Goal: Task Accomplishment & Management: Use online tool/utility

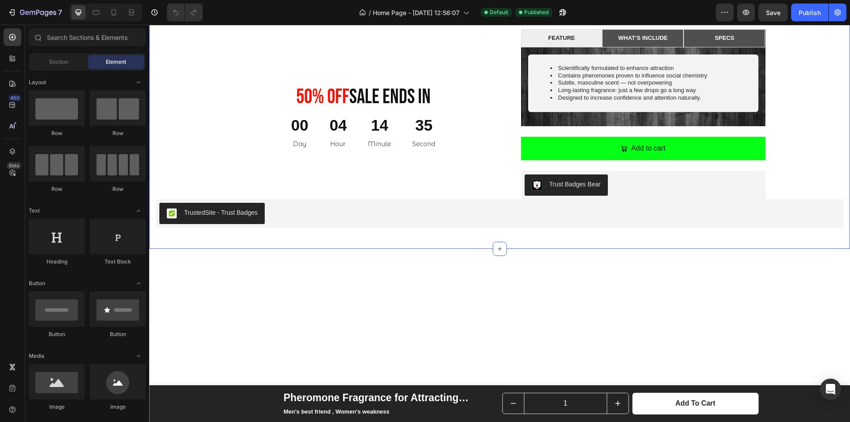
scroll to position [487, 0]
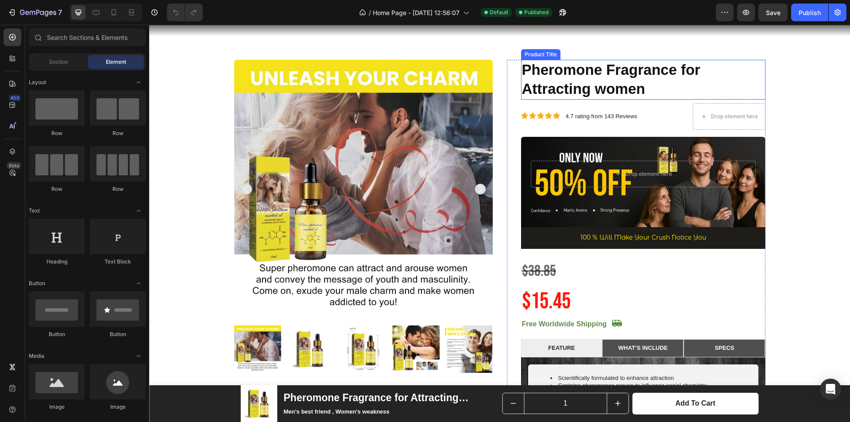
click at [589, 75] on h1 "Pheromone Fragrance for Attracting women" at bounding box center [643, 80] width 244 height 40
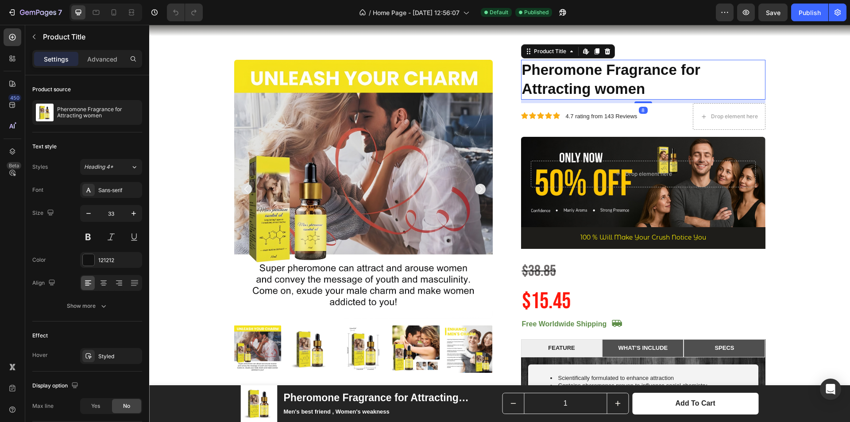
click at [639, 87] on h1 "Pheromone Fragrance for Attracting women" at bounding box center [643, 80] width 244 height 40
click at [647, 92] on h1 "Pheromone Fragrance for Attracting women" at bounding box center [643, 80] width 244 height 40
click at [642, 90] on h1 "Pheromone Fragrance for Attracting women" at bounding box center [643, 80] width 244 height 40
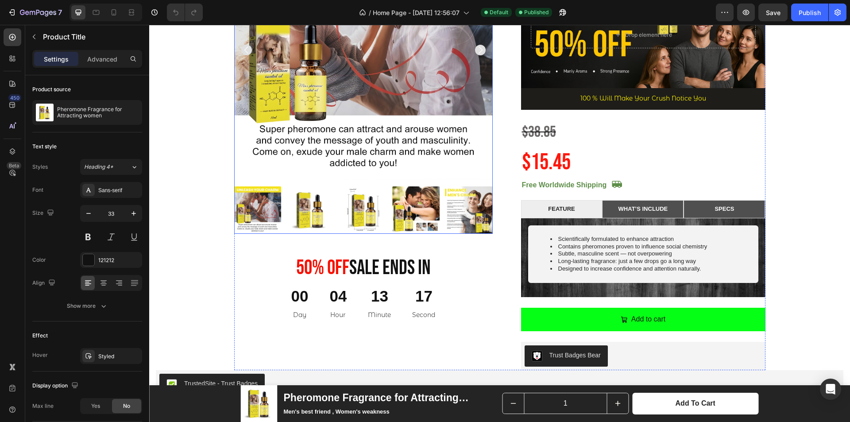
scroll to position [753, 0]
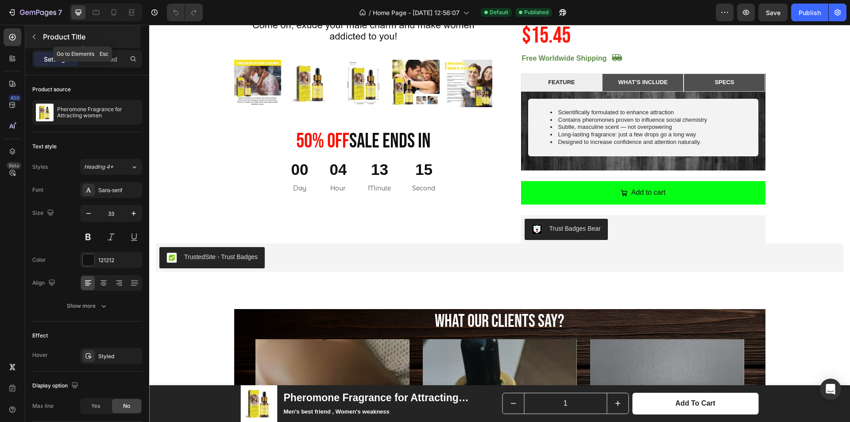
click at [35, 40] on button "button" at bounding box center [34, 37] width 14 height 14
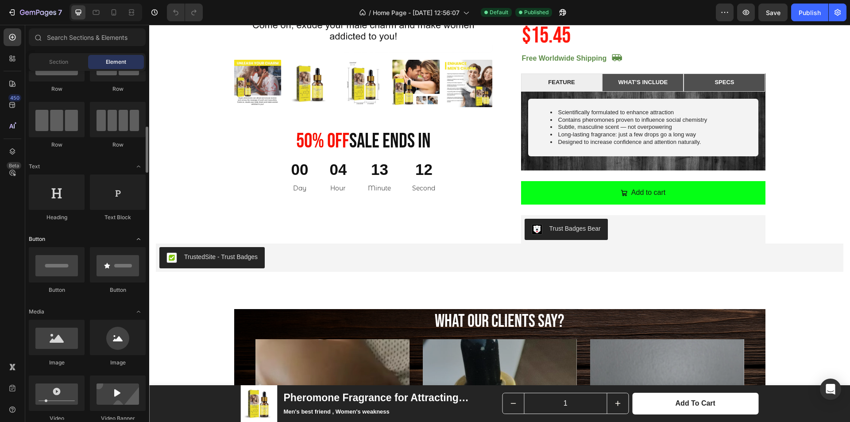
scroll to position [89, 0]
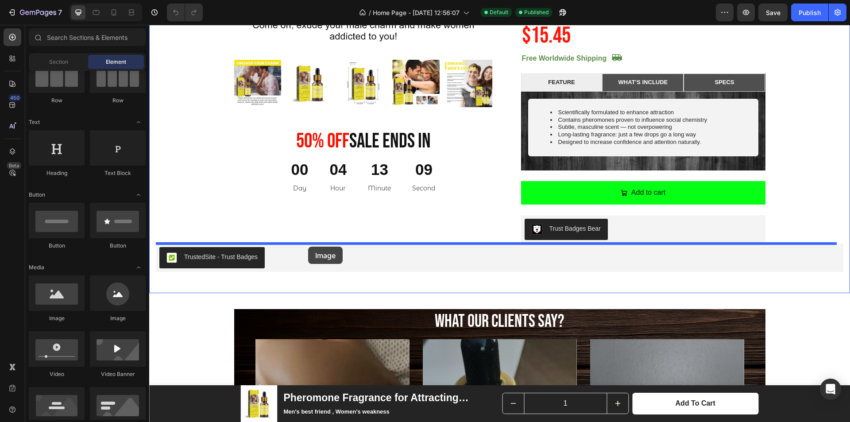
drag, startPoint x: 209, startPoint y: 313, endPoint x: 308, endPoint y: 247, distance: 119.6
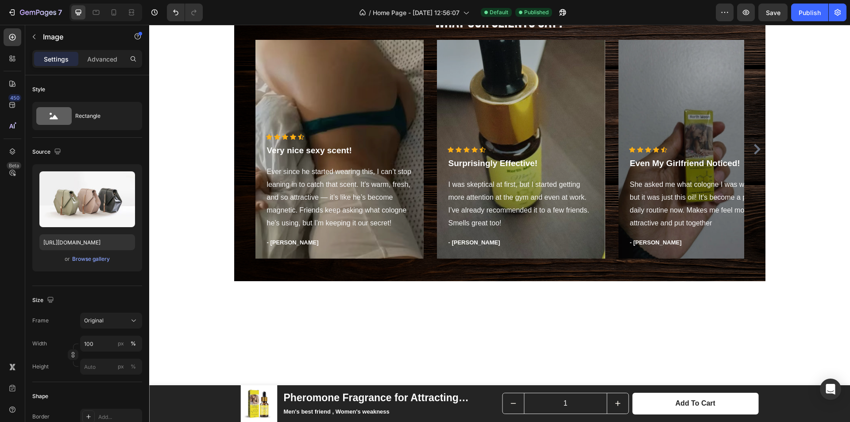
scroll to position [1195, 0]
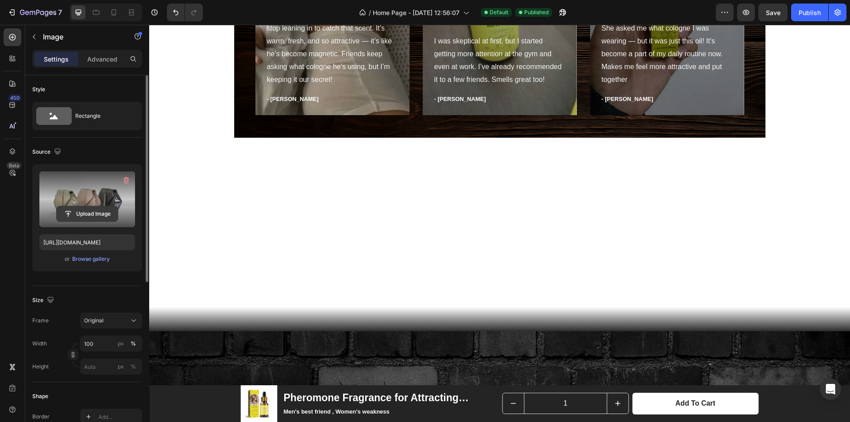
click at [89, 212] on input "file" at bounding box center [87, 213] width 61 height 15
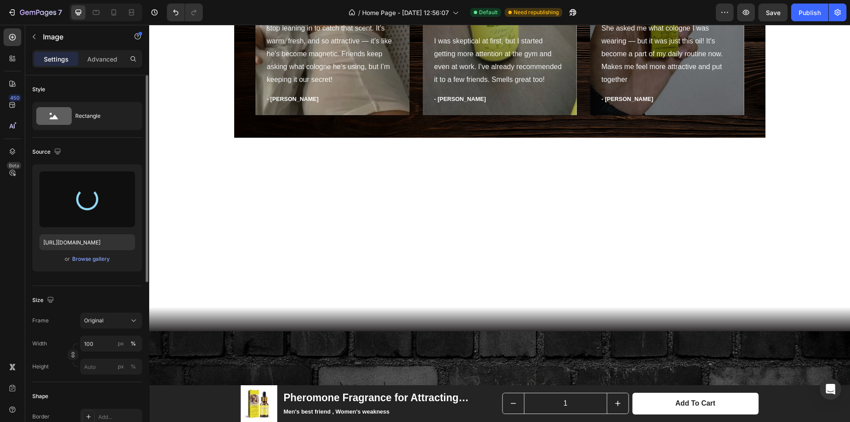
type input "[URL][DOMAIN_NAME]"
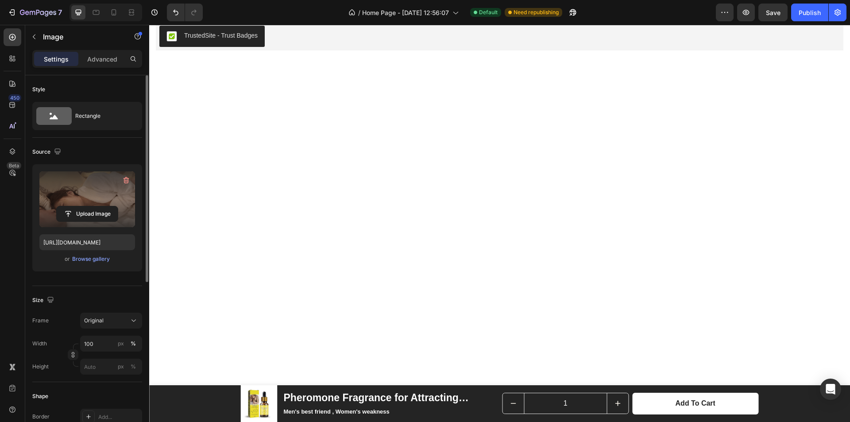
scroll to position [930, 0]
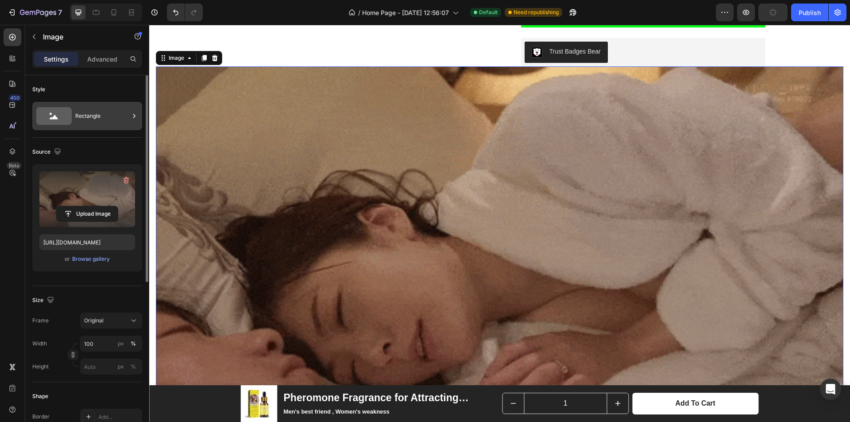
click at [94, 112] on div "Rectangle" at bounding box center [102, 116] width 54 height 20
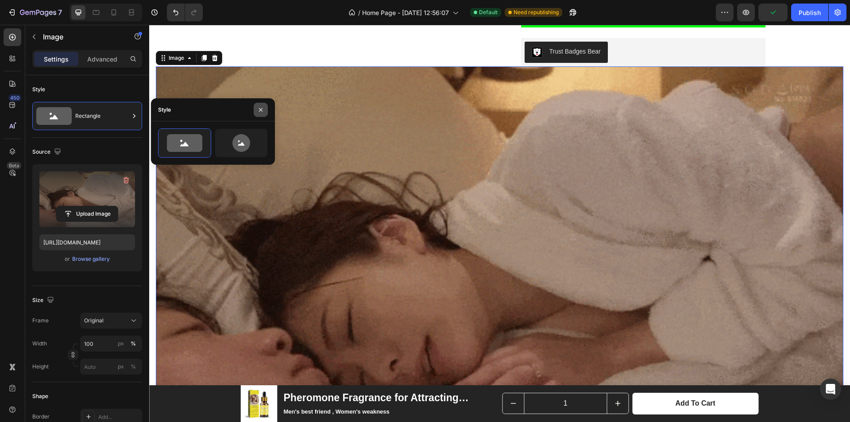
click at [259, 112] on icon "button" at bounding box center [260, 109] width 7 height 7
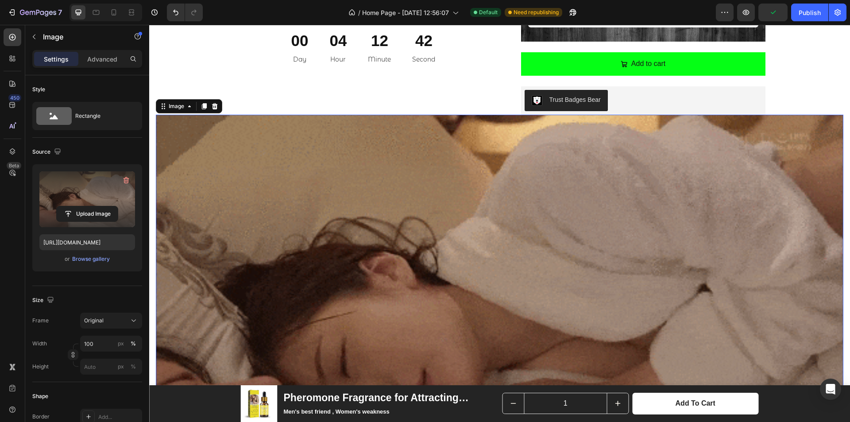
scroll to position [753, 0]
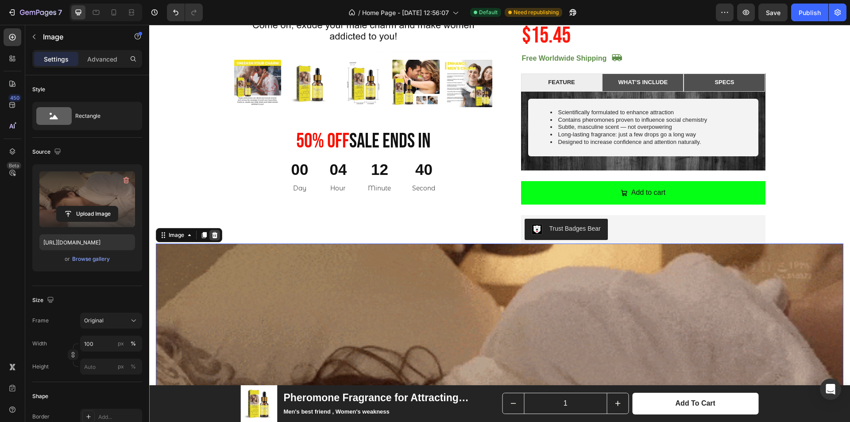
click at [217, 236] on icon at bounding box center [215, 235] width 6 height 6
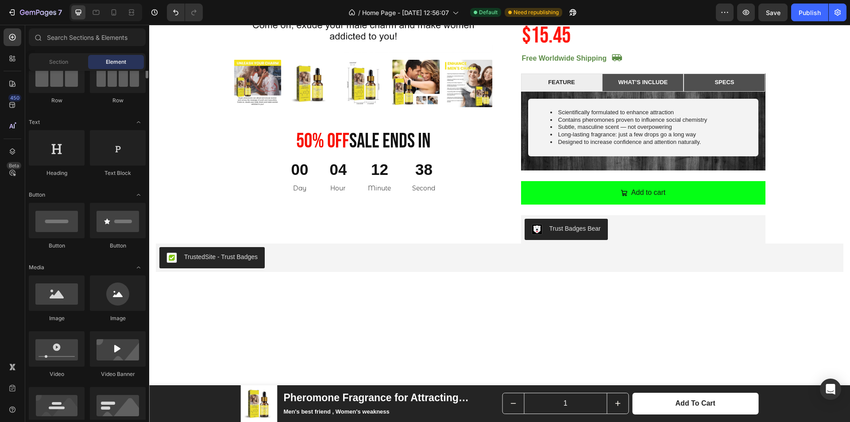
scroll to position [44, 0]
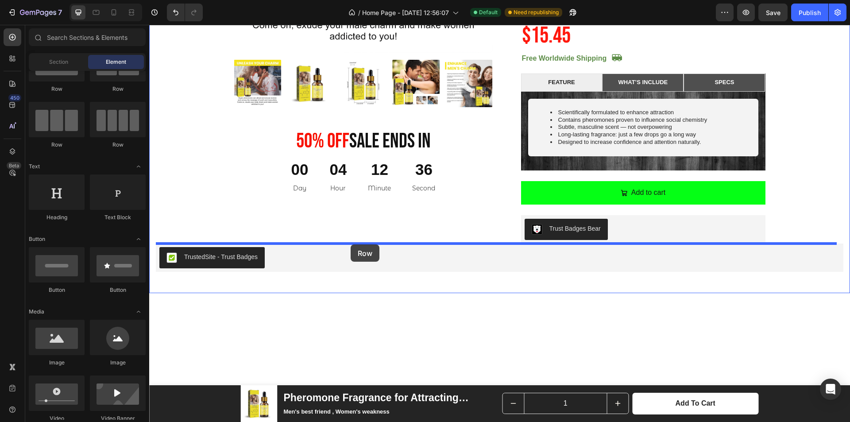
drag, startPoint x: 251, startPoint y: 143, endPoint x: 351, endPoint y: 244, distance: 142.4
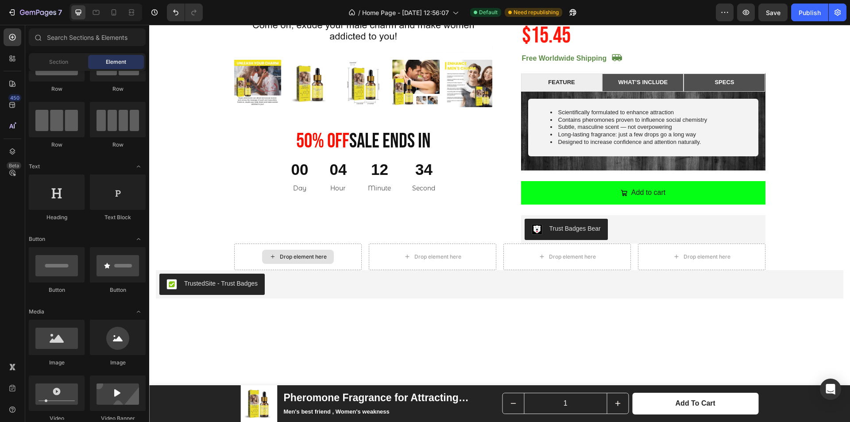
click at [296, 252] on div "Drop element here" at bounding box center [298, 257] width 72 height 14
drag, startPoint x: 205, startPoint y: 359, endPoint x: 278, endPoint y: 255, distance: 127.6
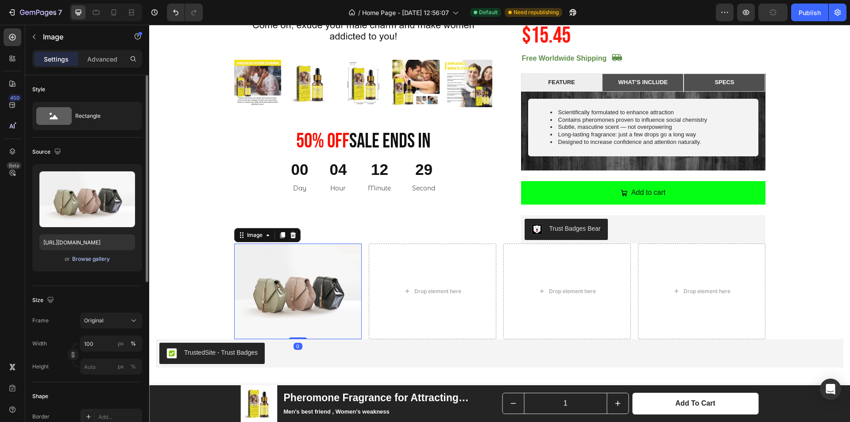
click at [100, 260] on div "Browse gallery" at bounding box center [91, 259] width 38 height 8
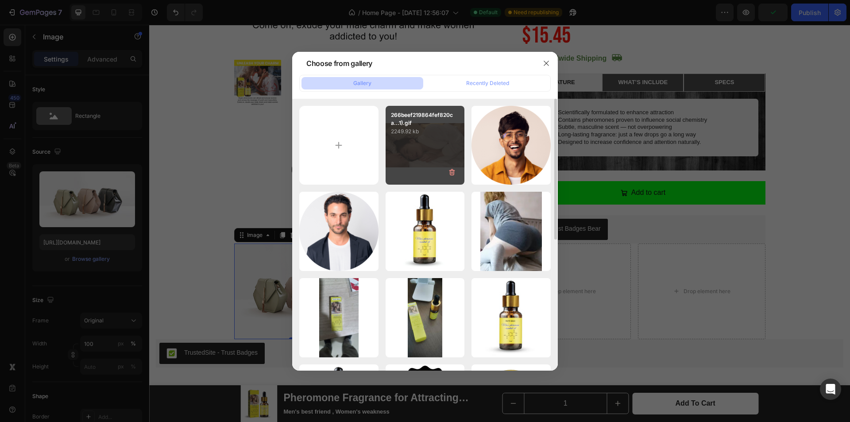
click at [422, 130] on p "2249.92 kb" at bounding box center [425, 131] width 69 height 9
type input "[URL][DOMAIN_NAME]"
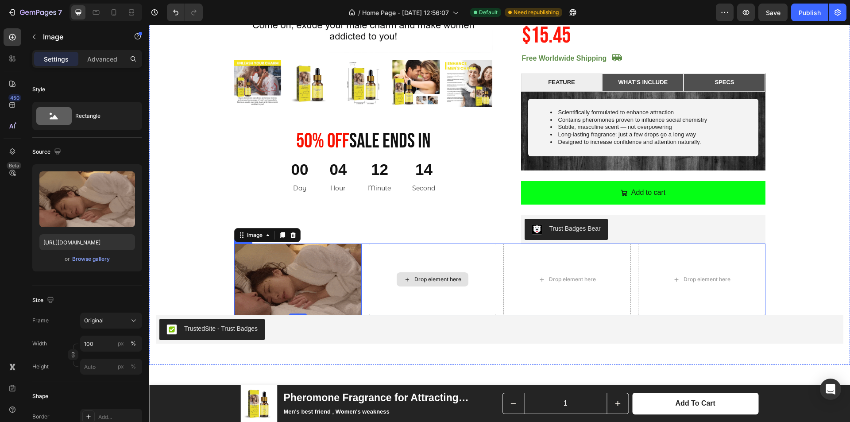
click at [407, 280] on icon at bounding box center [407, 280] width 7 height 8
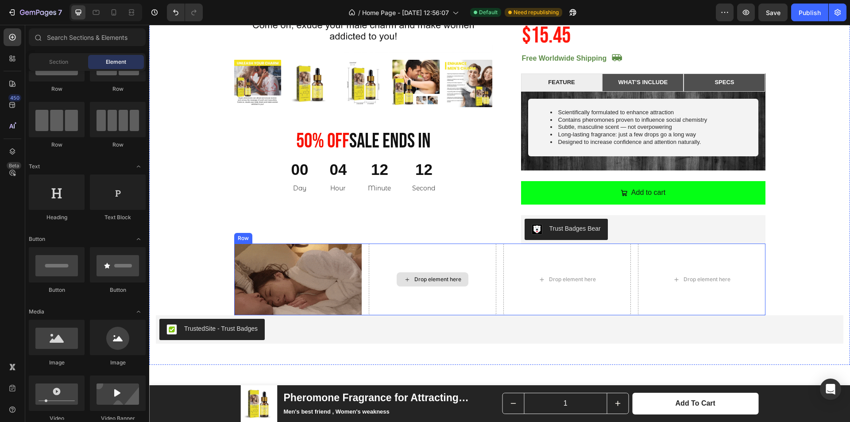
click at [423, 278] on div "Drop element here" at bounding box center [437, 279] width 47 height 7
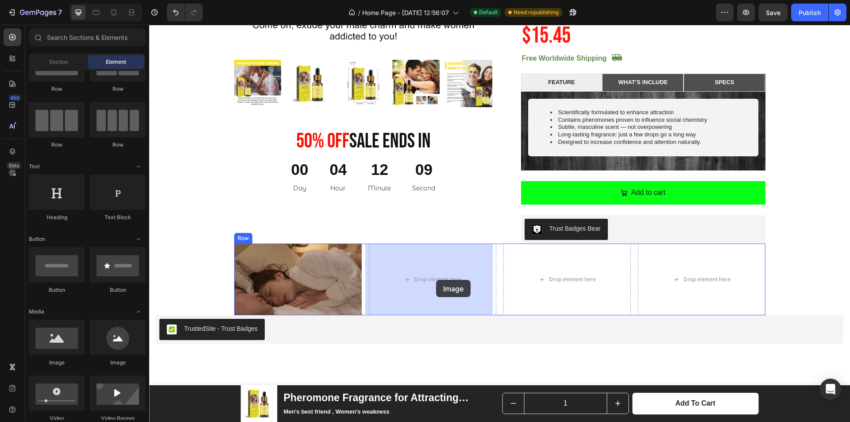
drag, startPoint x: 227, startPoint y: 356, endPoint x: 436, endPoint y: 280, distance: 223.0
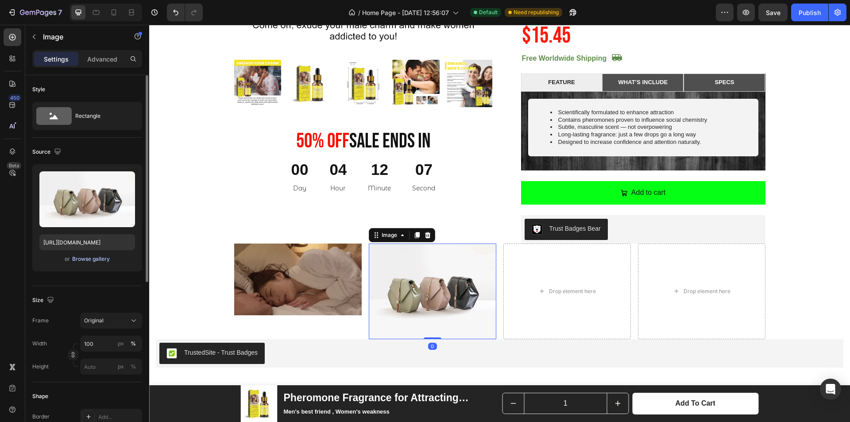
click at [93, 261] on div "Browse gallery" at bounding box center [91, 259] width 38 height 8
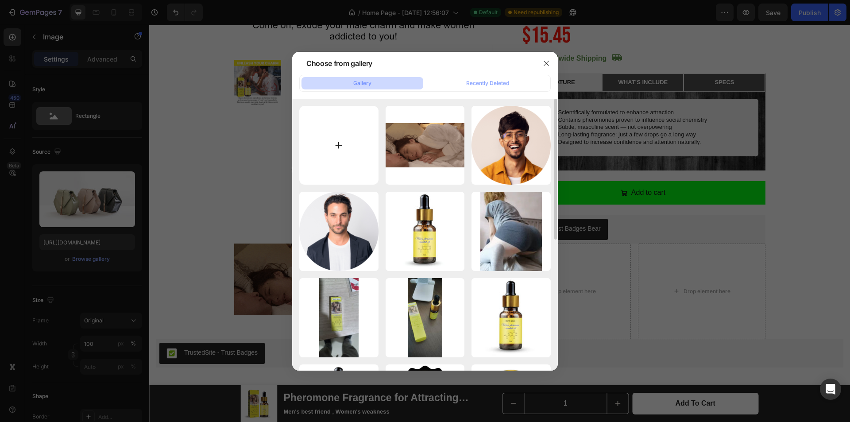
click at [340, 136] on input "file" at bounding box center [338, 145] width 79 height 79
type input "C:\fakepath\7b2da81d13964f9fb4d89f18d41e8aef.gif"
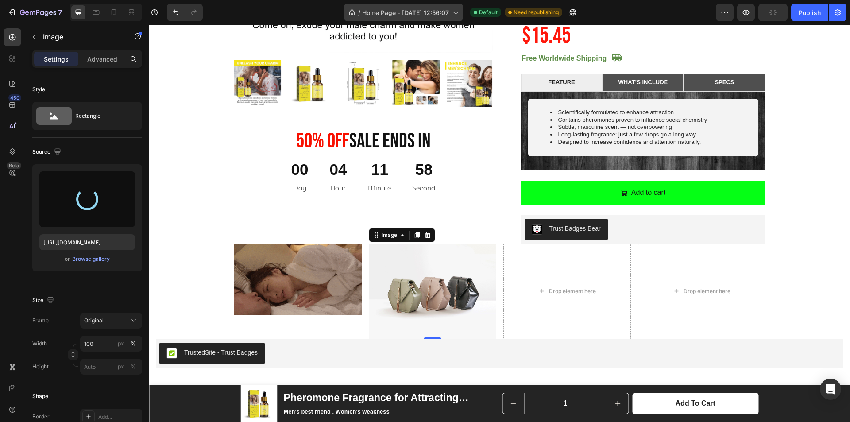
type input "[URL][DOMAIN_NAME]"
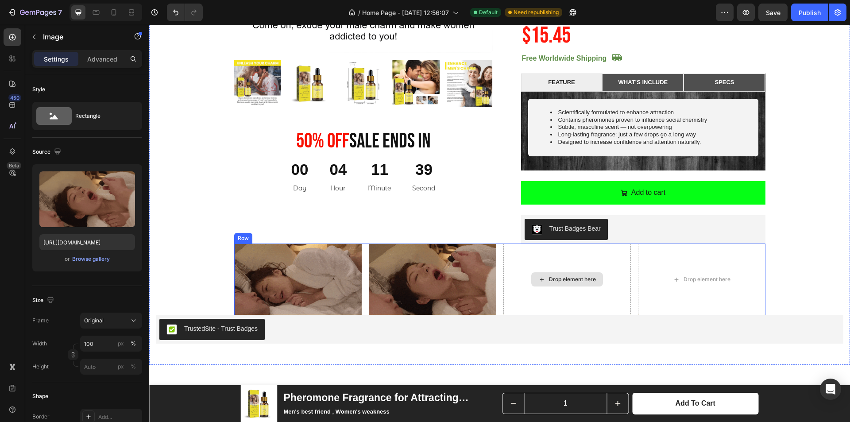
click at [531, 282] on div "Drop element here" at bounding box center [567, 279] width 72 height 14
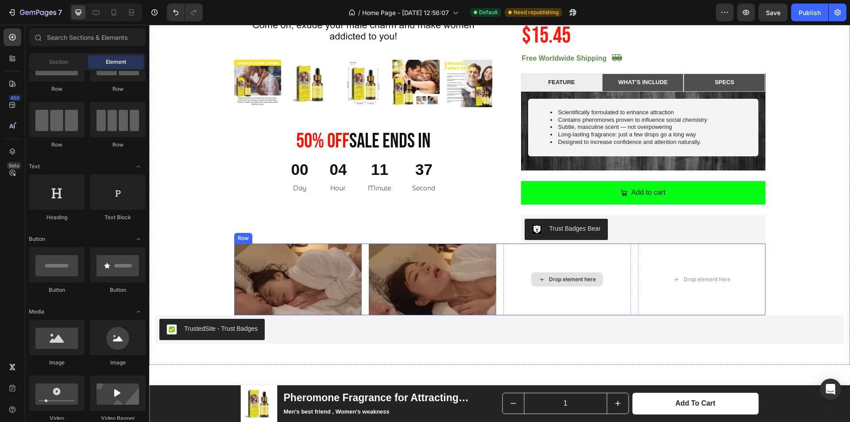
click at [543, 280] on div "Drop element here" at bounding box center [567, 279] width 72 height 14
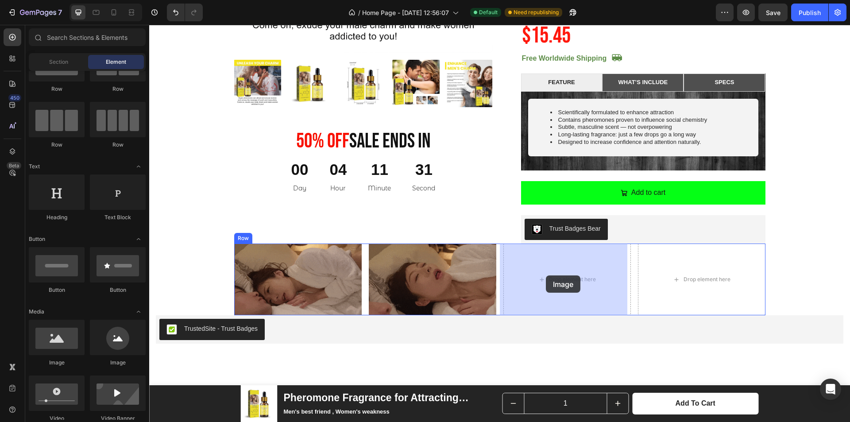
drag, startPoint x: 276, startPoint y: 340, endPoint x: 546, endPoint y: 275, distance: 277.3
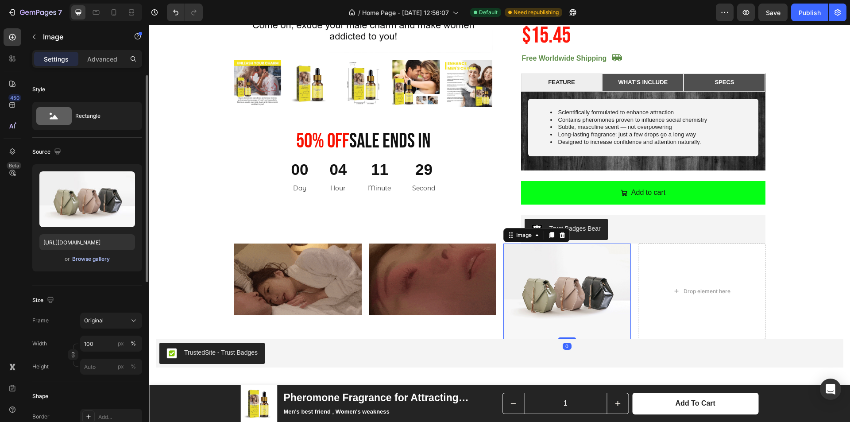
click at [91, 258] on div "Browse gallery" at bounding box center [91, 259] width 38 height 8
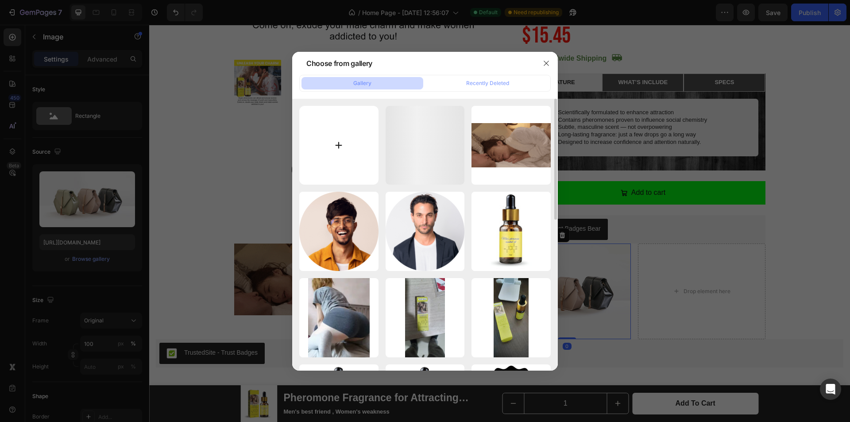
click at [364, 148] on input "file" at bounding box center [338, 145] width 79 height 79
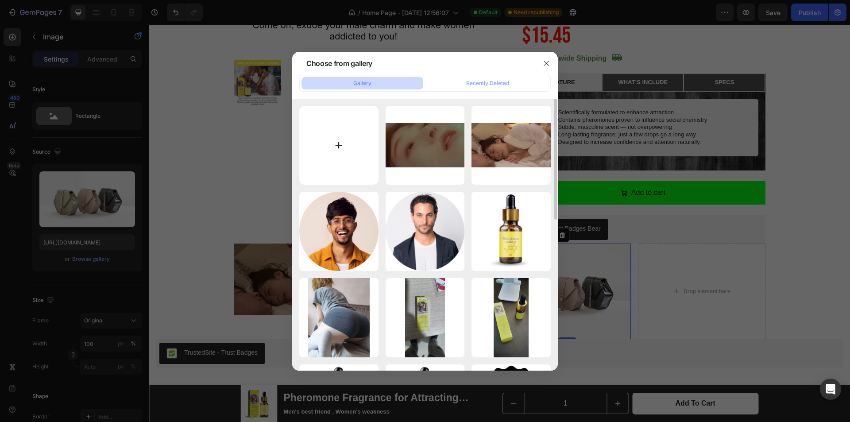
type input "C:\fakepath\18f6e7a282474899819161f999b42ce2.gif"
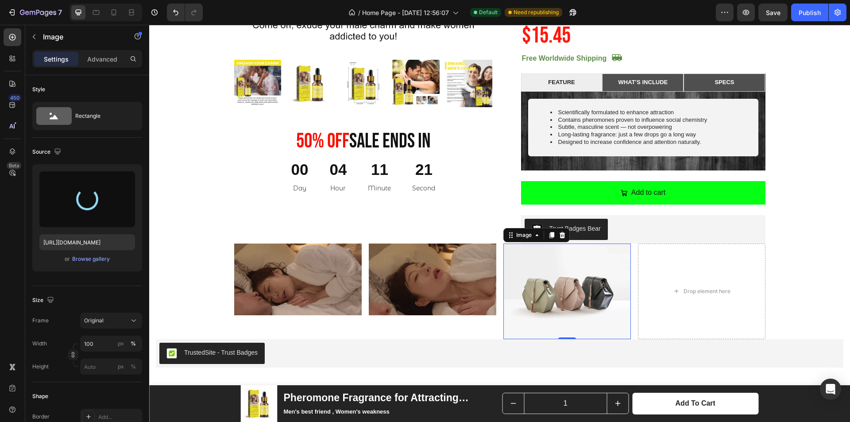
type input "[URL][DOMAIN_NAME]"
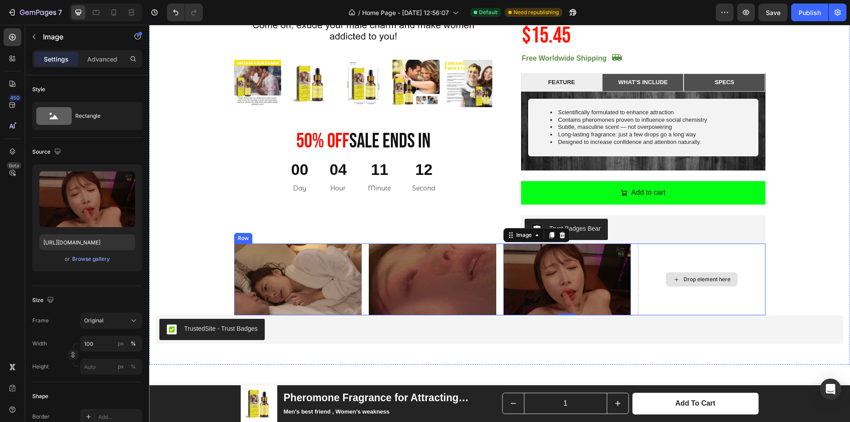
click at [698, 274] on div "Drop element here" at bounding box center [702, 279] width 72 height 14
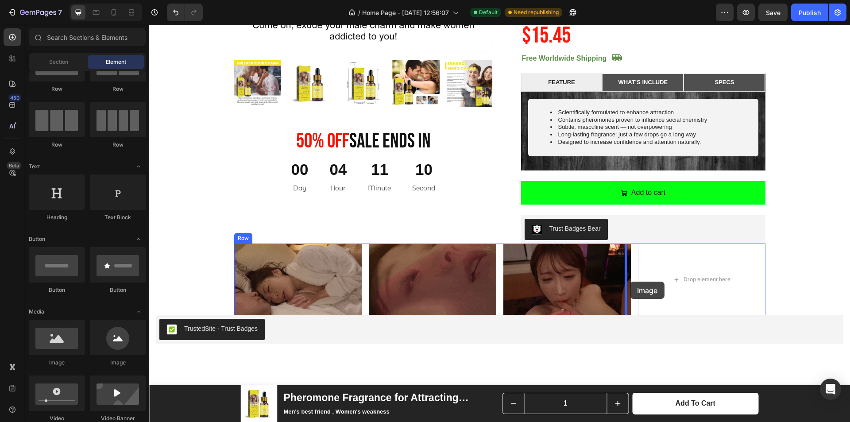
drag, startPoint x: 217, startPoint y: 352, endPoint x: 669, endPoint y: 265, distance: 460.8
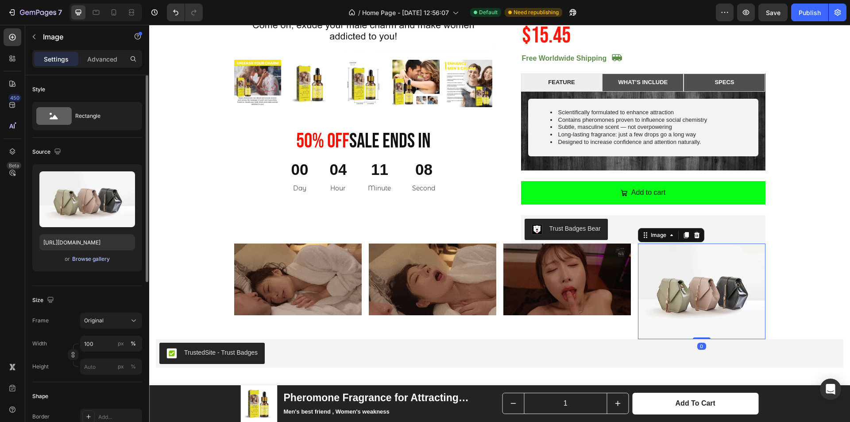
click at [77, 262] on div "Browse gallery" at bounding box center [91, 259] width 38 height 8
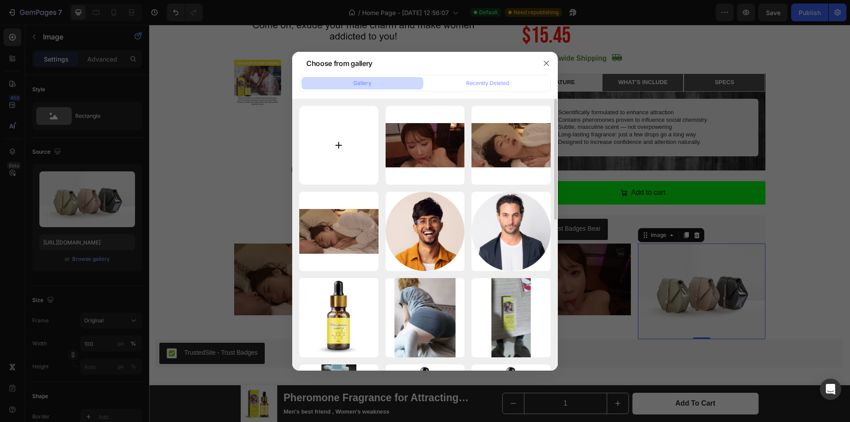
click at [350, 155] on input "file" at bounding box center [338, 145] width 79 height 79
type input "C:\fakepath\8471f06e88dc425398bf1a423bccf965.webp"
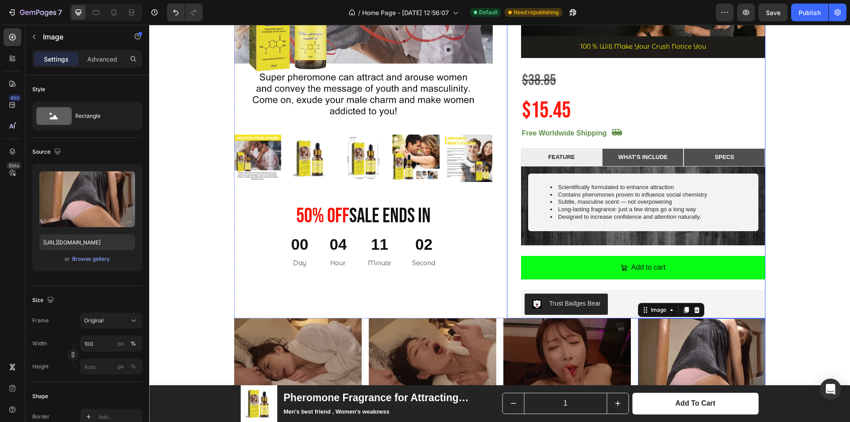
type input "[URL][DOMAIN_NAME]"
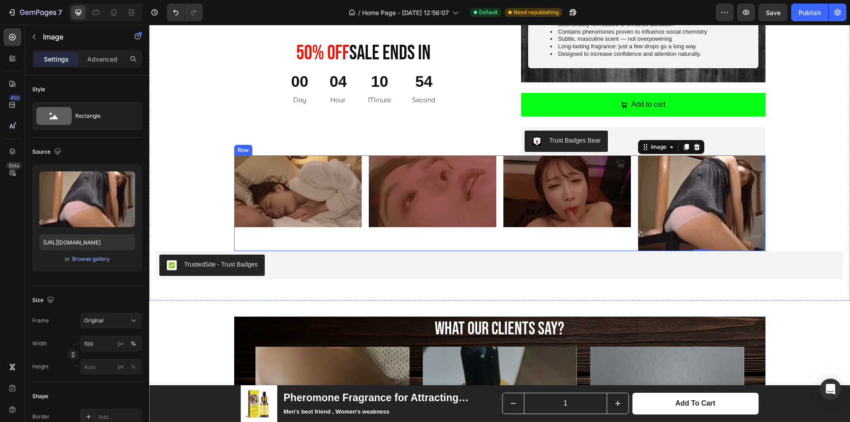
scroll to position [841, 0]
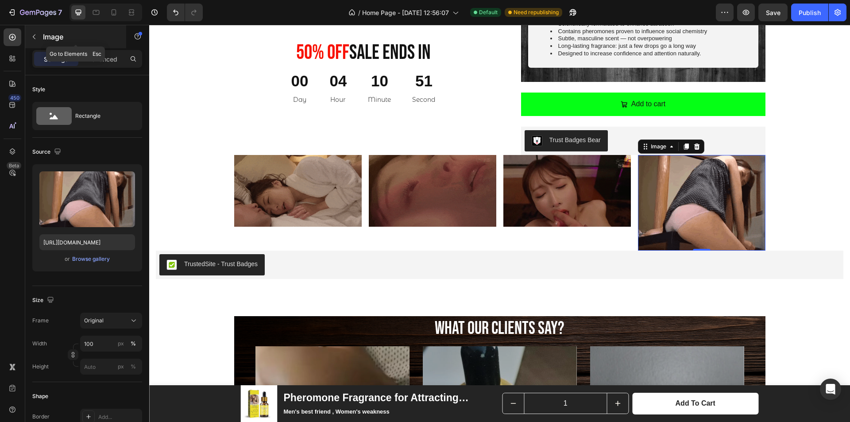
click at [32, 39] on icon "button" at bounding box center [34, 36] width 7 height 7
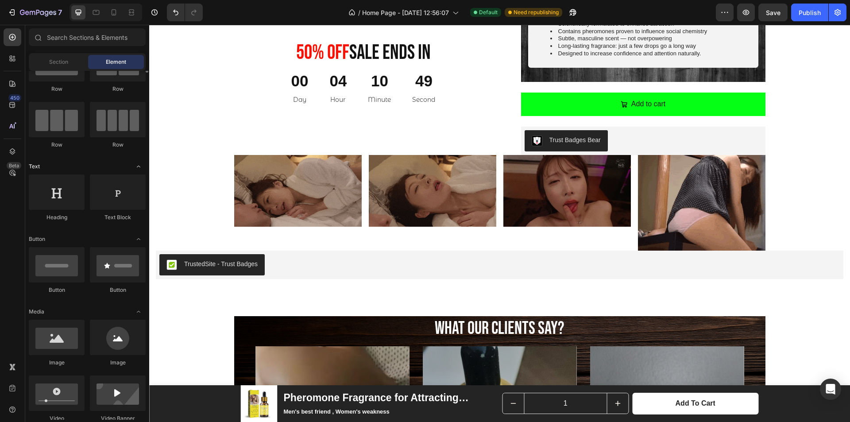
scroll to position [0, 0]
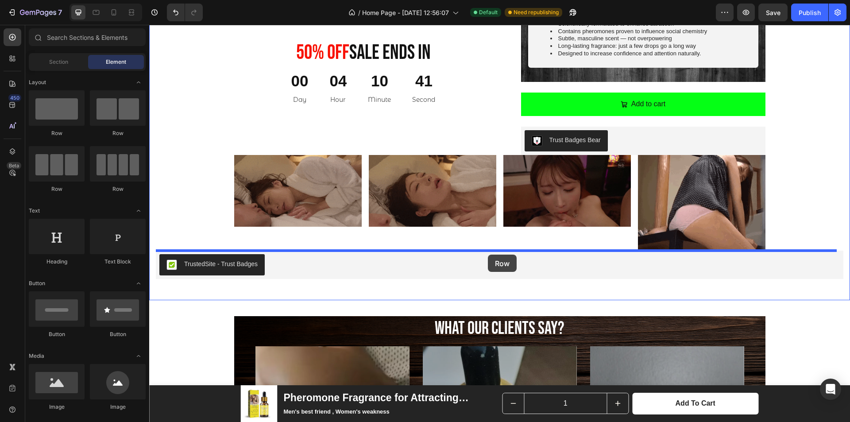
drag, startPoint x: 259, startPoint y: 197, endPoint x: 488, endPoint y: 255, distance: 236.0
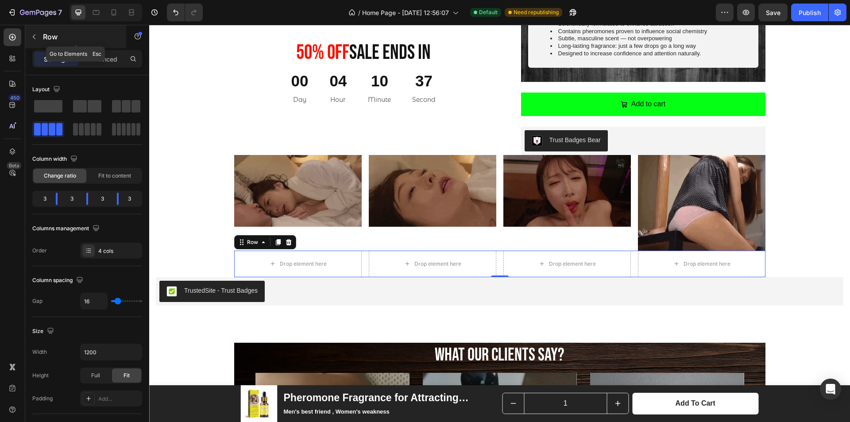
click at [33, 39] on icon "button" at bounding box center [34, 36] width 7 height 7
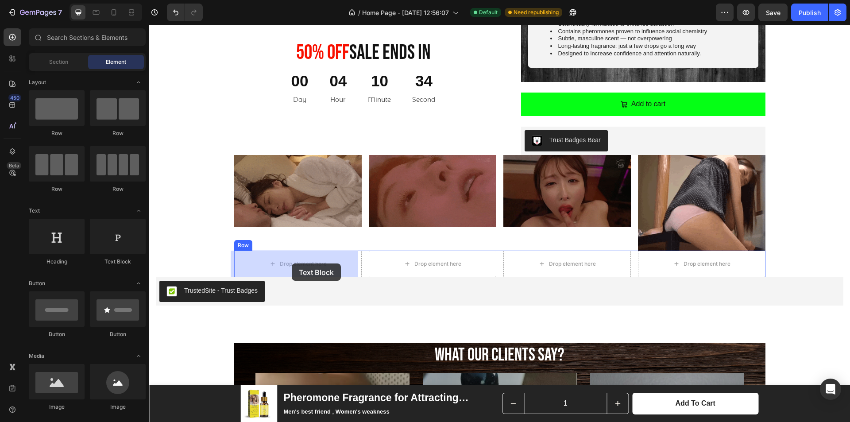
drag, startPoint x: 266, startPoint y: 272, endPoint x: 292, endPoint y: 263, distance: 27.2
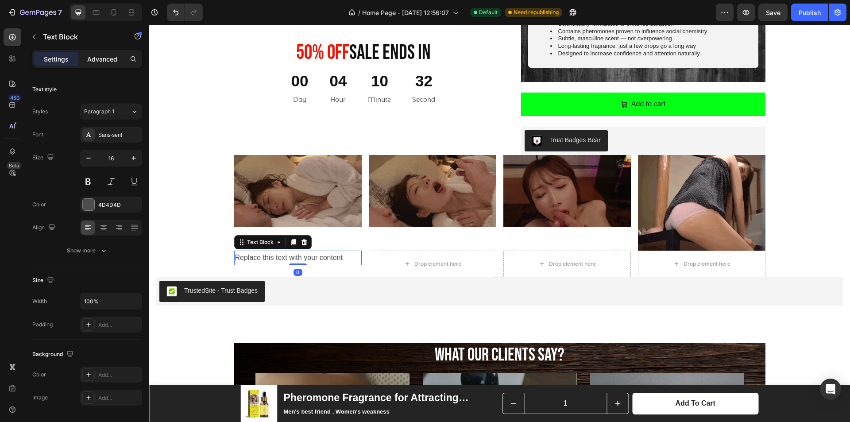
click at [88, 58] on p "Advanced" at bounding box center [102, 58] width 30 height 9
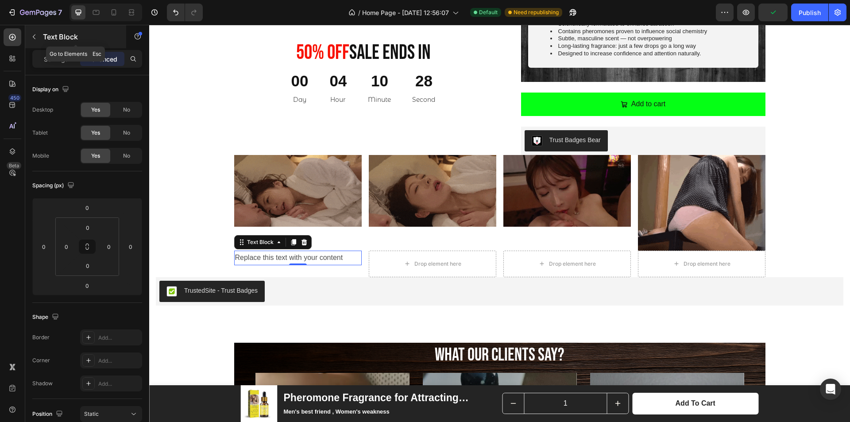
click at [36, 37] on icon "button" at bounding box center [34, 36] width 7 height 7
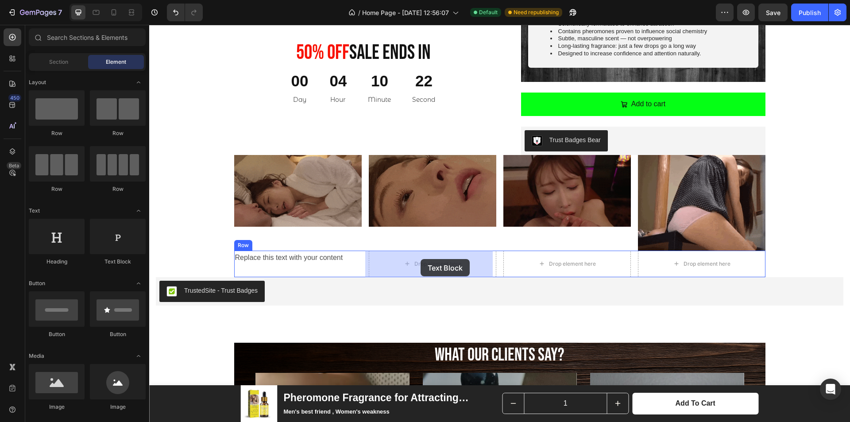
drag, startPoint x: 259, startPoint y: 267, endPoint x: 421, endPoint y: 259, distance: 161.4
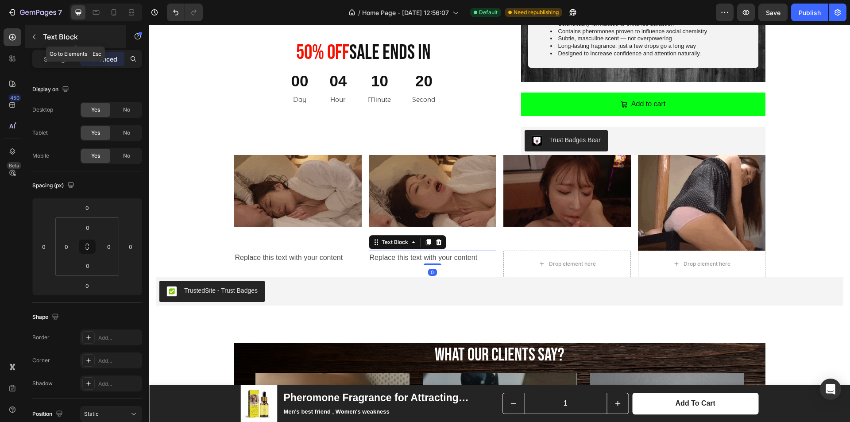
click at [33, 42] on button "button" at bounding box center [34, 37] width 14 height 14
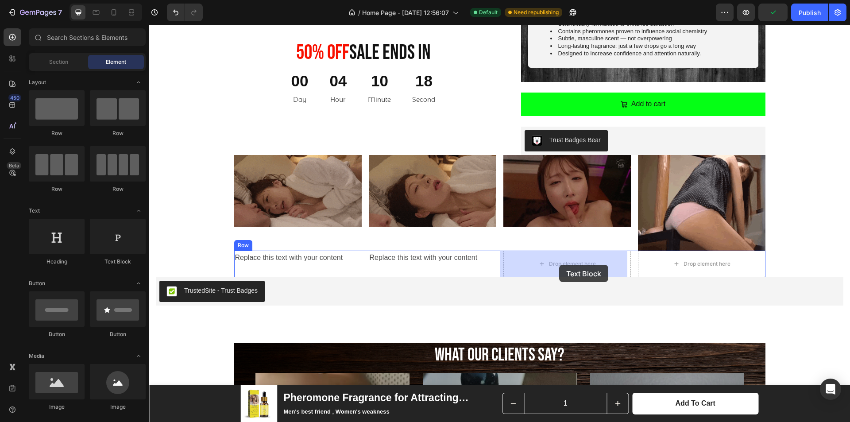
drag, startPoint x: 298, startPoint y: 271, endPoint x: 559, endPoint y: 265, distance: 261.3
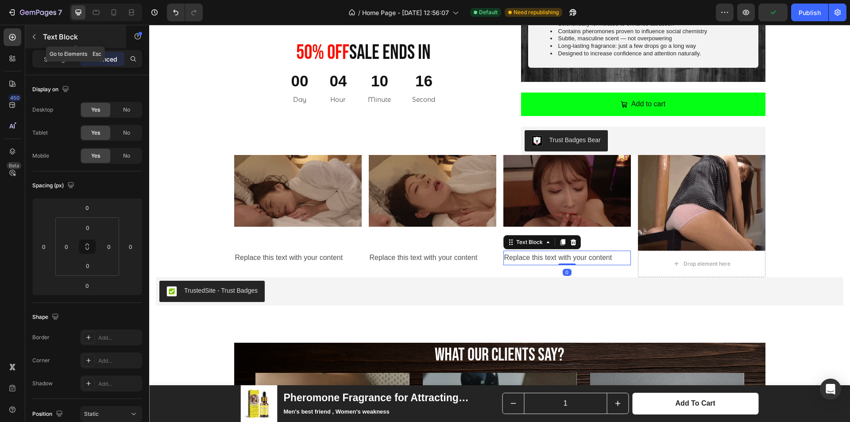
click at [32, 37] on icon "button" at bounding box center [34, 36] width 7 height 7
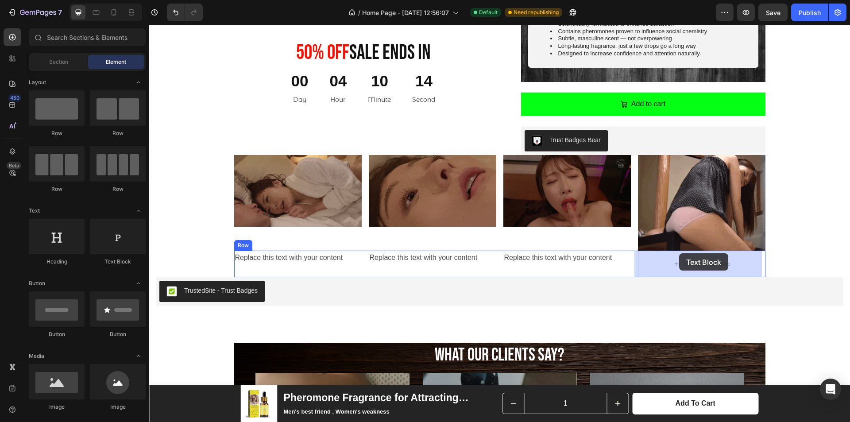
drag, startPoint x: 264, startPoint y: 259, endPoint x: 679, endPoint y: 253, distance: 415.3
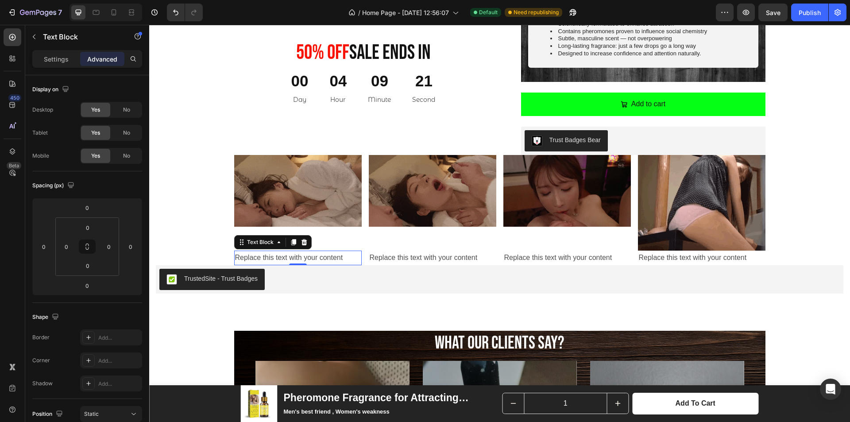
click at [289, 256] on div "Replace this text with your content" at bounding box center [298, 258] width 128 height 15
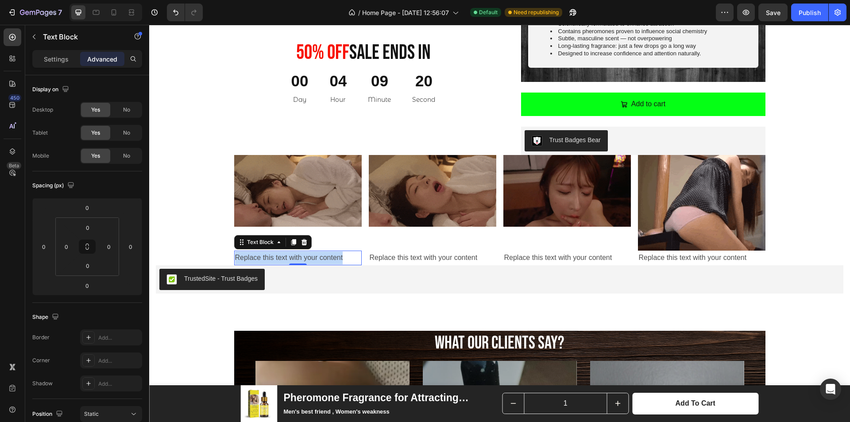
click at [289, 256] on p "Replace this text with your content" at bounding box center [298, 257] width 126 height 13
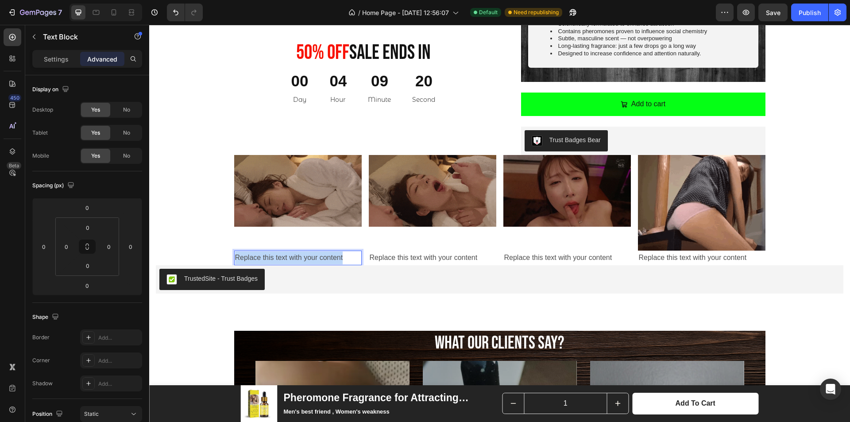
click at [289, 256] on p "Replace this text with your content" at bounding box center [298, 257] width 126 height 13
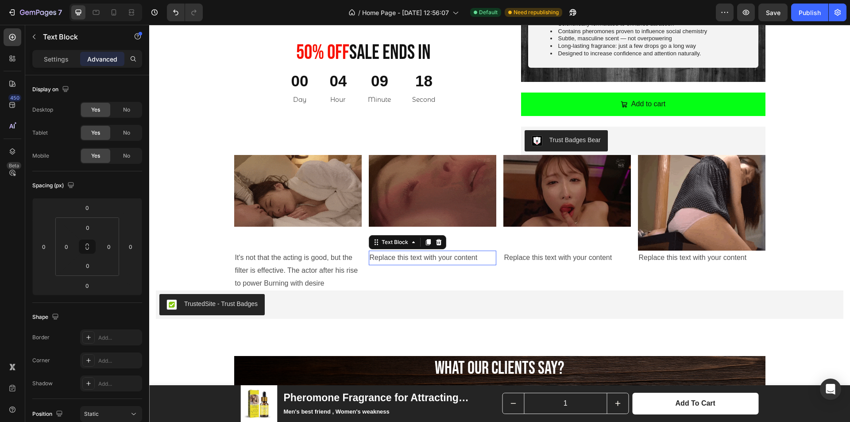
click at [404, 261] on div "Replace this text with your content" at bounding box center [433, 258] width 128 height 15
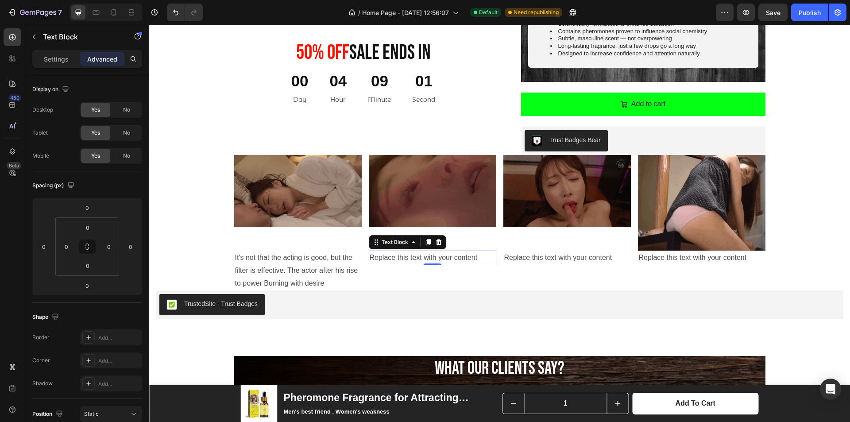
click at [475, 261] on p "Replace this text with your content" at bounding box center [433, 257] width 126 height 13
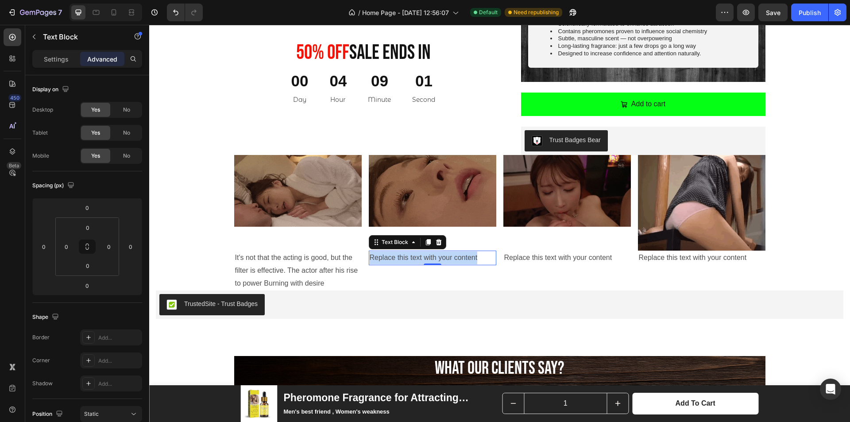
click at [475, 261] on p "Replace this text with your content" at bounding box center [433, 257] width 126 height 13
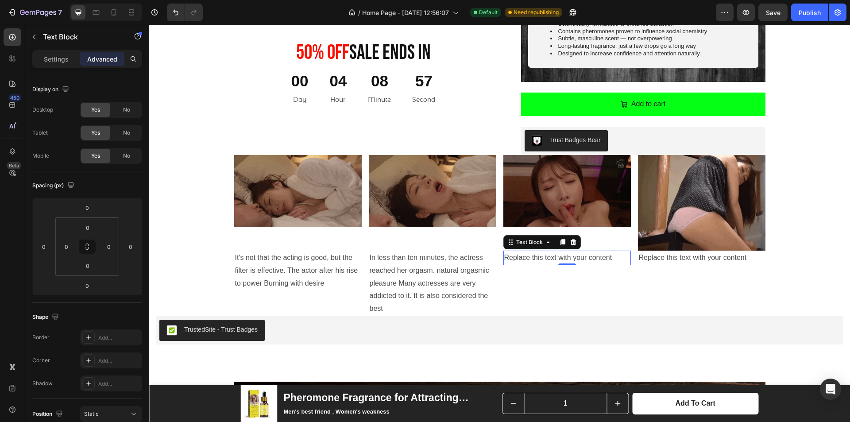
click at [558, 260] on div "Replace this text with your content" at bounding box center [567, 258] width 128 height 15
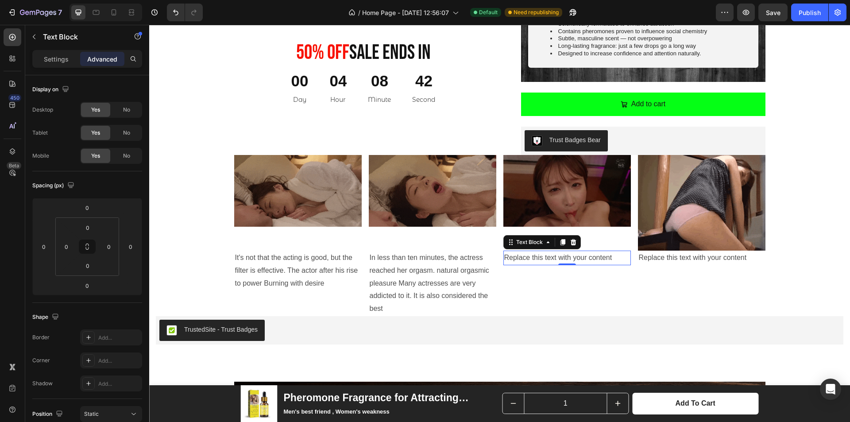
click at [599, 260] on div "Replace this text with your content" at bounding box center [567, 258] width 128 height 15
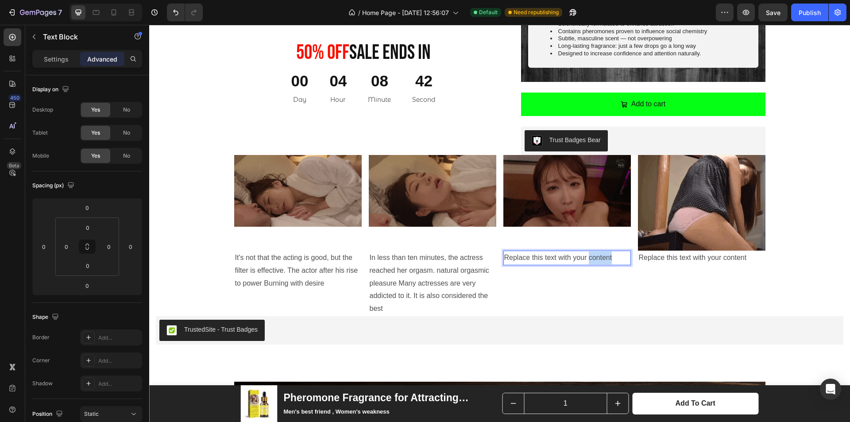
click at [599, 260] on p "Replace this text with your content" at bounding box center [567, 257] width 126 height 13
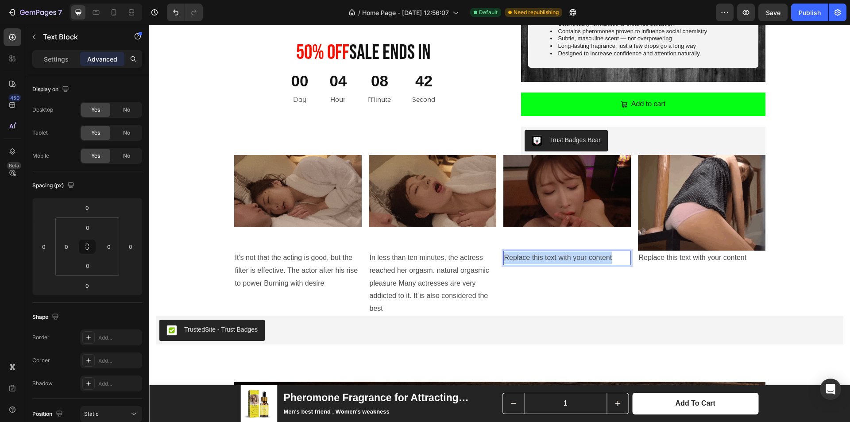
click at [599, 260] on p "Replace this text with your content" at bounding box center [567, 257] width 126 height 13
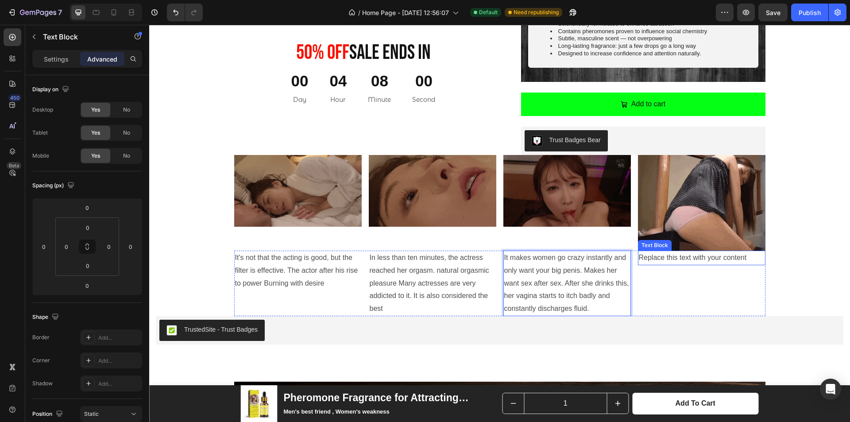
click at [703, 258] on div "Replace this text with your content" at bounding box center [702, 258] width 128 height 15
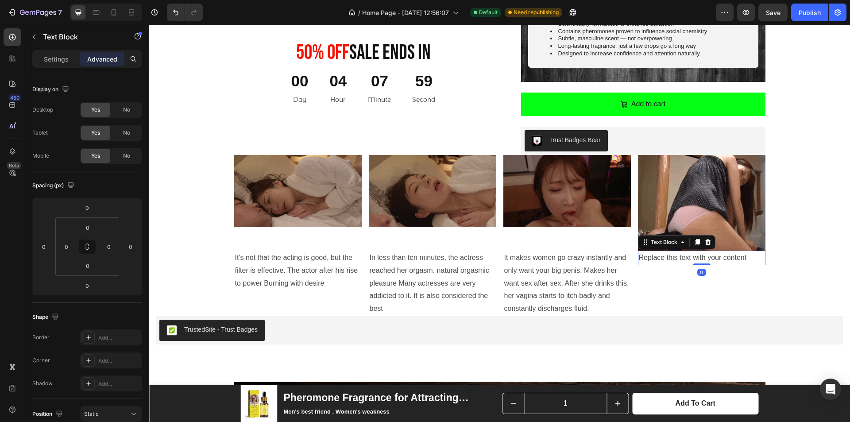
click at [703, 259] on div "Replace this text with your content" at bounding box center [702, 258] width 128 height 15
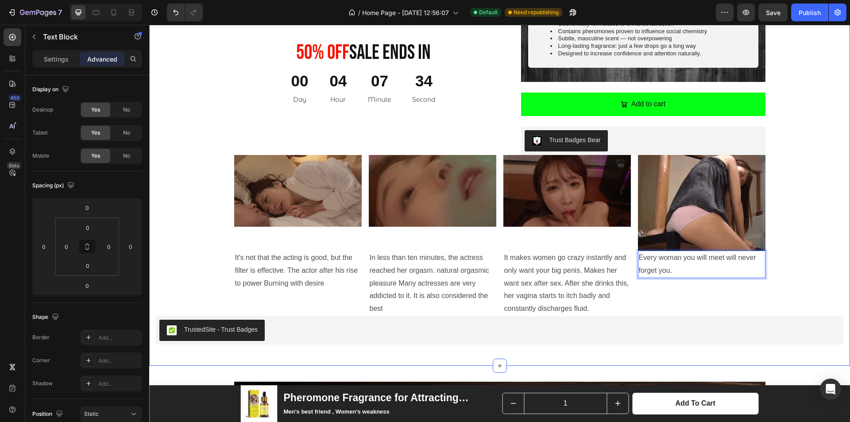
click at [793, 255] on div "Product Images 50% 0ff Sale Ends In Heading 00 Day 04 Hour 07 Minute 34 Second …" at bounding box center [500, 25] width 688 height 639
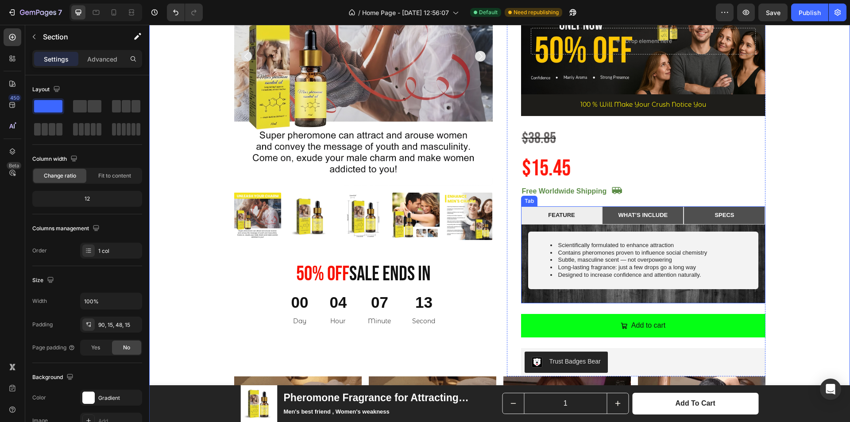
scroll to position [487, 0]
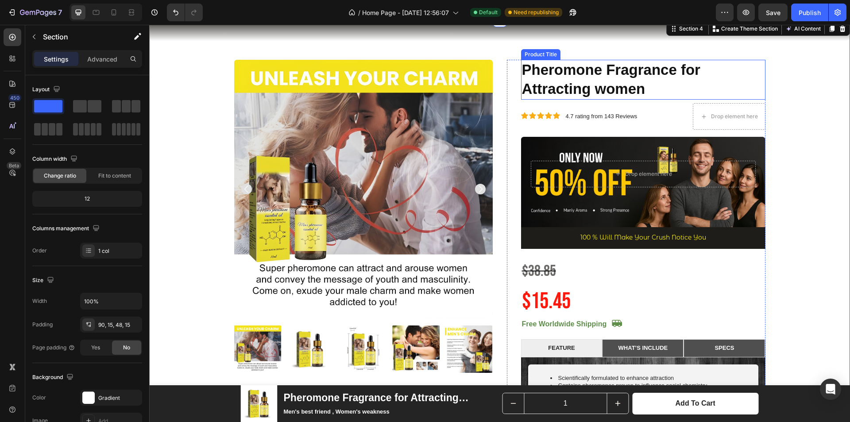
click at [564, 83] on h1 "Pheromone Fragrance for Attracting women" at bounding box center [643, 80] width 244 height 40
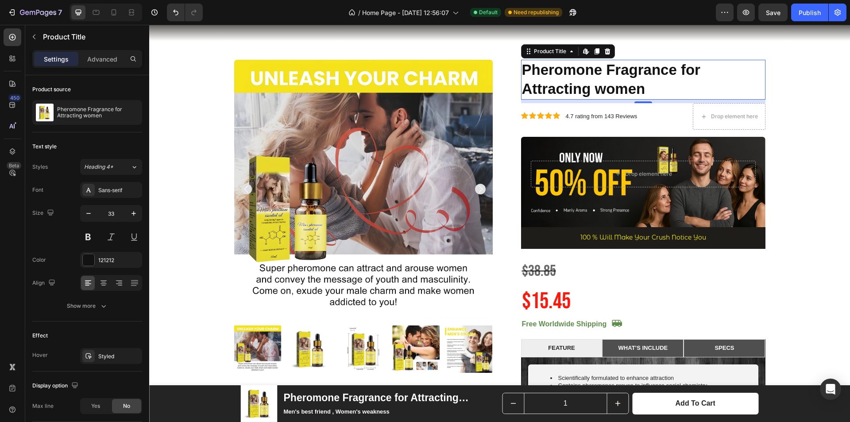
click at [587, 91] on h1 "Pheromone Fragrance for Attracting women" at bounding box center [643, 80] width 244 height 40
click at [632, 91] on h1 "Pheromone Fragrance for Attracting women" at bounding box center [643, 80] width 244 height 40
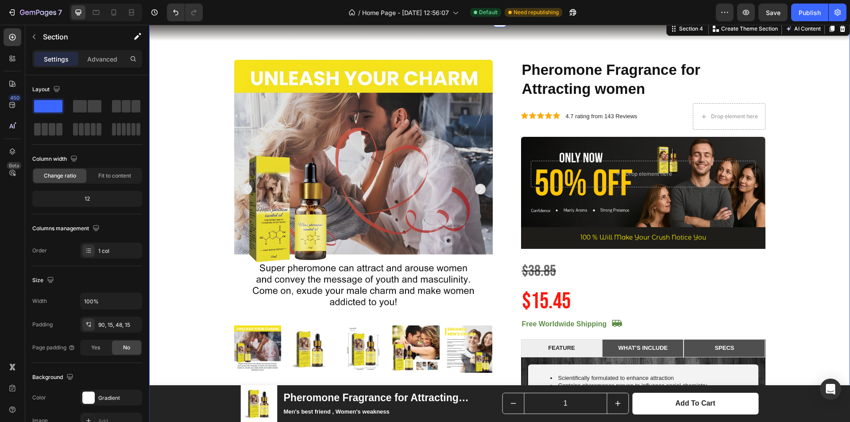
click at [784, 91] on div "Product Images 50% 0ff Sale Ends In Heading 00 Day 04 Hour 06 Minute 39 Second …" at bounding box center [500, 379] width 688 height 639
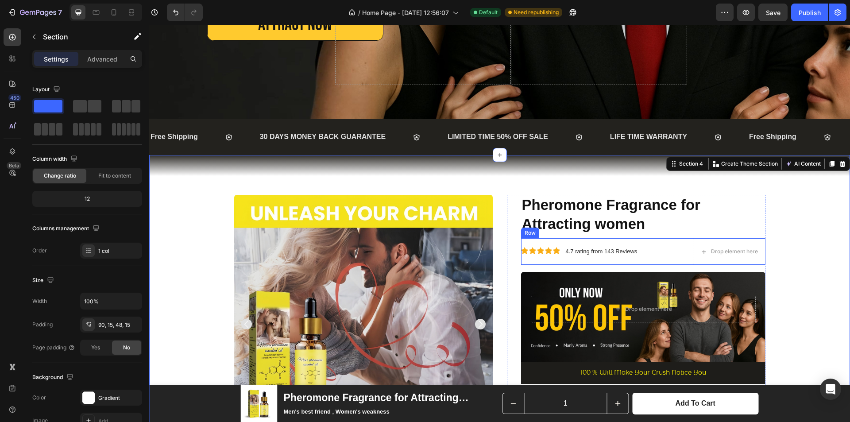
scroll to position [398, 0]
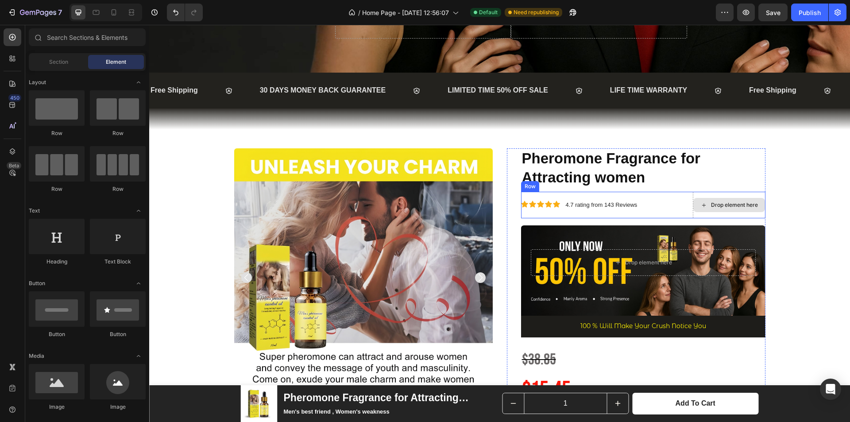
click at [713, 201] on div "Drop element here" at bounding box center [729, 205] width 72 height 14
drag, startPoint x: 203, startPoint y: 405, endPoint x: 701, endPoint y: 204, distance: 537.5
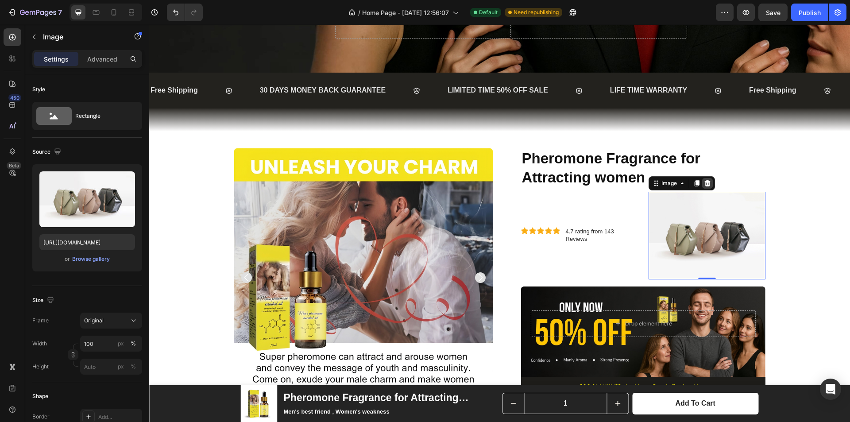
click at [706, 180] on icon at bounding box center [707, 183] width 7 height 7
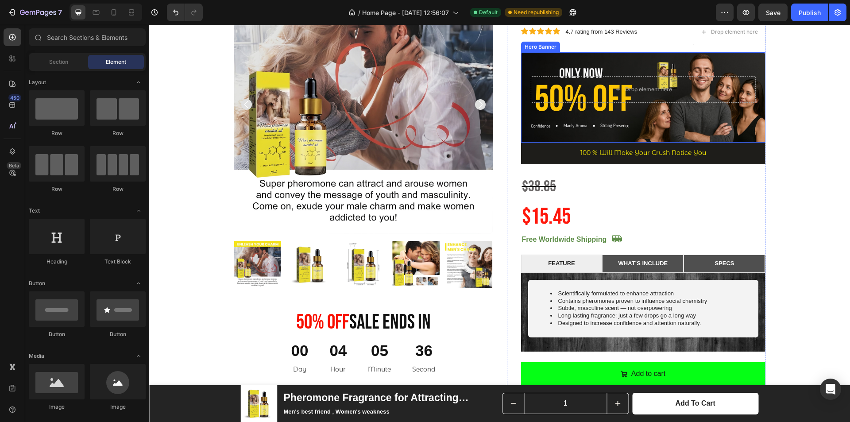
scroll to position [576, 0]
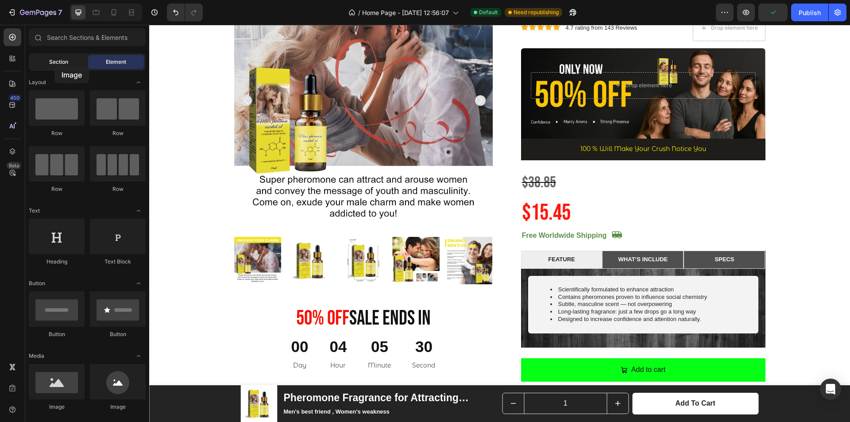
drag, startPoint x: 79, startPoint y: 379, endPoint x: 54, endPoint y: 66, distance: 313.5
click at [54, 66] on div "Sections(18) Elements(83) Section Element Hero Section Product Detail Brands Tr…" at bounding box center [87, 223] width 124 height 391
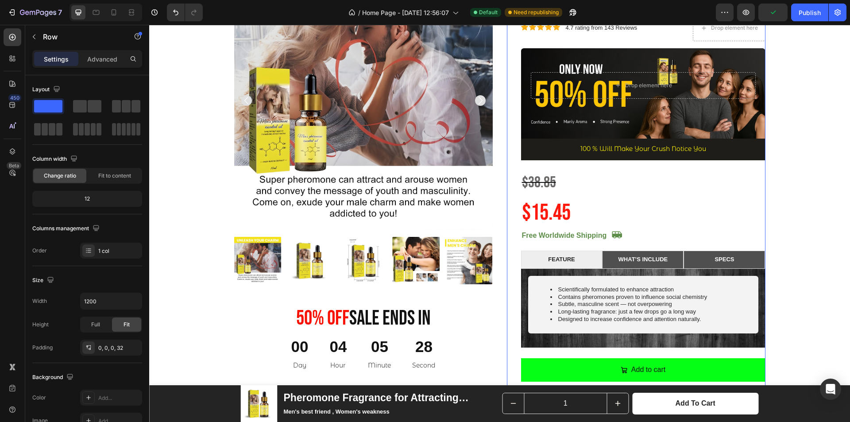
click at [619, 213] on div "Pheromone Fragrance for Attracting women Product Title Icon Icon Icon Icon Icon…" at bounding box center [643, 195] width 244 height 449
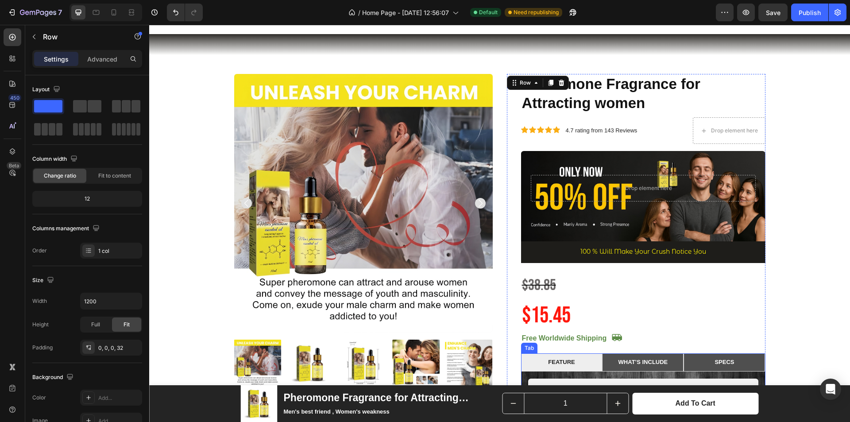
scroll to position [531, 0]
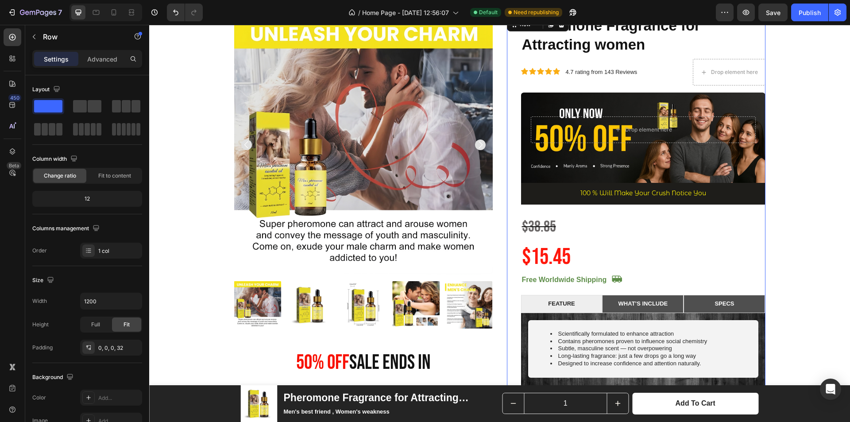
click at [599, 253] on div "Pheromone Fragrance for Attracting women Product Title Icon Icon Icon Icon Icon…" at bounding box center [643, 239] width 244 height 449
click at [85, 128] on span at bounding box center [87, 129] width 5 height 12
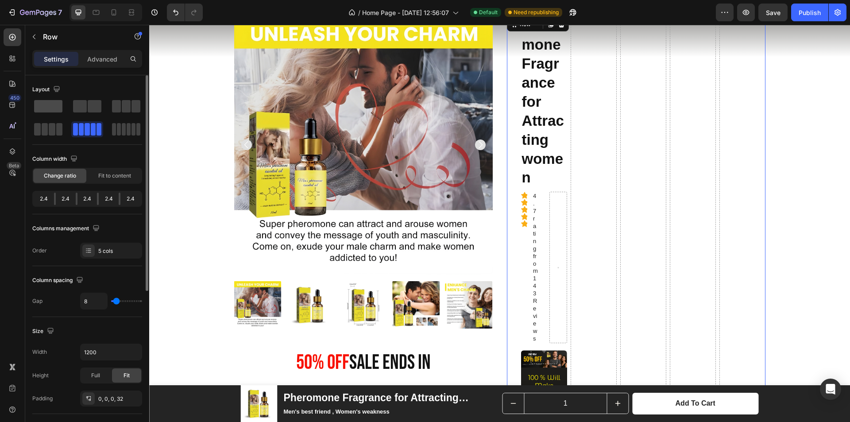
click at [71, 110] on div at bounding box center [87, 106] width 32 height 16
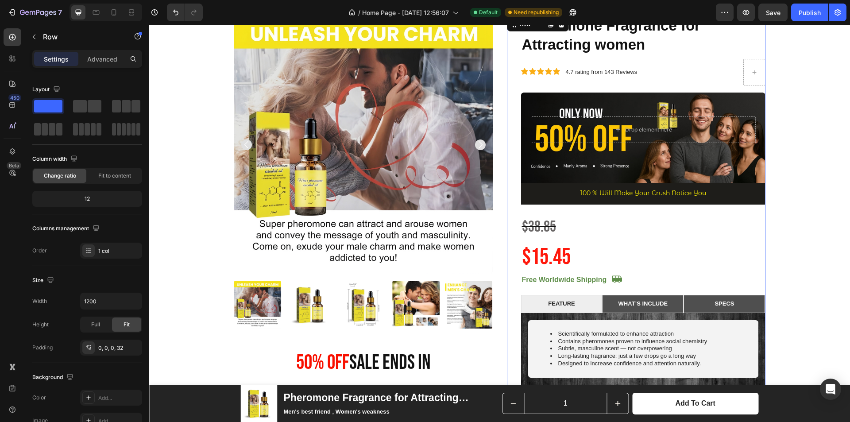
click at [608, 255] on div "Pheromone Fragrance for Attracting women Product Title Icon Icon Icon Icon Icon…" at bounding box center [643, 239] width 244 height 449
click at [551, 251] on div "$15.45" at bounding box center [546, 257] width 51 height 31
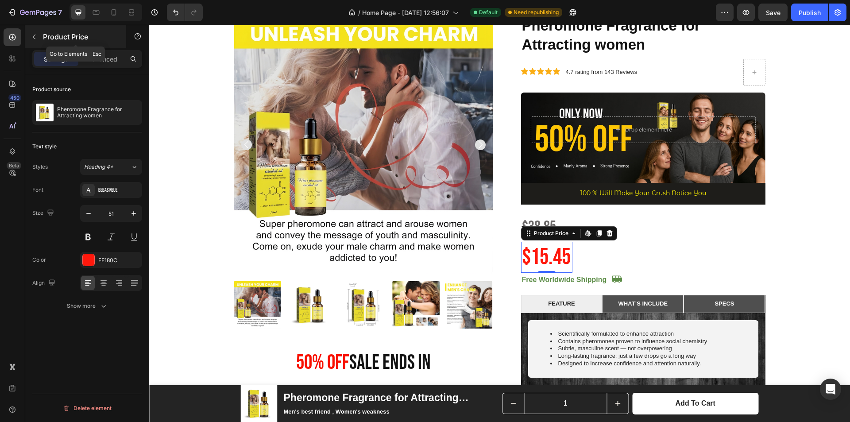
click at [36, 44] on div "Product Price" at bounding box center [75, 36] width 101 height 23
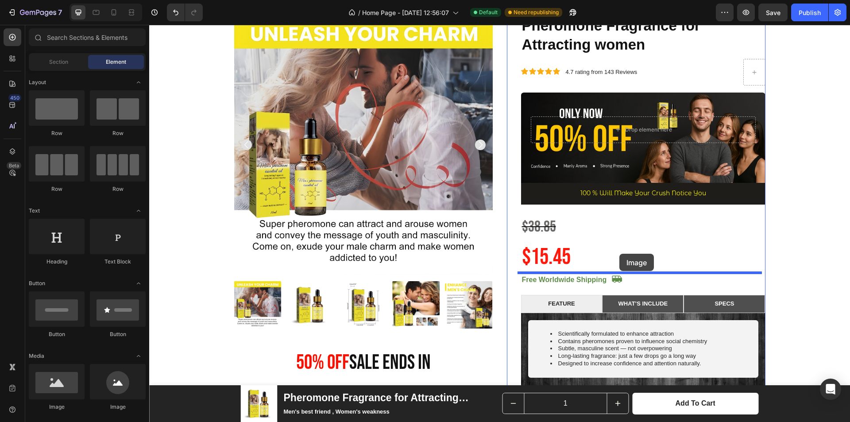
drag, startPoint x: 226, startPoint y: 397, endPoint x: 619, endPoint y: 254, distance: 418.3
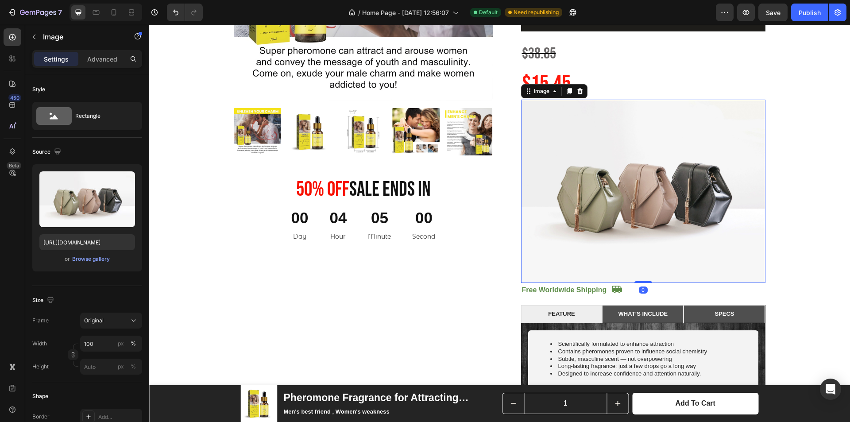
scroll to position [708, 0]
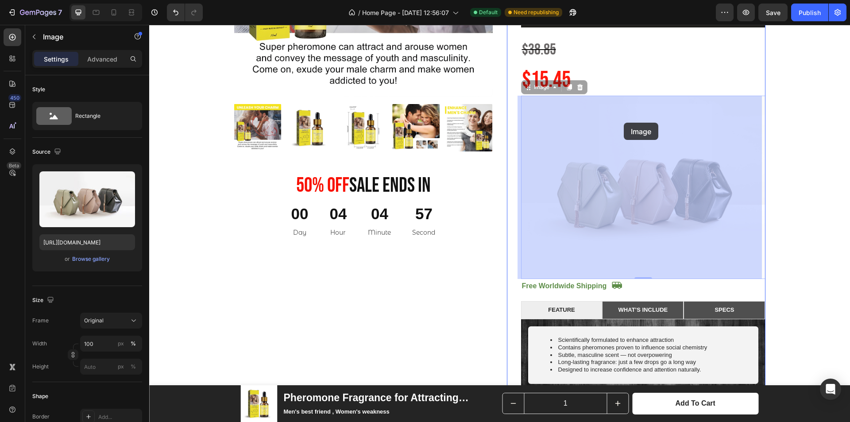
drag, startPoint x: 563, startPoint y: 169, endPoint x: 622, endPoint y: 125, distance: 74.0
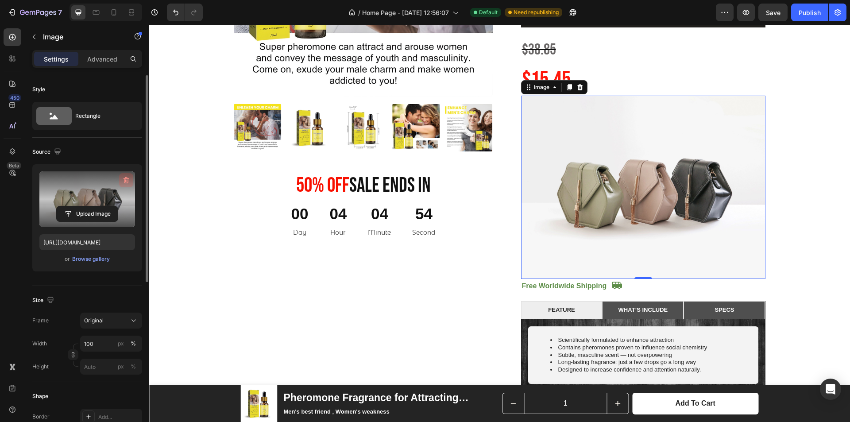
click at [126, 179] on icon "button" at bounding box center [126, 180] width 9 height 9
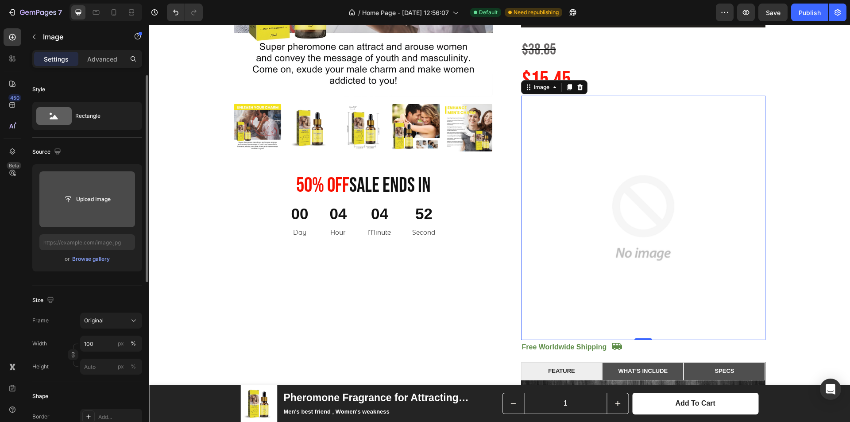
click at [618, 134] on img at bounding box center [643, 218] width 244 height 244
click at [579, 85] on icon at bounding box center [580, 87] width 6 height 6
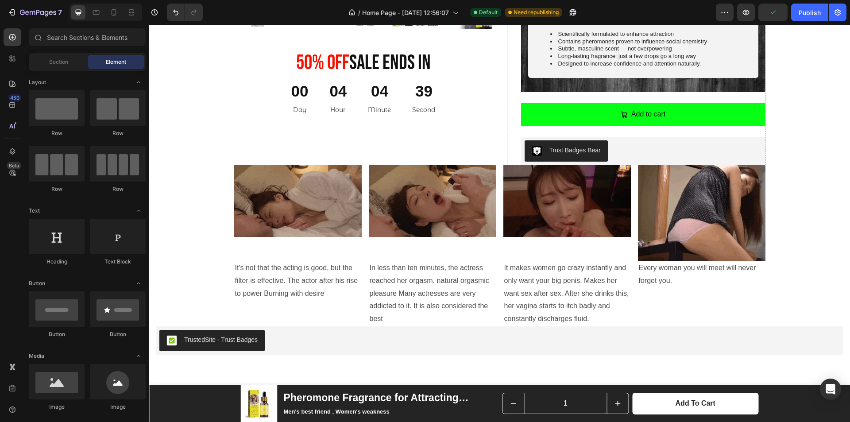
scroll to position [841, 0]
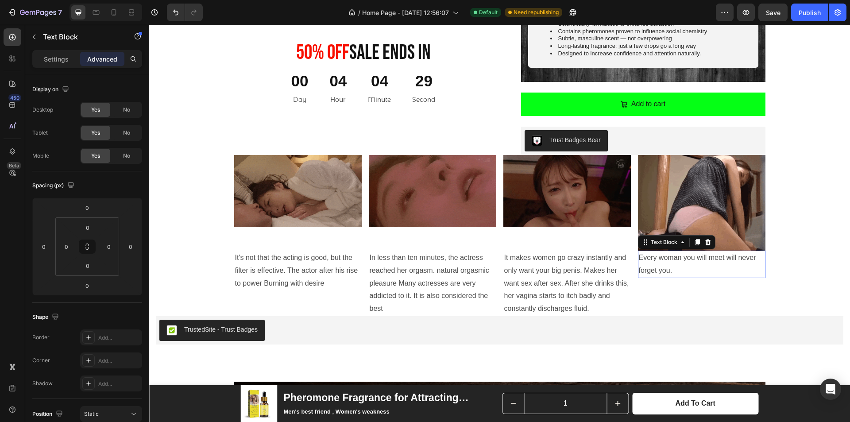
click at [669, 264] on p "Every woman you will meet will never forget you." at bounding box center [702, 264] width 126 height 26
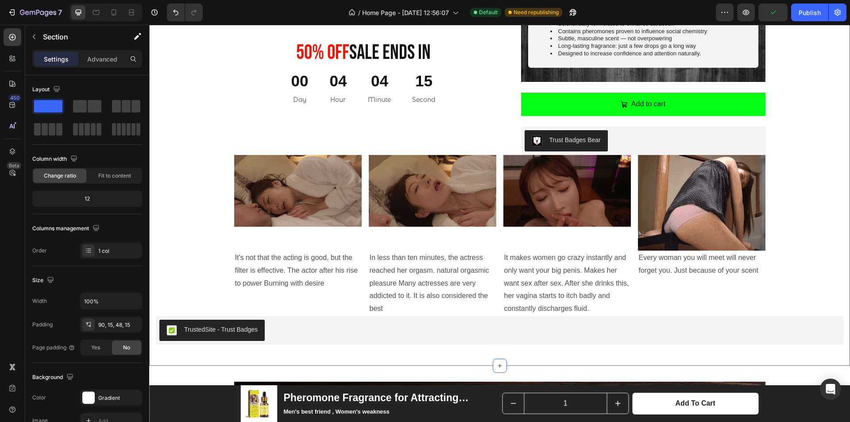
click at [798, 222] on div "Product Images 50% 0ff Sale Ends In Heading 00 Day 04 Hour 04 Minute 15 Second …" at bounding box center [500, 25] width 688 height 639
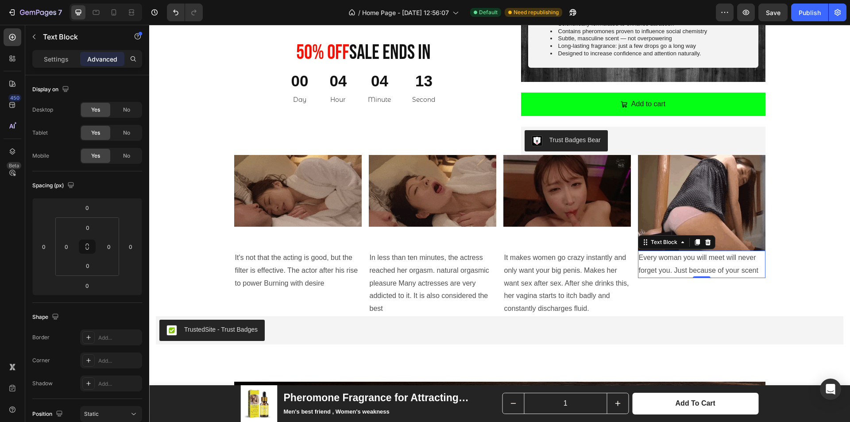
click at [750, 272] on p "Every woman you will meet will never forget you. Just because of your scent" at bounding box center [702, 264] width 126 height 26
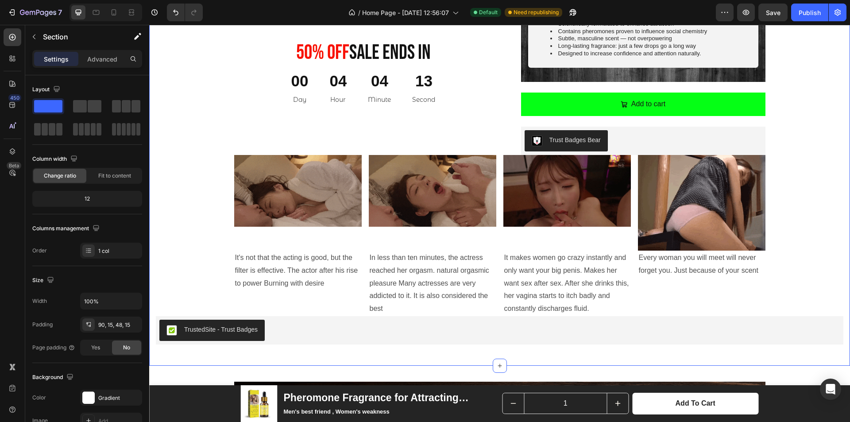
click at [793, 232] on div "Product Images 50% 0ff Sale Ends In Heading 00 Day 04 Hour 04 Minute 13 Second …" at bounding box center [500, 25] width 688 height 639
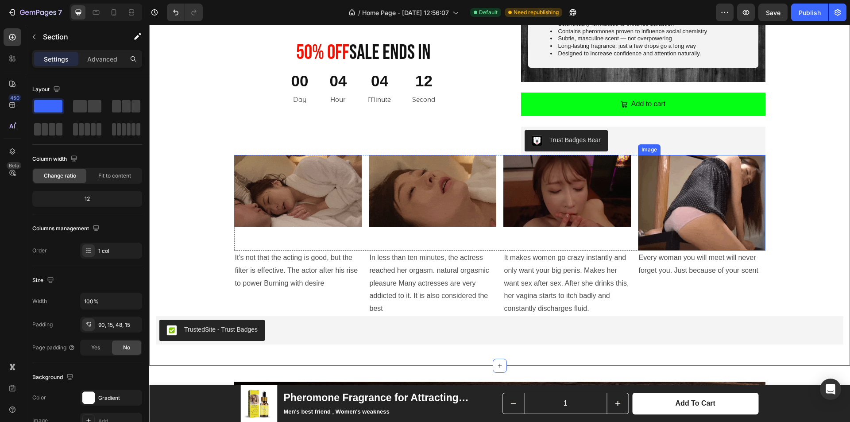
scroll to position [797, 0]
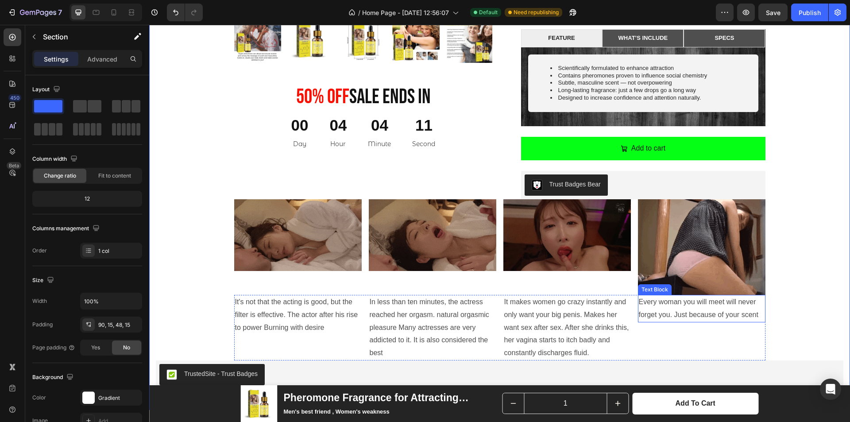
click at [713, 301] on p "Every woman you will meet will never forget you. Just because of your scent" at bounding box center [702, 309] width 126 height 26
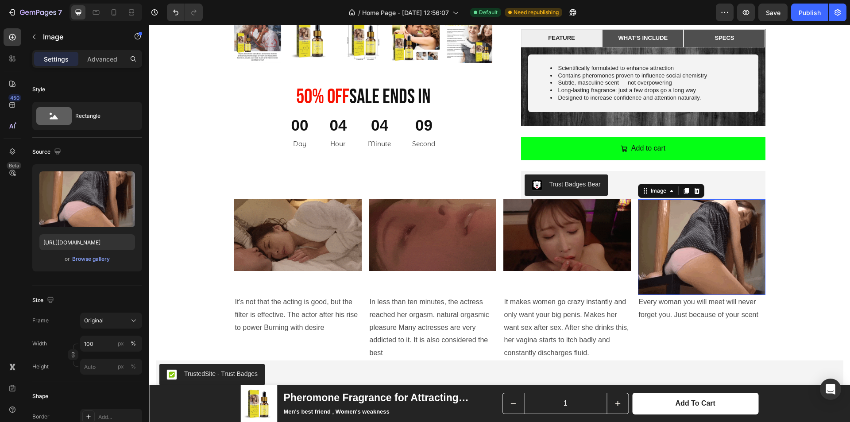
click at [724, 273] on img at bounding box center [702, 247] width 128 height 96
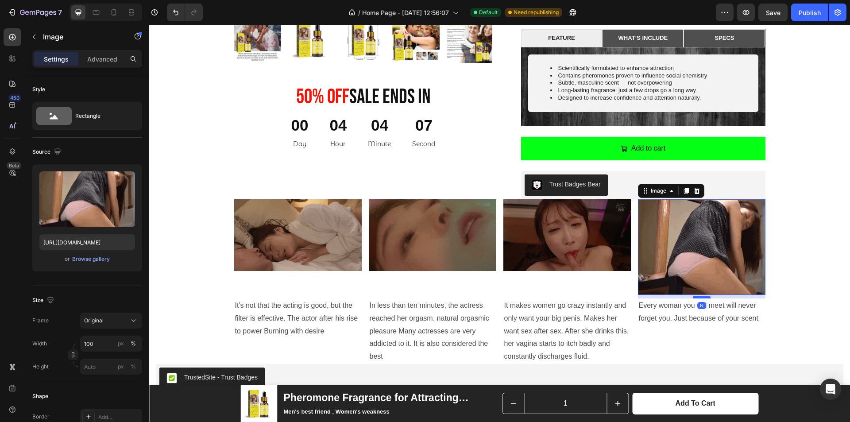
click at [700, 297] on div at bounding box center [702, 297] width 18 height 3
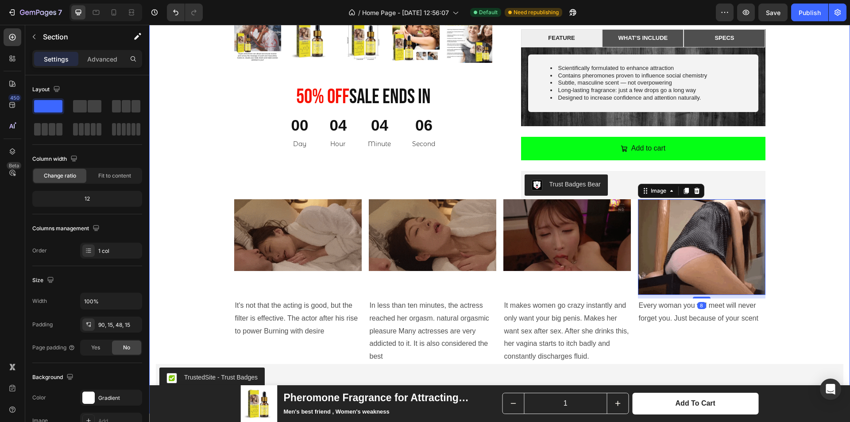
click at [789, 232] on div "Product Images 50% 0ff Sale Ends In Heading 00 Day 04 Hour 04 Minute 06 Second …" at bounding box center [500, 71] width 688 height 642
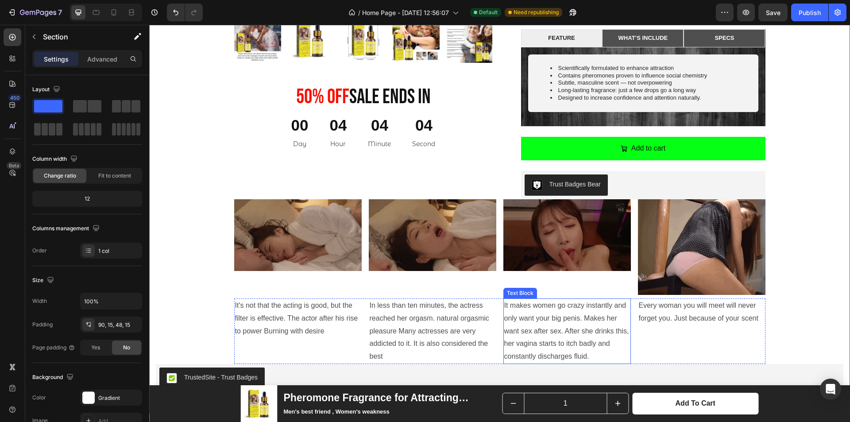
click at [555, 305] on p "It makes women go crazy instantly and only want your big penis. Makes her want …" at bounding box center [567, 331] width 126 height 64
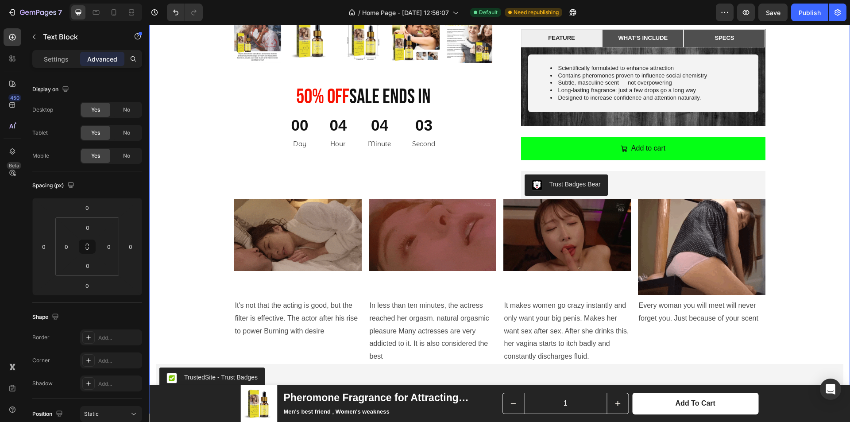
click at [794, 205] on div "Product Images 50% 0ff Sale Ends In Heading 00 Day 04 Hour 04 Minute 03 Second …" at bounding box center [500, 71] width 688 height 642
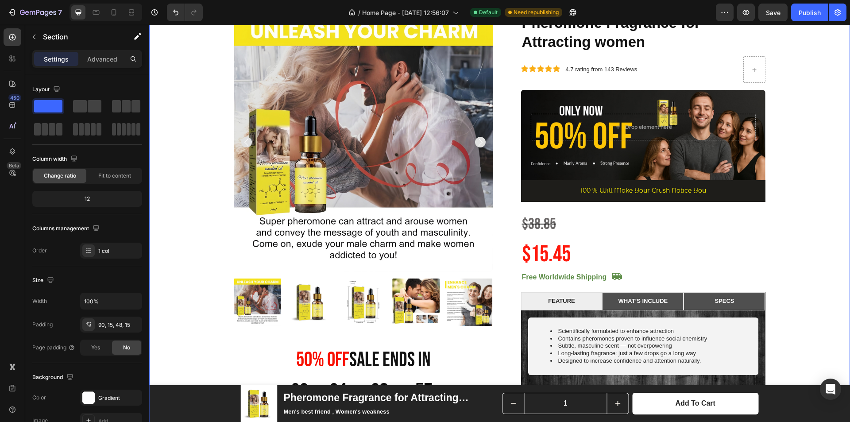
scroll to position [531, 0]
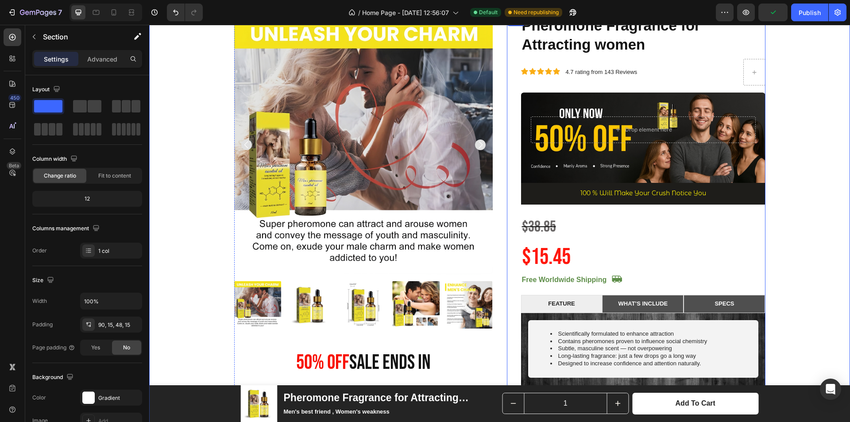
click at [693, 228] on div "Pheromone Fragrance for Attracting women Product Title Icon Icon Icon Icon Icon…" at bounding box center [643, 239] width 244 height 449
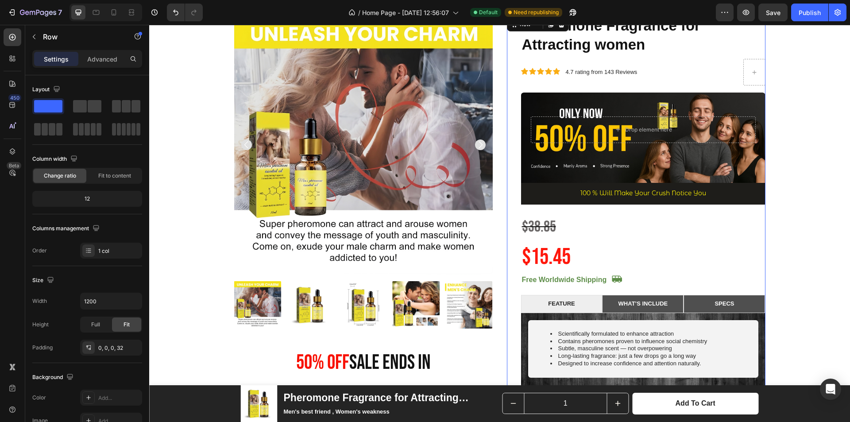
drag, startPoint x: 269, startPoint y: 133, endPoint x: 629, endPoint y: 244, distance: 376.6
click at [118, 103] on span at bounding box center [116, 106] width 9 height 12
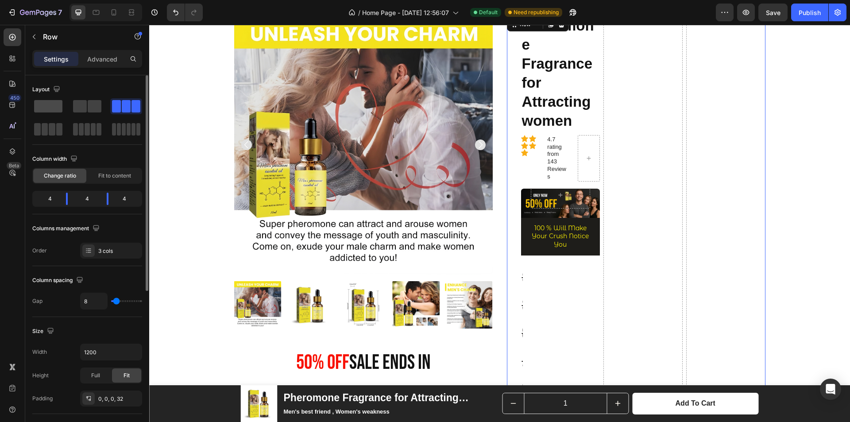
click at [43, 108] on span at bounding box center [48, 106] width 28 height 12
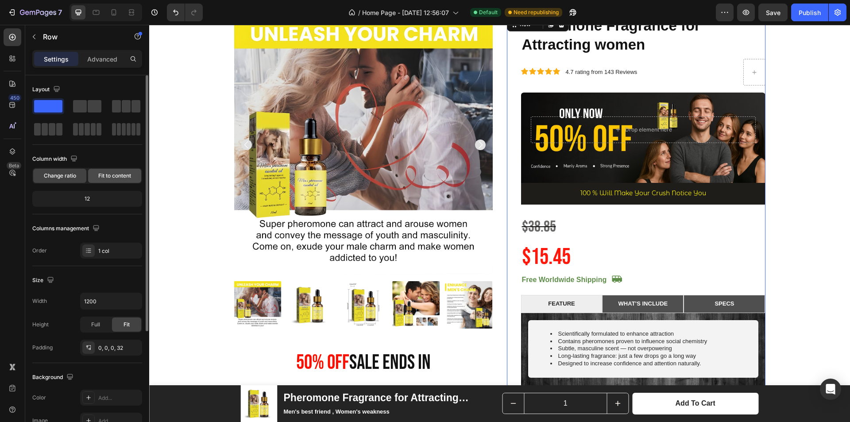
click at [99, 178] on span "Fit to content" at bounding box center [114, 176] width 33 height 8
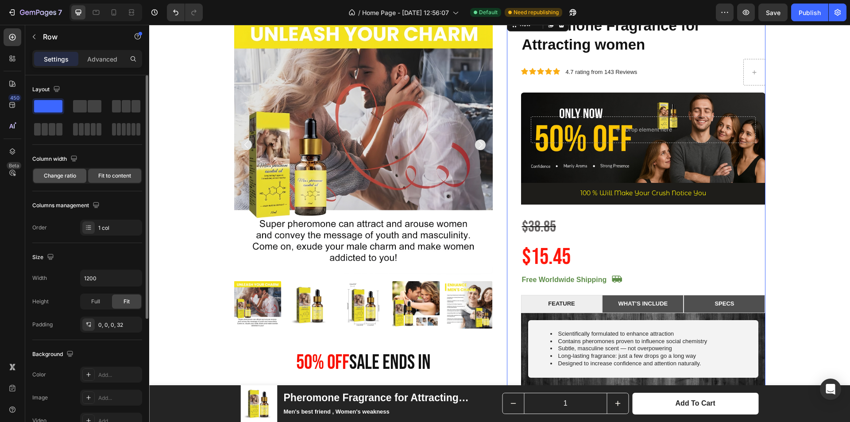
click at [70, 177] on span "Change ratio" at bounding box center [60, 176] width 32 height 8
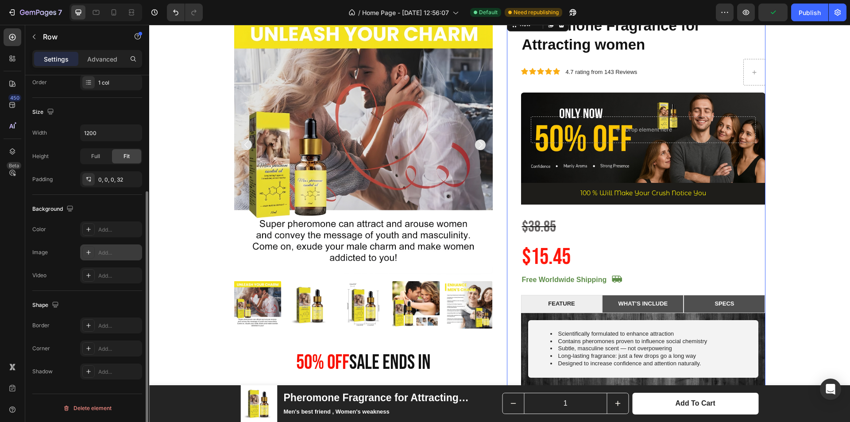
scroll to position [0, 0]
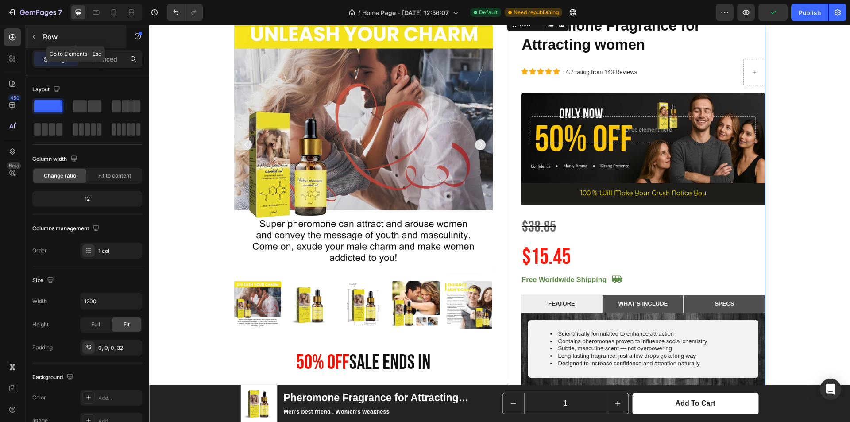
click at [40, 32] on button "button" at bounding box center [34, 37] width 14 height 14
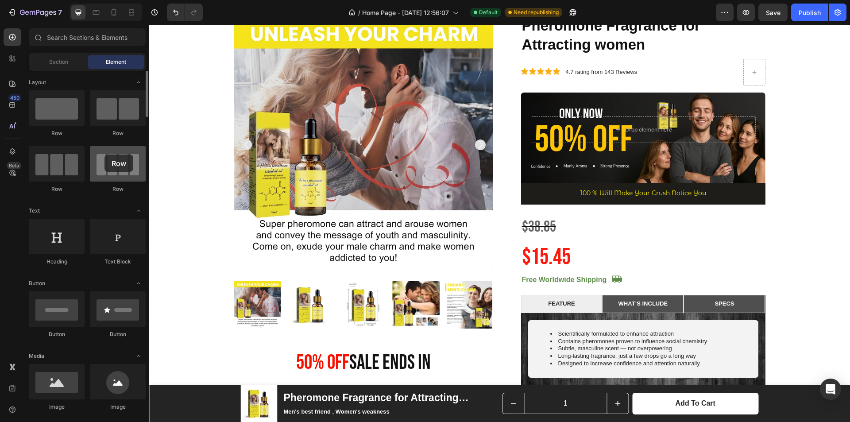
drag, startPoint x: 110, startPoint y: 166, endPoint x: 100, endPoint y: 155, distance: 14.7
click at [104, 155] on div at bounding box center [118, 163] width 56 height 35
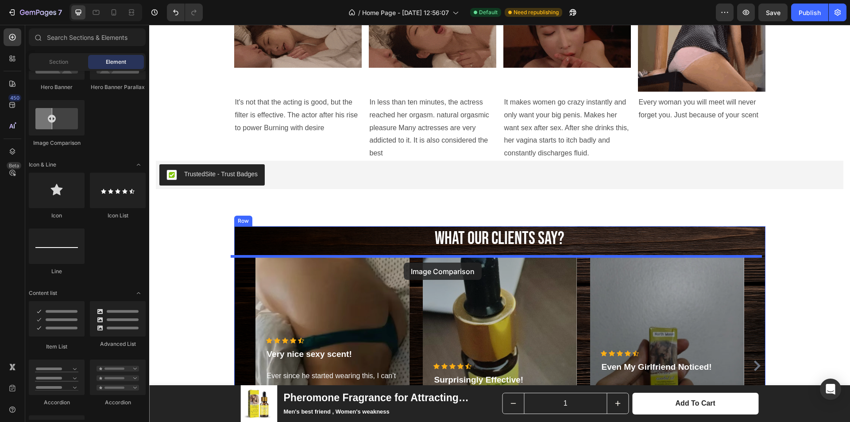
scroll to position [1063, 0]
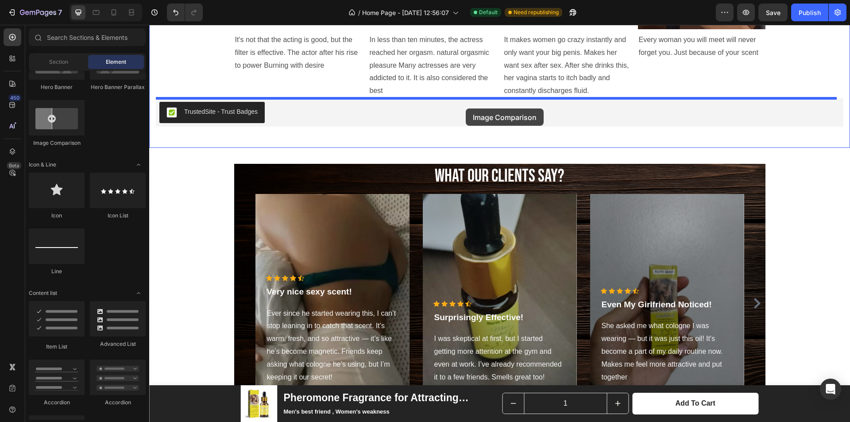
drag, startPoint x: 460, startPoint y: 212, endPoint x: 466, endPoint y: 108, distance: 103.8
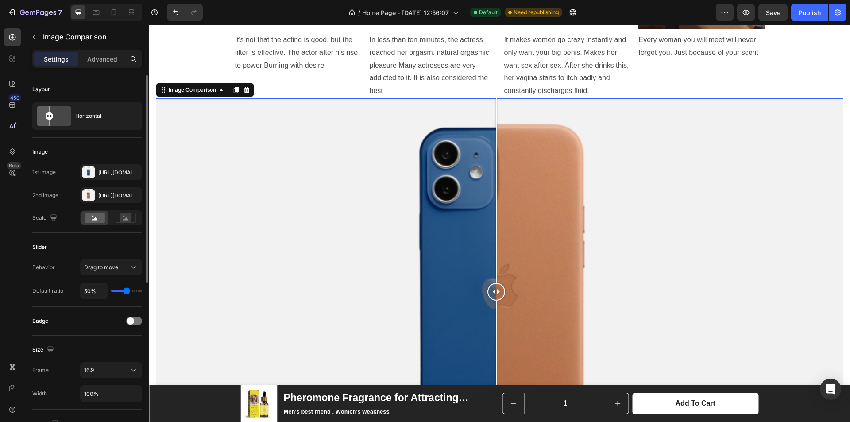
click at [117, 292] on div "50%" at bounding box center [111, 290] width 62 height 17
type input "32%"
type input "32"
type input "34%"
type input "34"
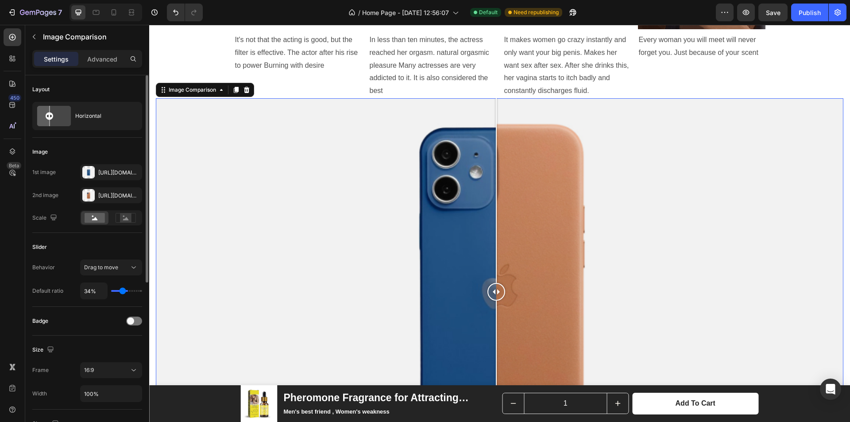
type input "38%"
type input "38"
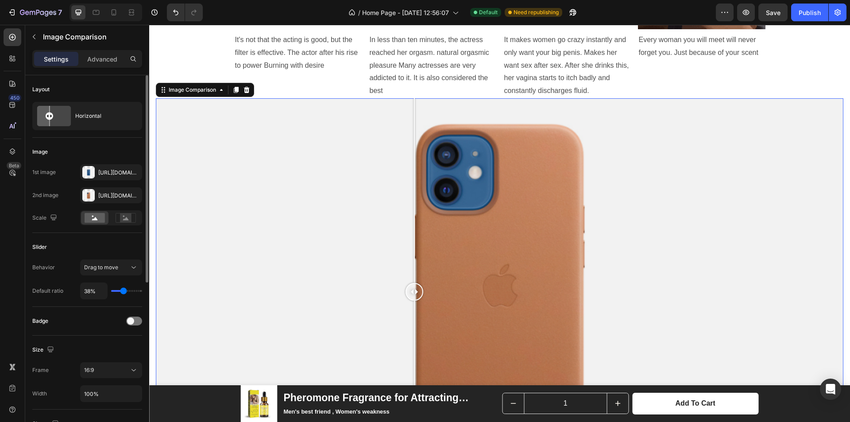
type input "40%"
type input "40"
click at [124, 290] on input "range" at bounding box center [126, 291] width 31 height 2
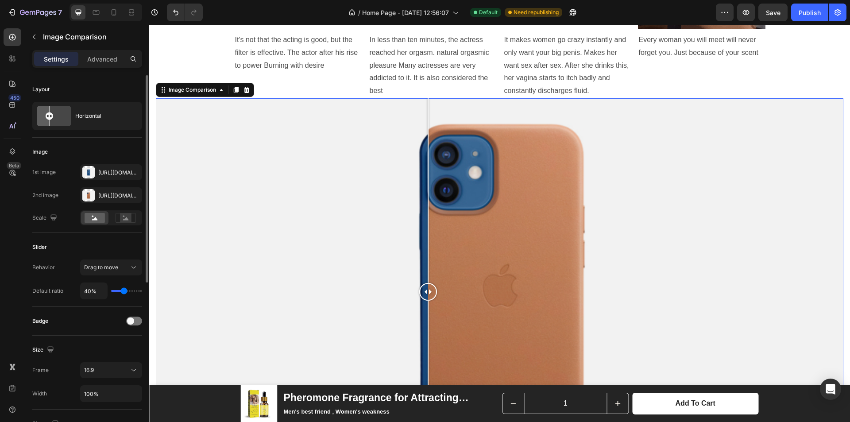
type input "36%"
type input "36"
type input "38%"
type input "38"
type input "40%"
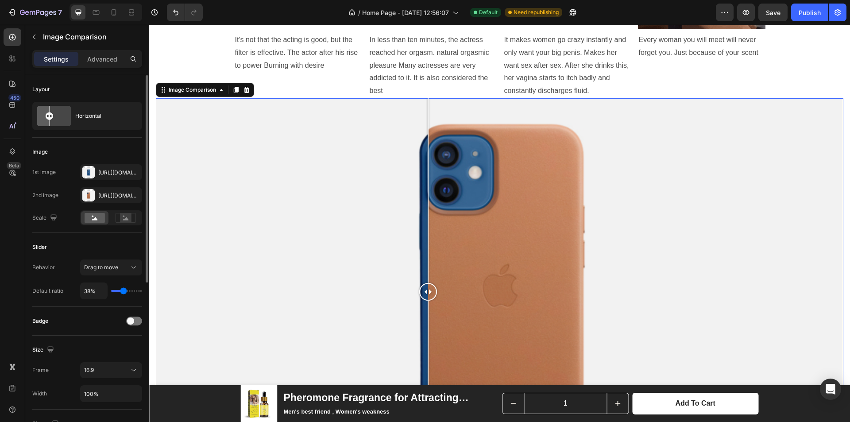
type input "40"
type input "41%"
type input "41"
type input "43%"
type input "43"
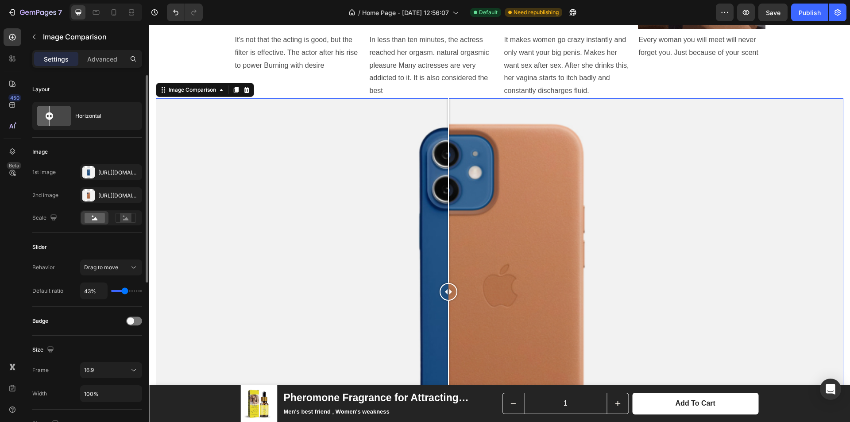
type input "47%"
type input "47"
type input "49%"
type input "49"
click at [126, 290] on input "range" at bounding box center [126, 291] width 31 height 2
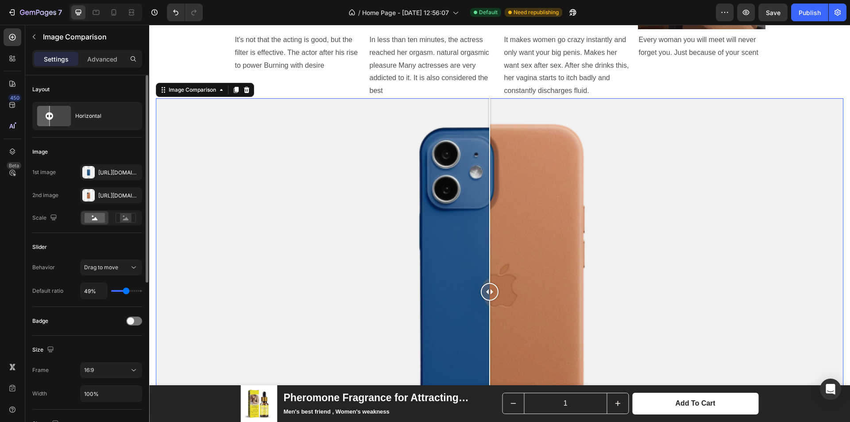
click at [128, 290] on input "range" at bounding box center [126, 291] width 31 height 2
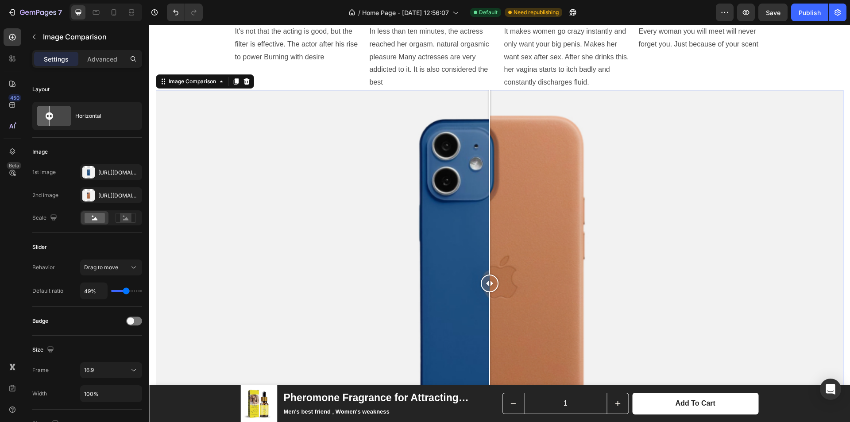
scroll to position [974, 0]
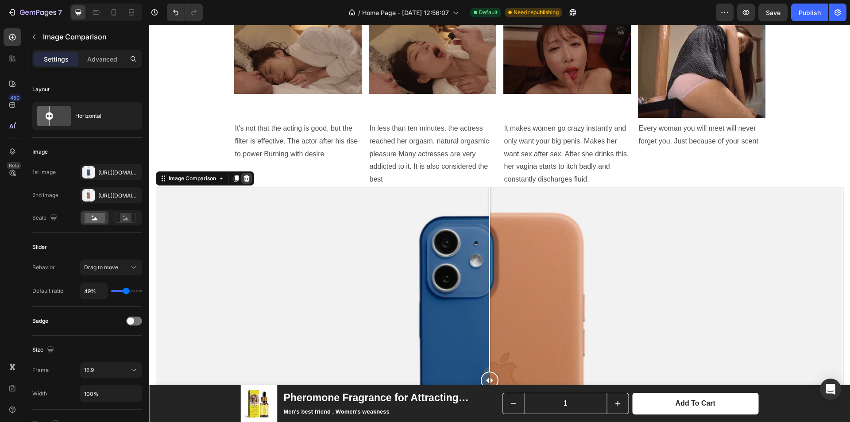
click at [243, 182] on div at bounding box center [246, 178] width 11 height 11
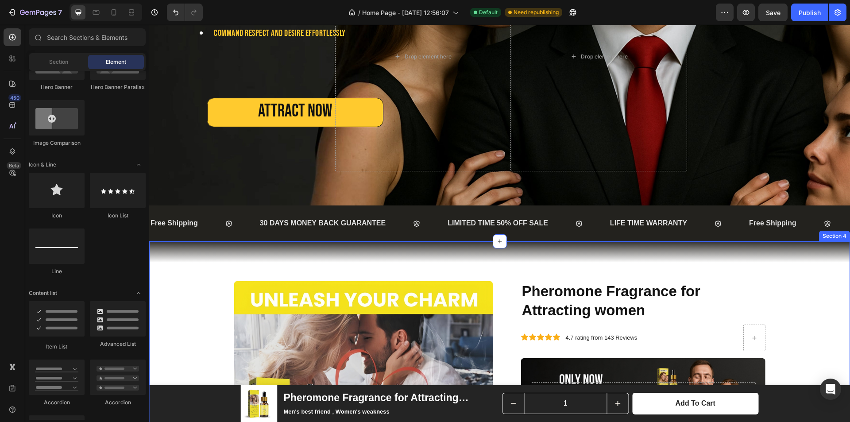
scroll to position [354, 0]
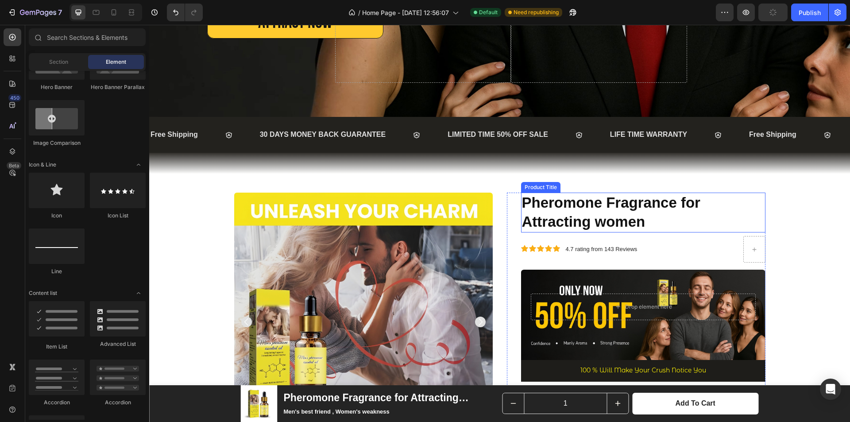
click at [590, 218] on h1 "Pheromone Fragrance for Attracting women" at bounding box center [643, 213] width 244 height 40
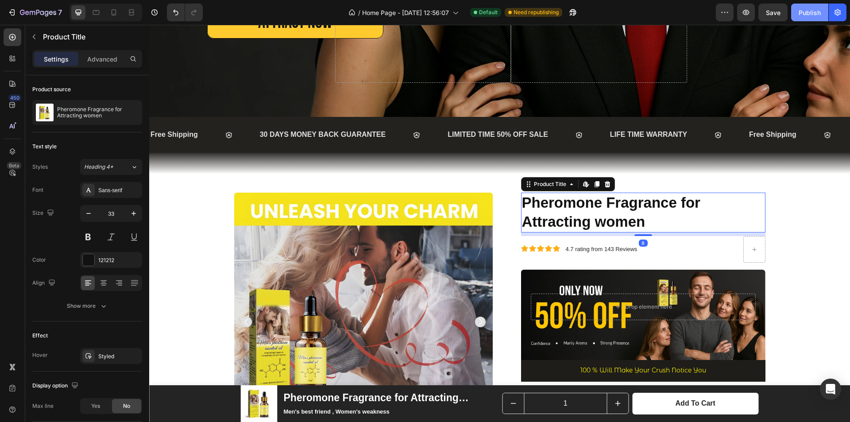
click at [803, 12] on div "Publish" at bounding box center [810, 12] width 22 height 9
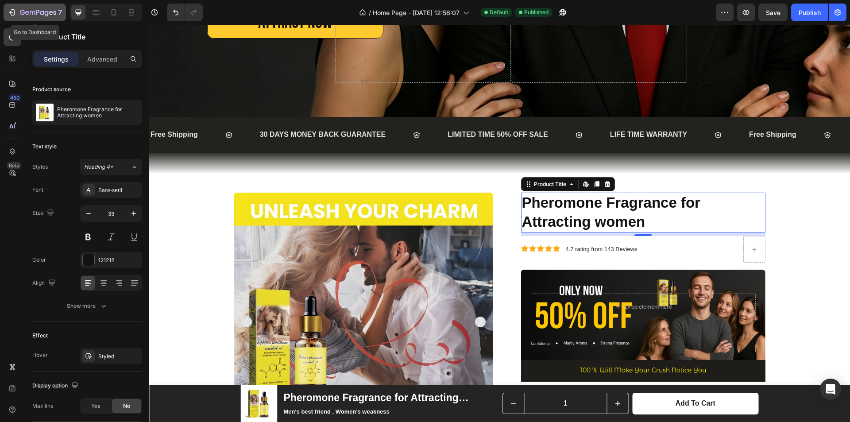
click at [8, 13] on icon "button" at bounding box center [12, 12] width 9 height 9
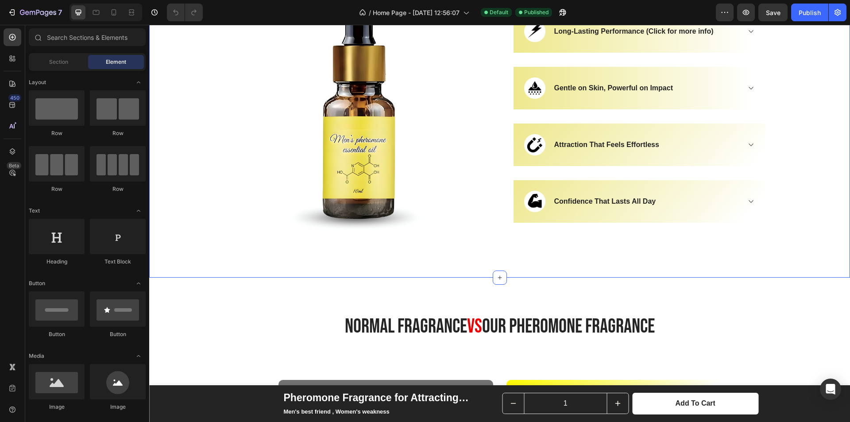
scroll to position [2294, 0]
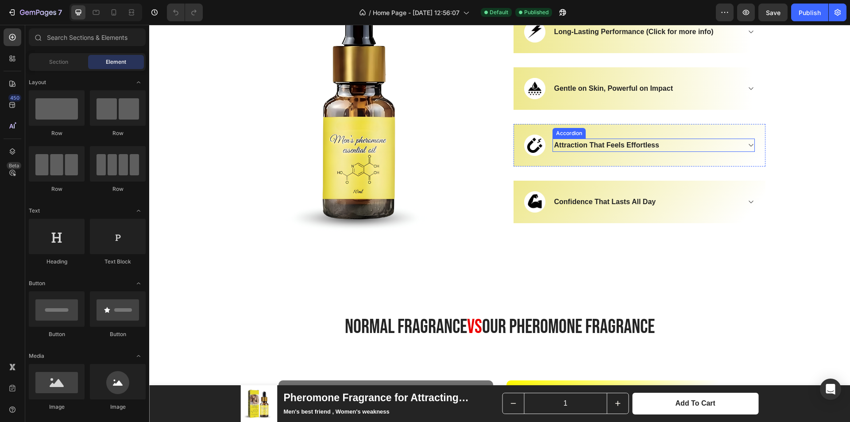
click at [576, 143] on strong "Attraction That Feels Effortless" at bounding box center [606, 145] width 105 height 8
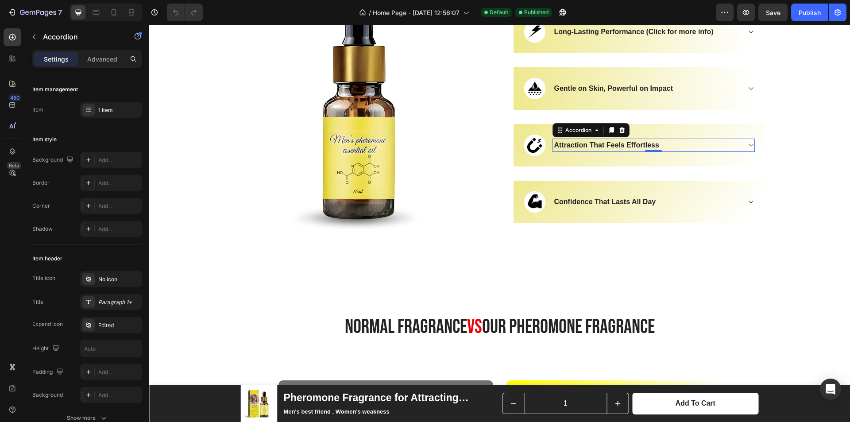
click at [614, 143] on strong "Attraction That Feels Effortless" at bounding box center [606, 145] width 105 height 8
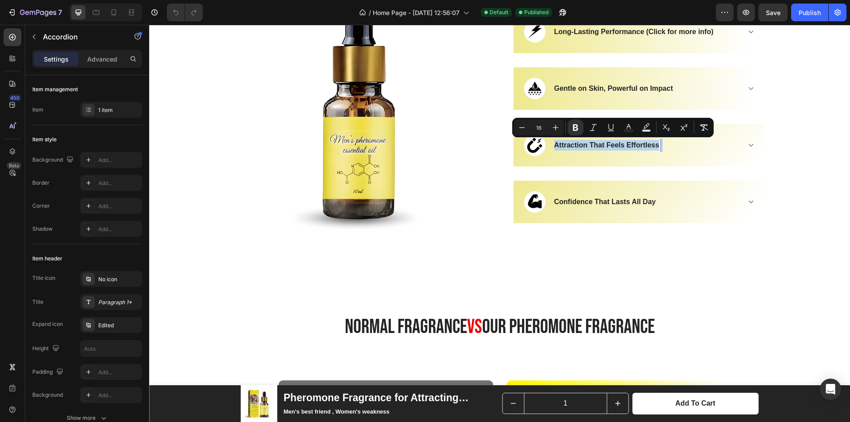
click at [614, 143] on strong "Attraction That Feels Effortless" at bounding box center [606, 145] width 105 height 8
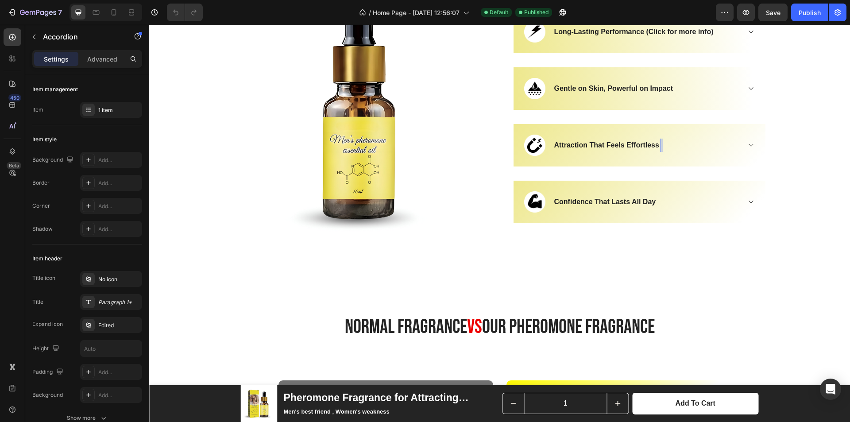
click at [614, 143] on strong "Attraction That Feels Effortless" at bounding box center [606, 145] width 105 height 8
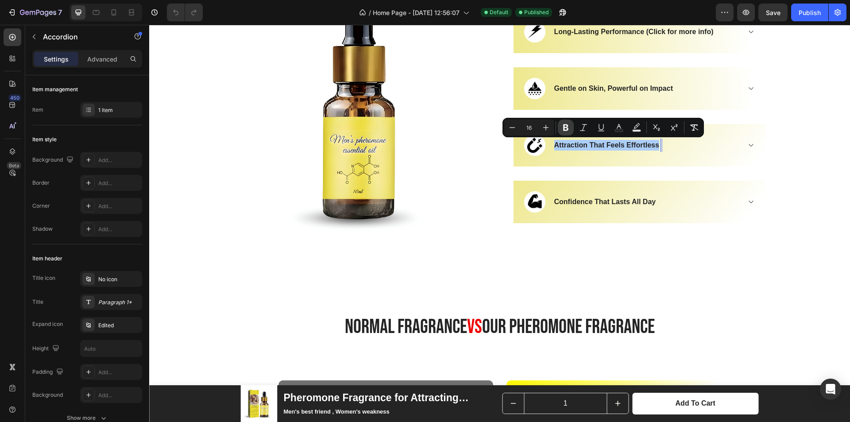
click at [567, 125] on icon "Editor contextual toolbar" at bounding box center [565, 127] width 5 height 7
click at [613, 143] on p "Attraction That Feels Effortless" at bounding box center [606, 145] width 105 height 11
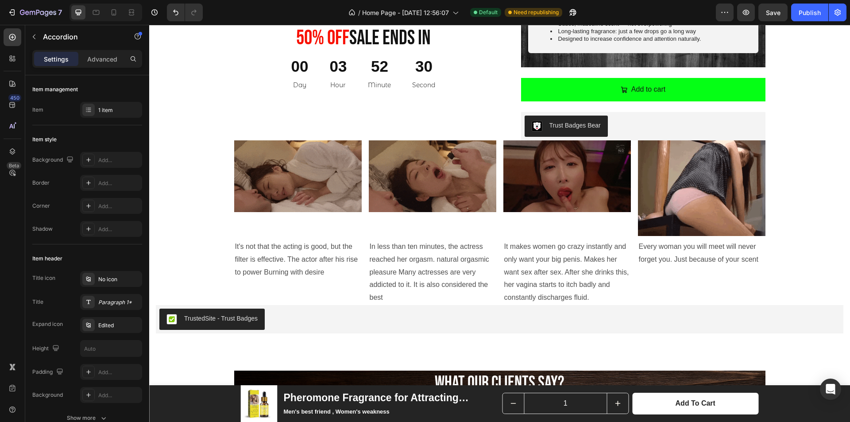
scroll to position [849, 0]
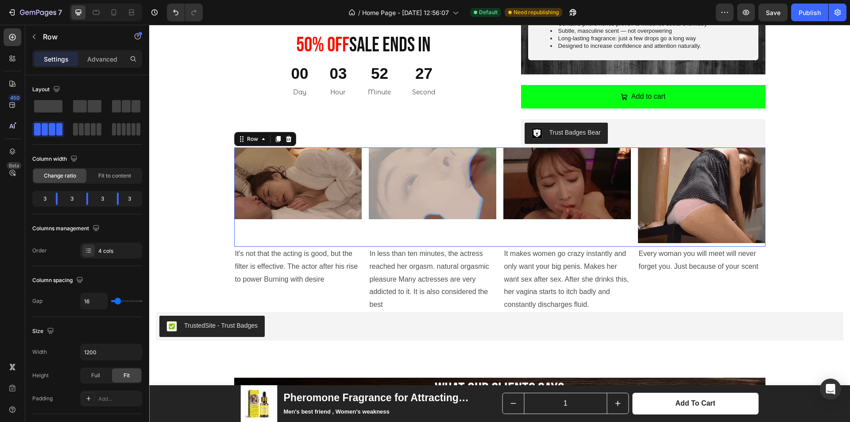
click at [496, 159] on div "Image Image Image Image Row 0" at bounding box center [499, 196] width 531 height 99
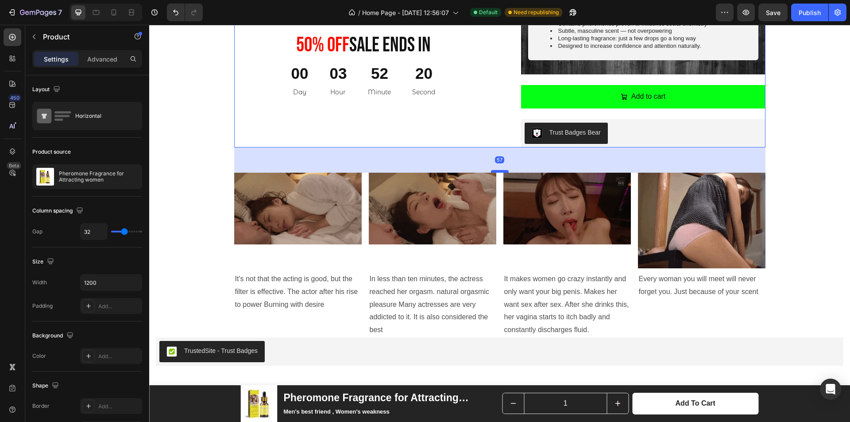
drag, startPoint x: 497, startPoint y: 146, endPoint x: 495, endPoint y: 171, distance: 25.3
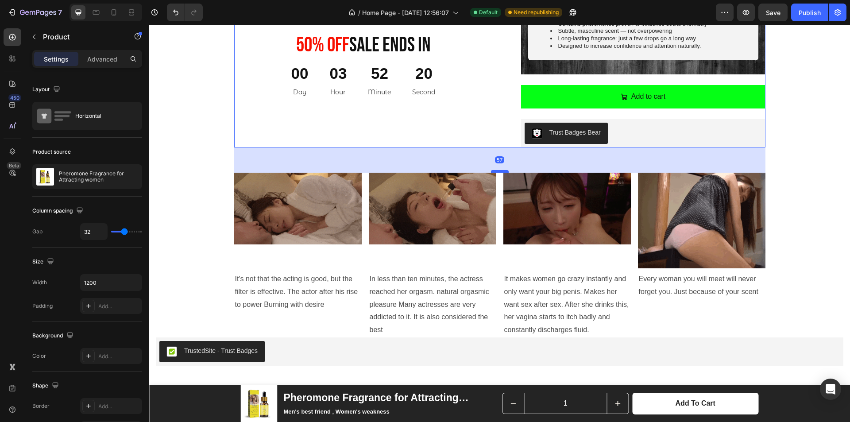
click at [495, 171] on div at bounding box center [500, 171] width 18 height 3
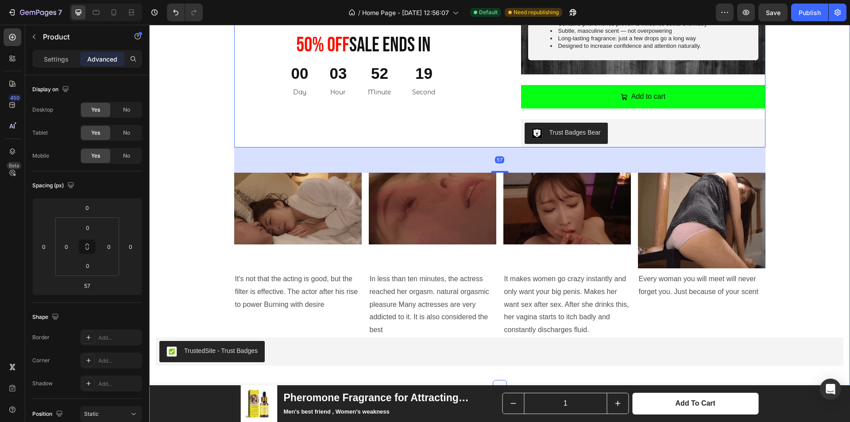
click at [185, 225] on div "Product Images 50% 0ff Sale Ends In Heading 00 Day 03 Hour 52 Minute 19 Second …" at bounding box center [500, 32] width 688 height 668
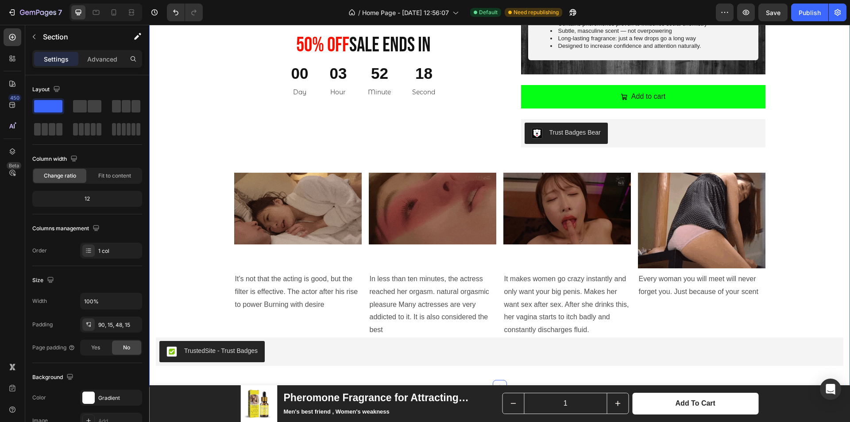
click at [185, 225] on div "Product Images 50% 0ff Sale Ends In Heading 00 Day 03 Hour 52 Minute 18 Second …" at bounding box center [500, 32] width 688 height 668
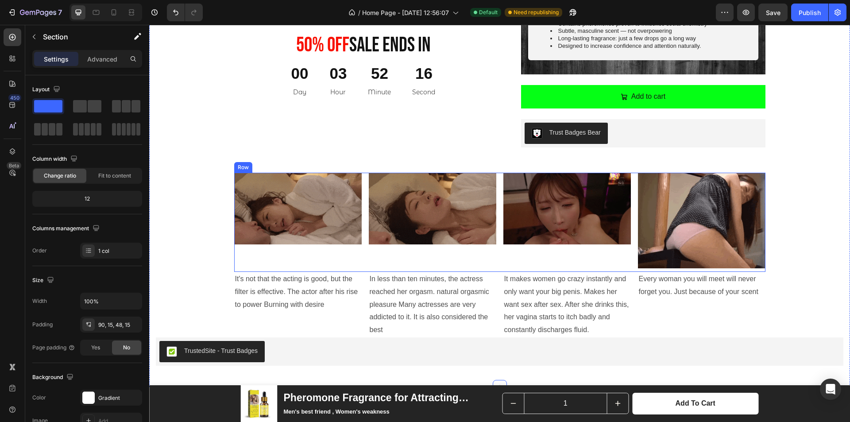
click at [622, 261] on div "Image" at bounding box center [567, 222] width 128 height 99
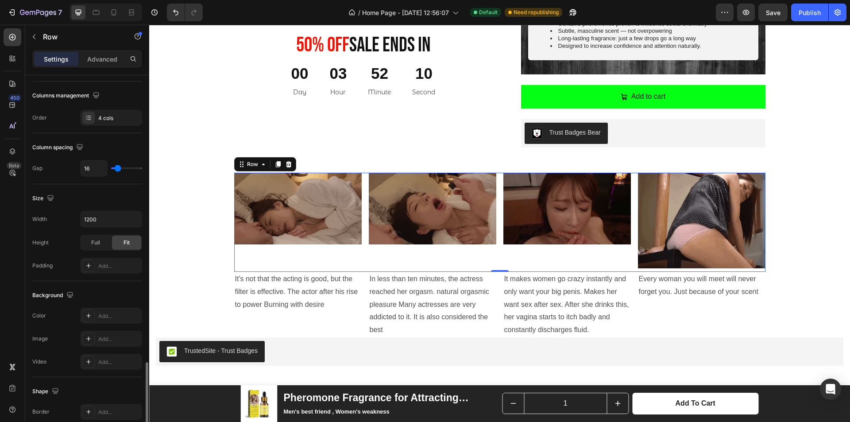
scroll to position [266, 0]
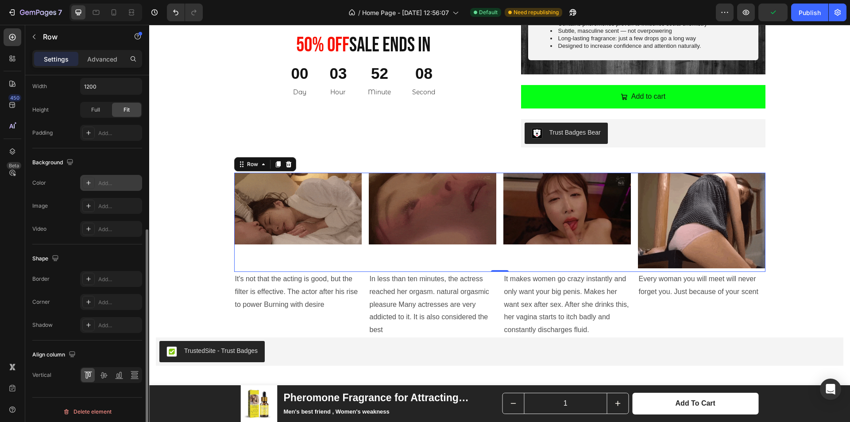
click at [86, 186] on div at bounding box center [88, 183] width 12 height 12
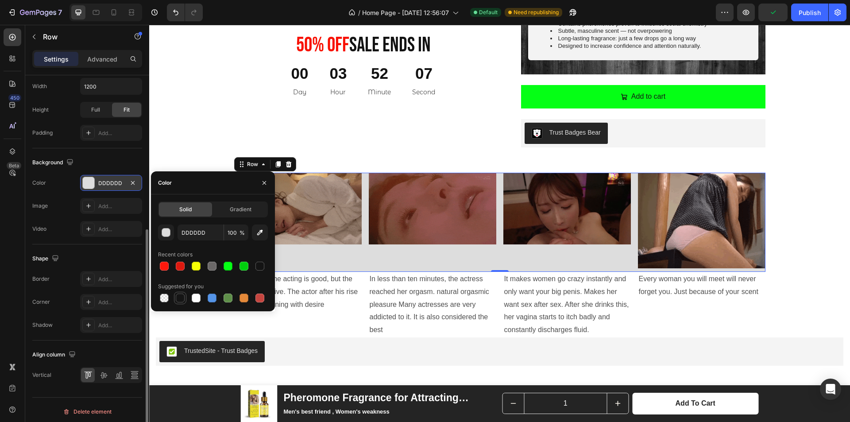
click at [183, 301] on div at bounding box center [180, 298] width 9 height 9
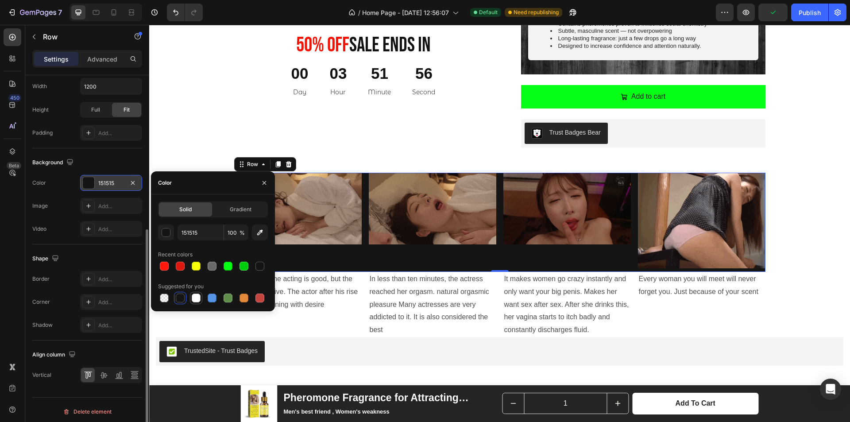
click at [195, 300] on div at bounding box center [196, 298] width 9 height 9
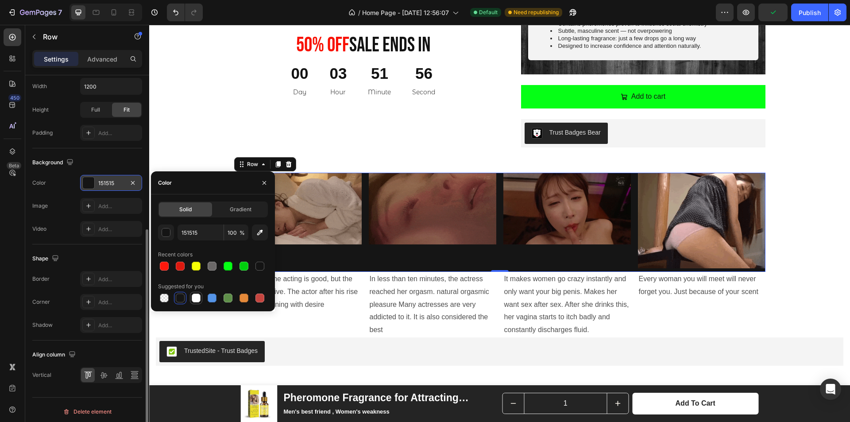
type input "FFFFFF"
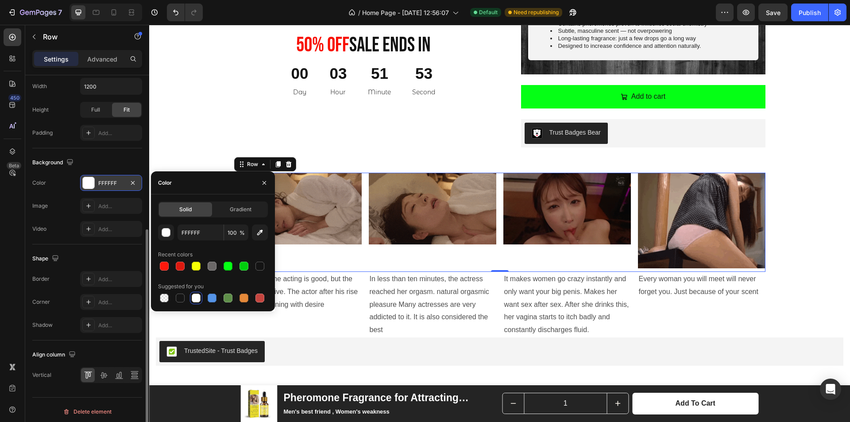
scroll to position [760, 0]
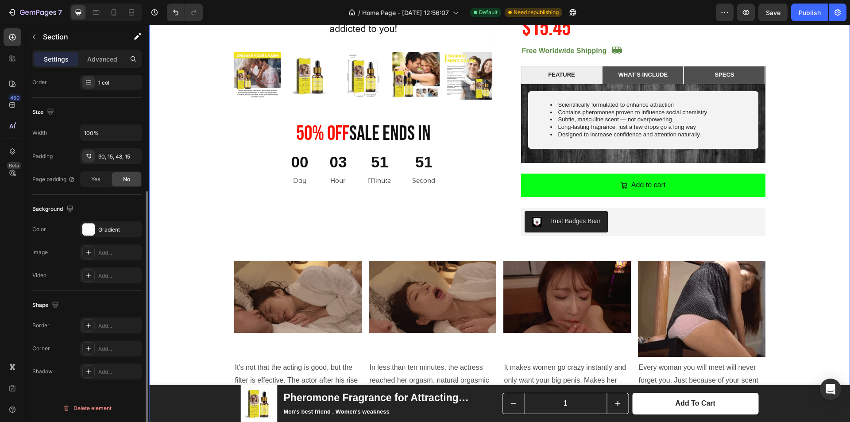
click at [796, 281] on div "Product Images 50% 0ff Sale Ends In Heading 00 Day 03 Hour 51 Minute 51 Second …" at bounding box center [500, 121] width 688 height 668
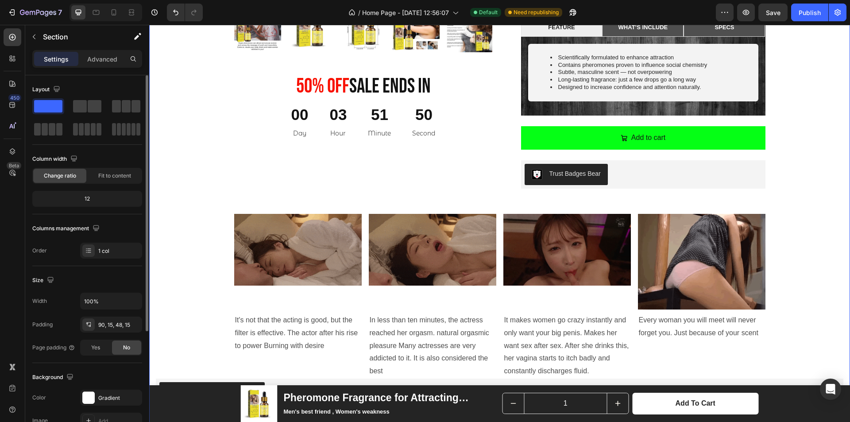
scroll to position [849, 0]
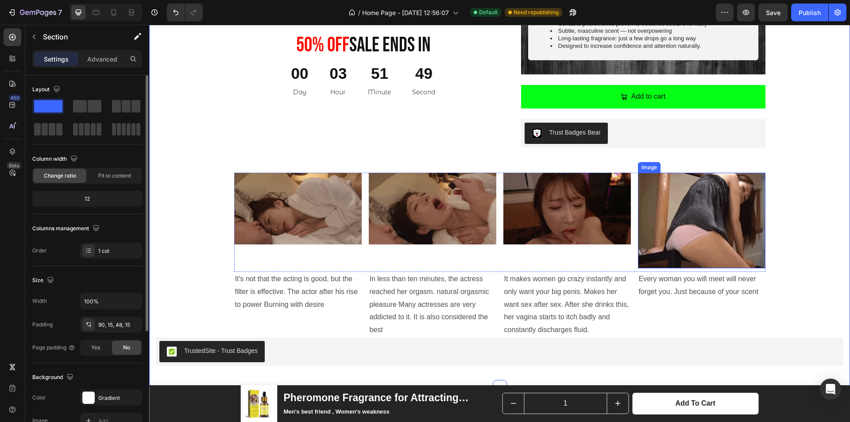
click at [703, 233] on img at bounding box center [702, 221] width 128 height 96
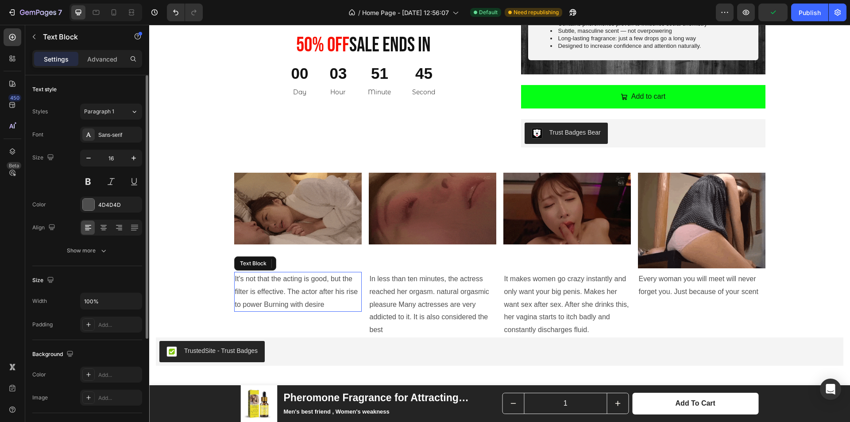
click at [302, 298] on p "It's not that the acting is good, but the filter is effective. The actor after …" at bounding box center [298, 292] width 126 height 38
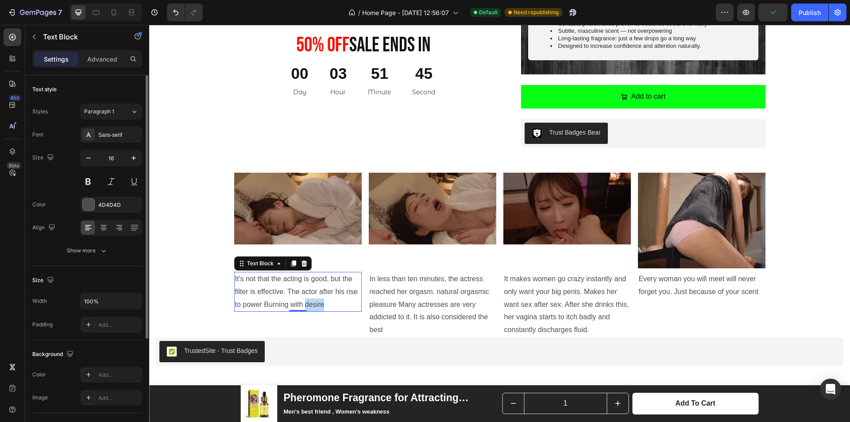
click at [302, 298] on p "It's not that the acting is good, but the filter is effective. The actor after …" at bounding box center [298, 292] width 126 height 38
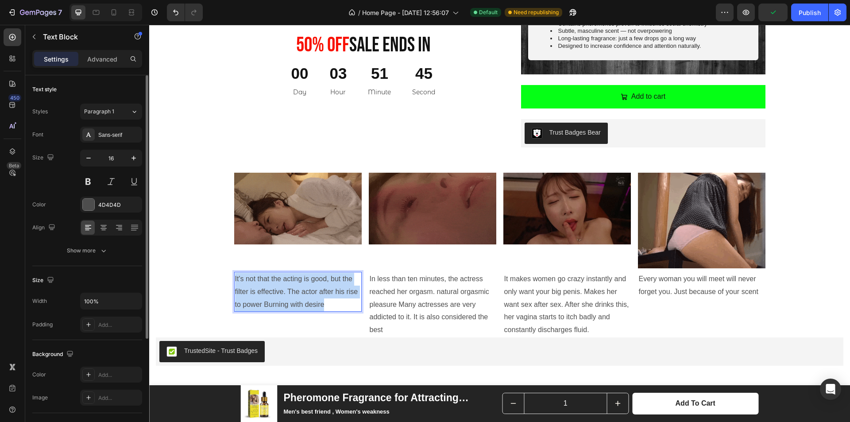
click at [302, 298] on p "It's not that the acting is good, but the filter is effective. The actor after …" at bounding box center [298, 292] width 126 height 38
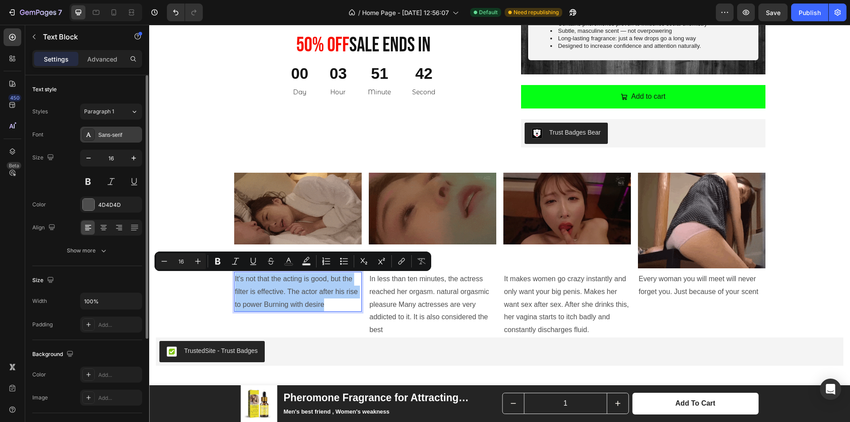
click at [112, 136] on div "Sans-serif" at bounding box center [119, 135] width 42 height 8
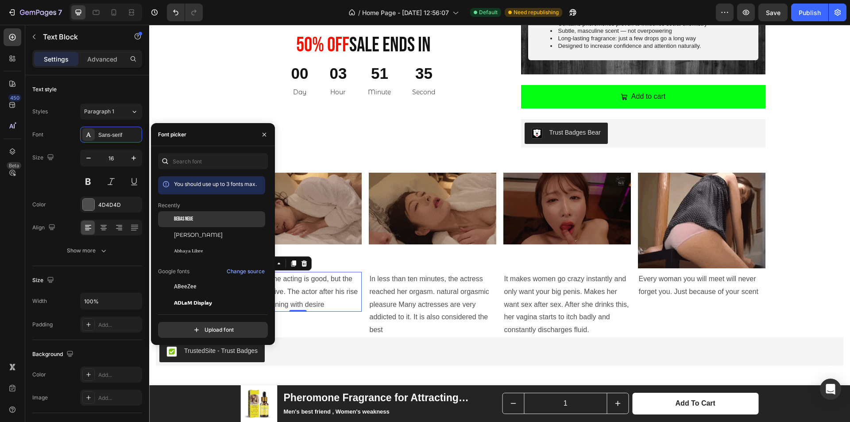
click at [190, 278] on div "Bebas Neue" at bounding box center [211, 286] width 107 height 16
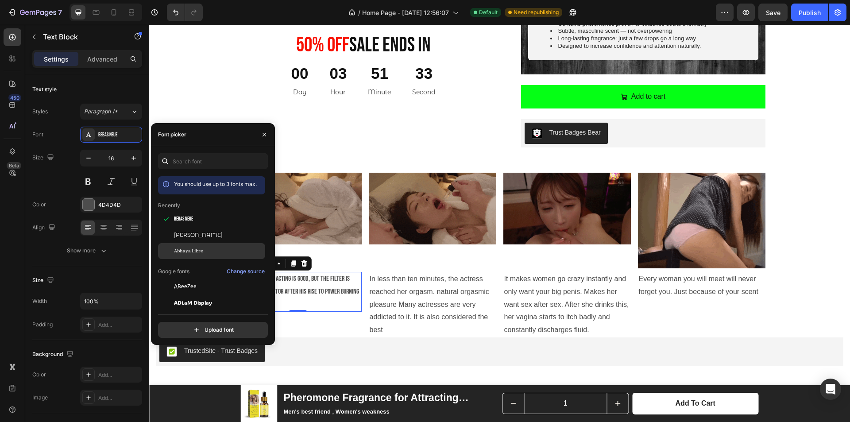
click at [190, 249] on span "Abhaya Libre" at bounding box center [188, 251] width 29 height 8
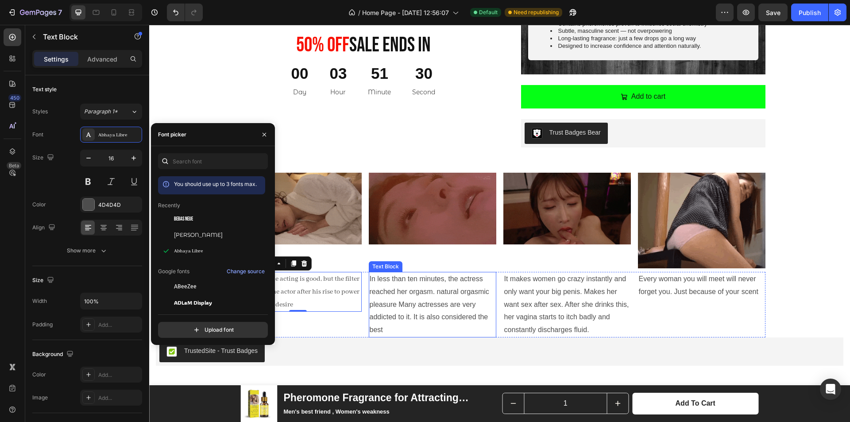
click at [387, 305] on p "In less than ten minutes, the actress reached her orgasm. natural orgasmic plea…" at bounding box center [433, 305] width 126 height 64
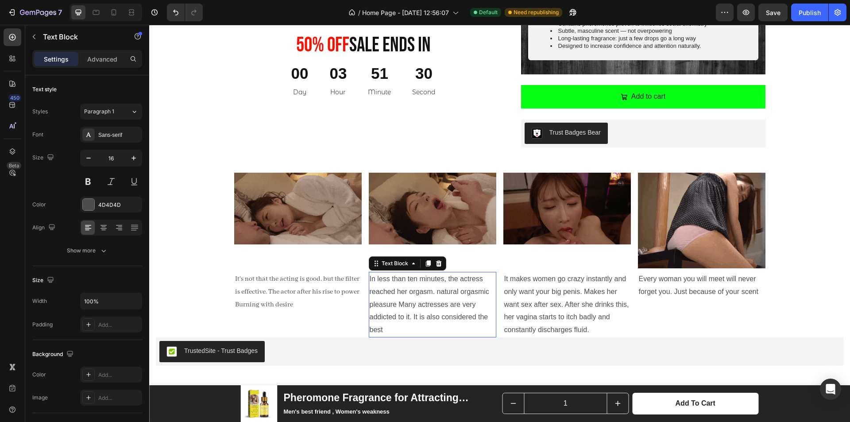
click at [387, 305] on p "In less than ten minutes, the actress reached her orgasm. natural orgasmic plea…" at bounding box center [433, 305] width 126 height 64
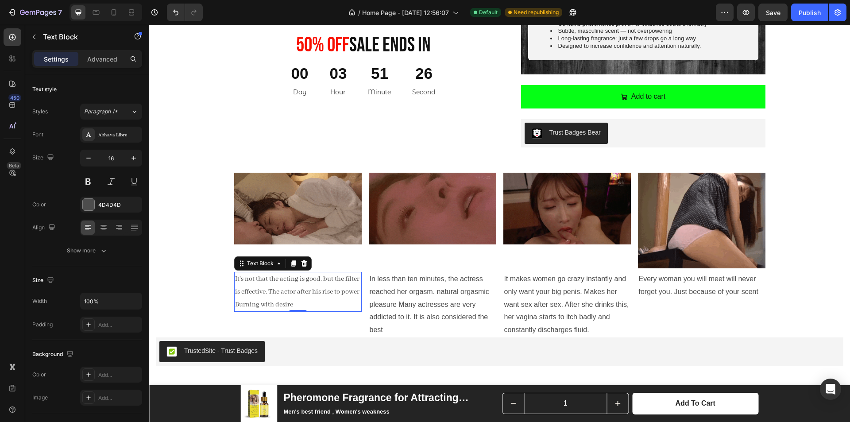
click at [255, 301] on p "It's not that the acting is good, but the filter is effective. The actor after …" at bounding box center [298, 292] width 126 height 38
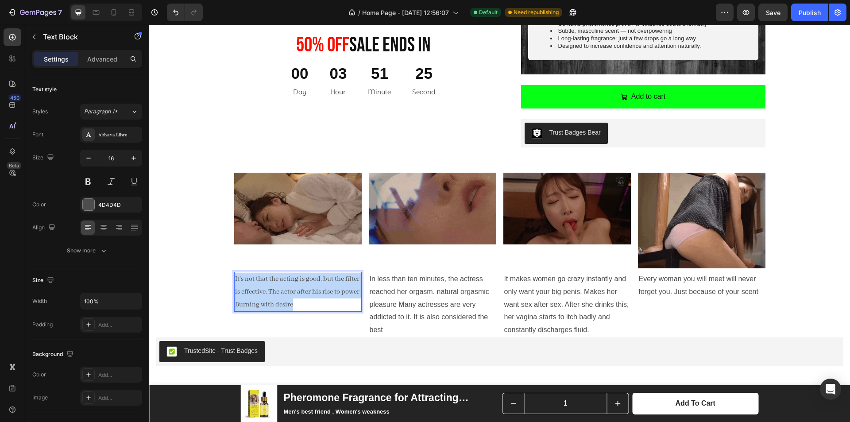
click at [255, 301] on p "It's not that the acting is good, but the filter is effective. The actor after …" at bounding box center [298, 292] width 126 height 38
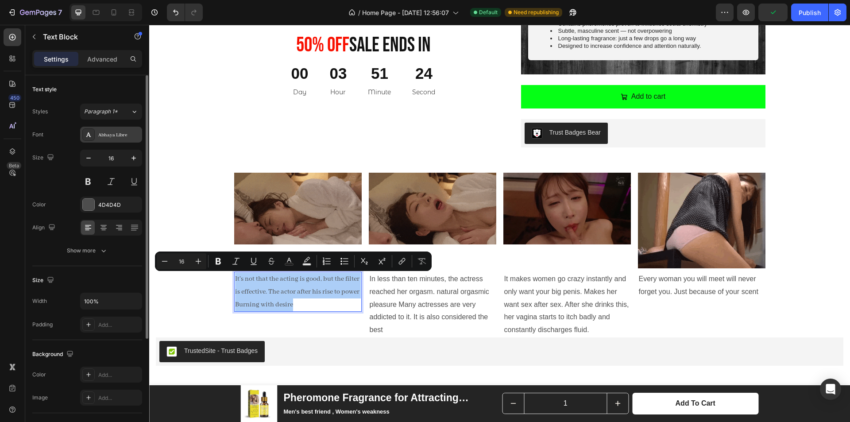
click at [112, 136] on div "Abhaya Libre" at bounding box center [119, 135] width 42 height 8
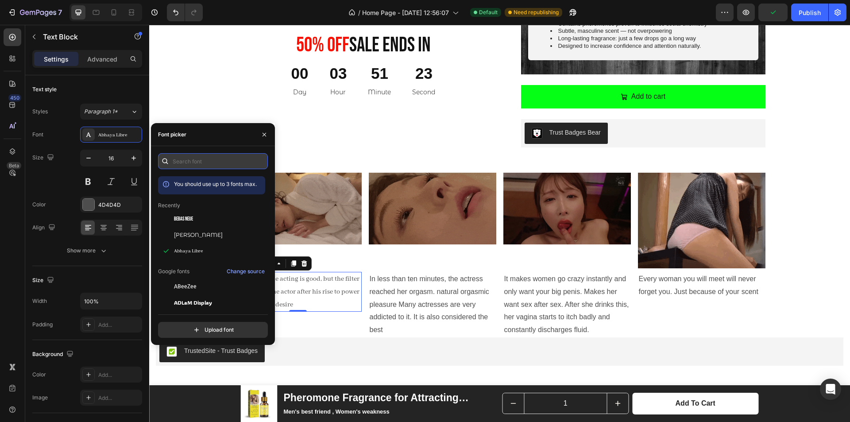
click at [189, 158] on input "text" at bounding box center [213, 161] width 110 height 16
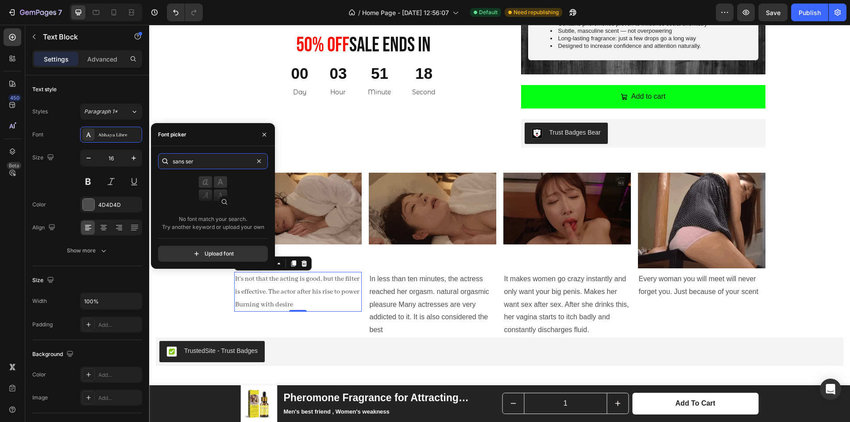
drag, startPoint x: 170, startPoint y: 163, endPoint x: 160, endPoint y: 166, distance: 10.1
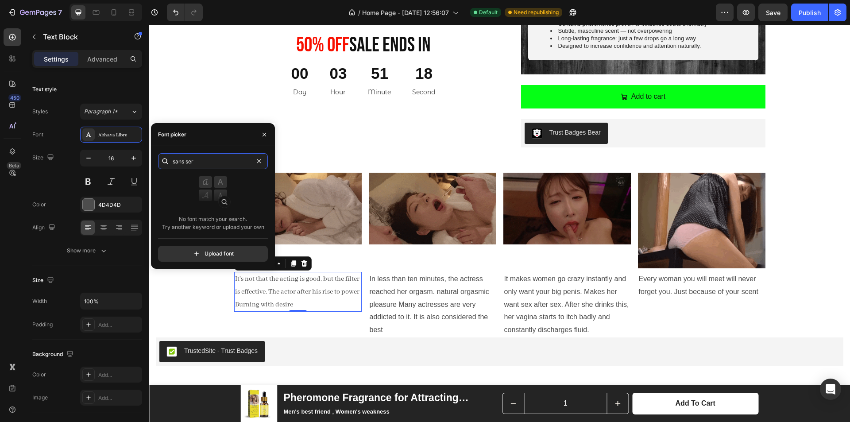
click at [160, 165] on div "sans ser" at bounding box center [213, 161] width 110 height 16
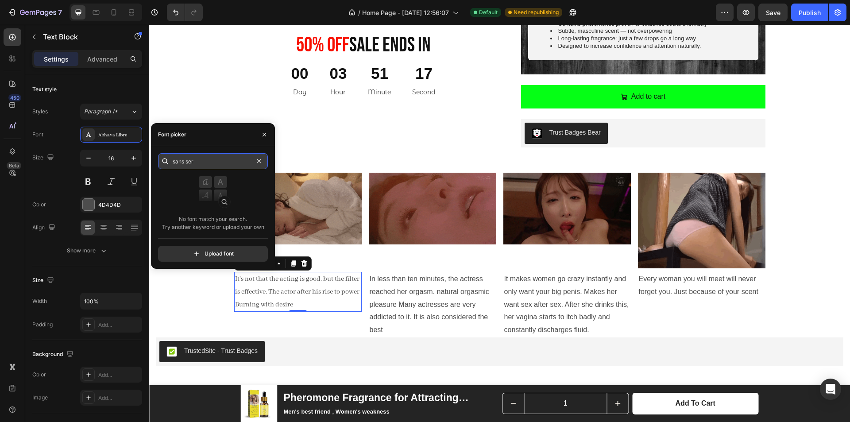
click at [195, 160] on input "sans ser" at bounding box center [213, 161] width 110 height 16
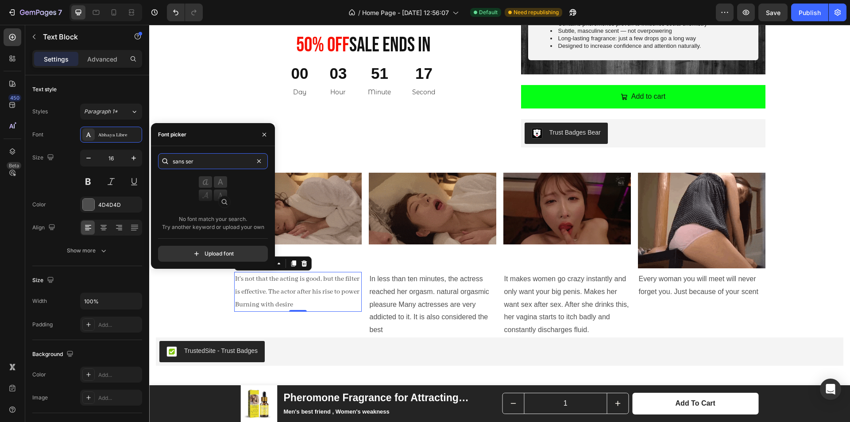
drag, startPoint x: 175, startPoint y: 160, endPoint x: 169, endPoint y: 160, distance: 6.2
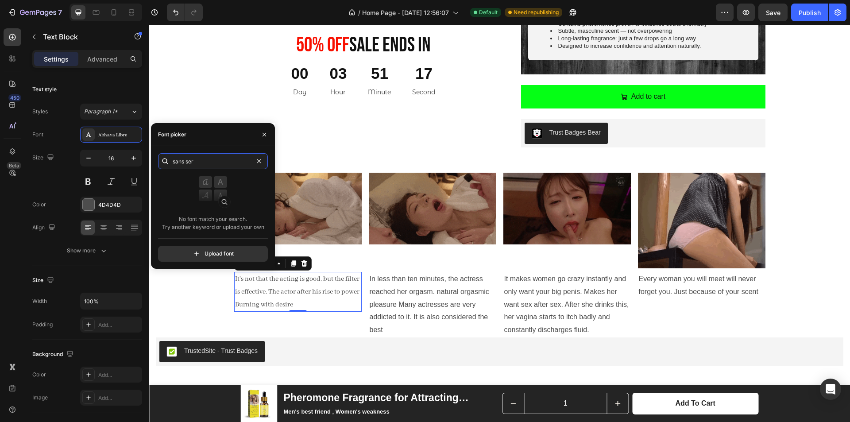
click at [169, 160] on div "sans ser" at bounding box center [213, 161] width 110 height 16
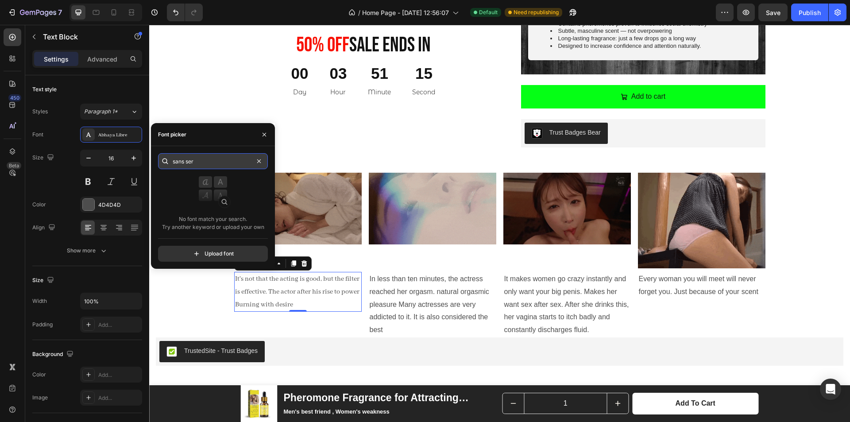
drag, startPoint x: 197, startPoint y: 161, endPoint x: 172, endPoint y: 165, distance: 25.1
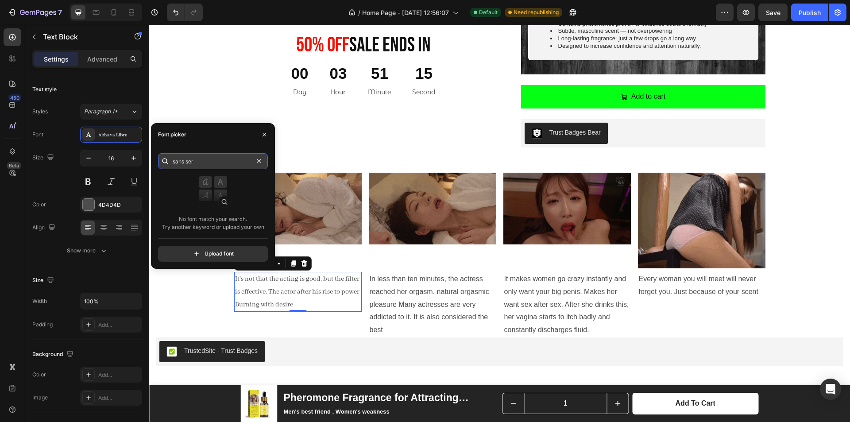
click at [172, 165] on input "sans ser" at bounding box center [213, 161] width 110 height 16
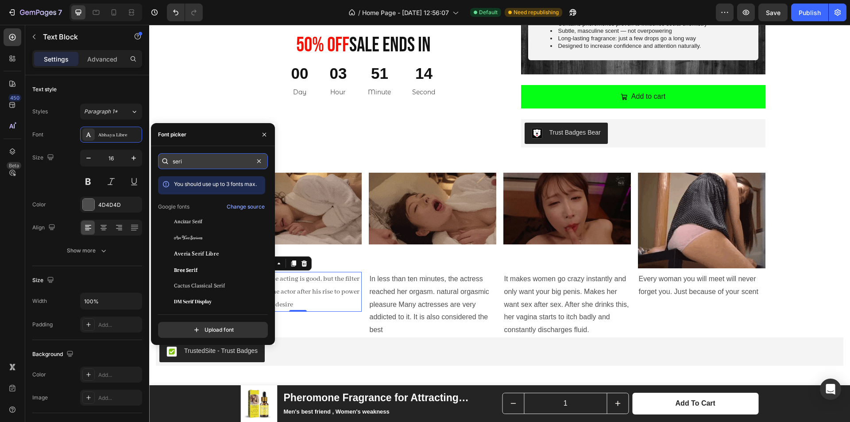
type input "serif"
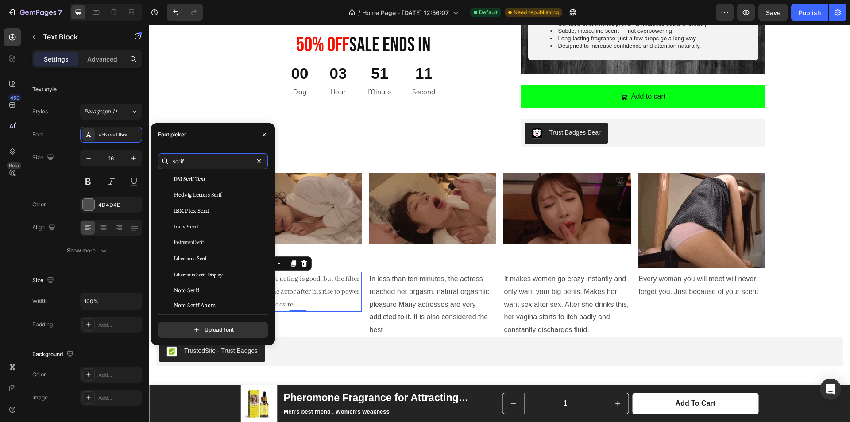
scroll to position [133, 0]
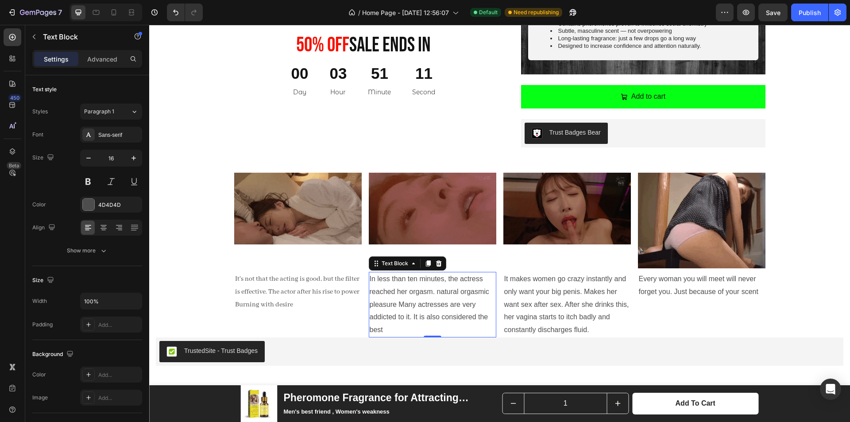
click at [434, 299] on p "In less than ten minutes, the actress reached her orgasm. natural orgasmic plea…" at bounding box center [433, 305] width 126 height 64
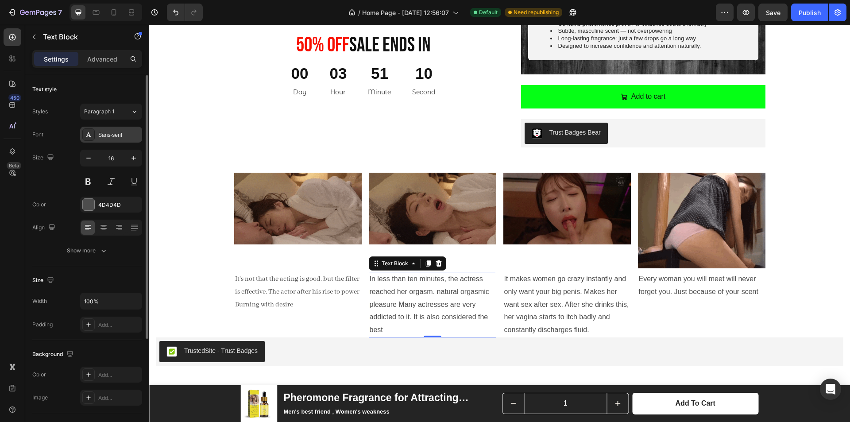
click at [112, 135] on div "Sans-serif" at bounding box center [119, 135] width 42 height 8
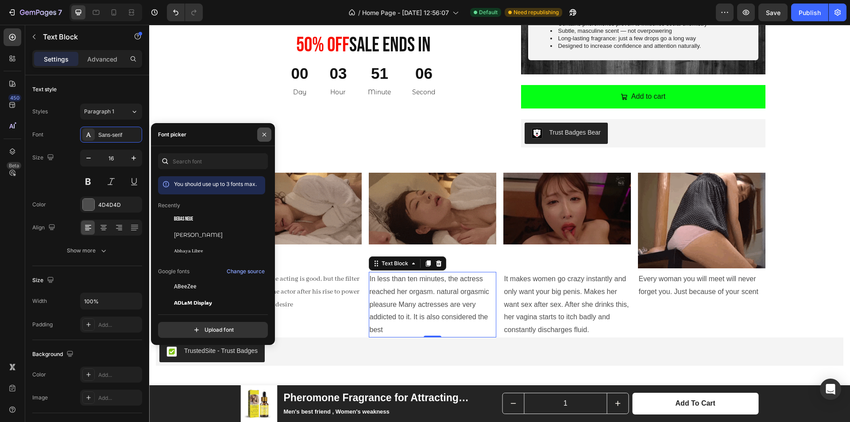
click at [264, 131] on icon "button" at bounding box center [264, 134] width 7 height 7
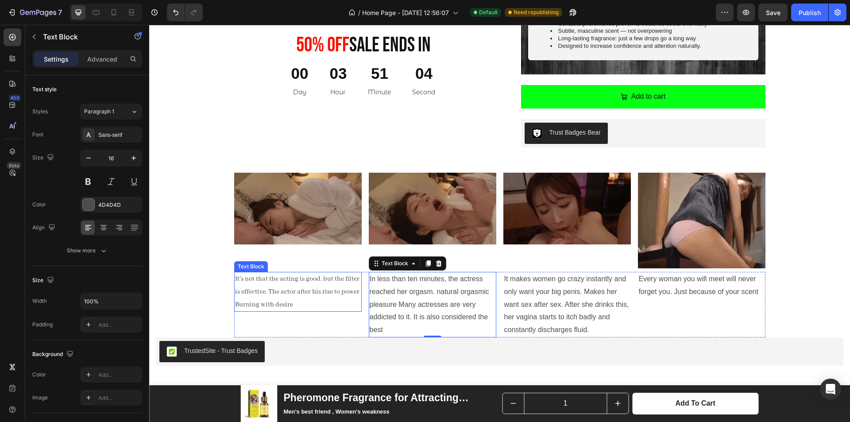
click at [269, 282] on p "It's not that the acting is good, but the filter is effective. The actor after …" at bounding box center [298, 292] width 126 height 38
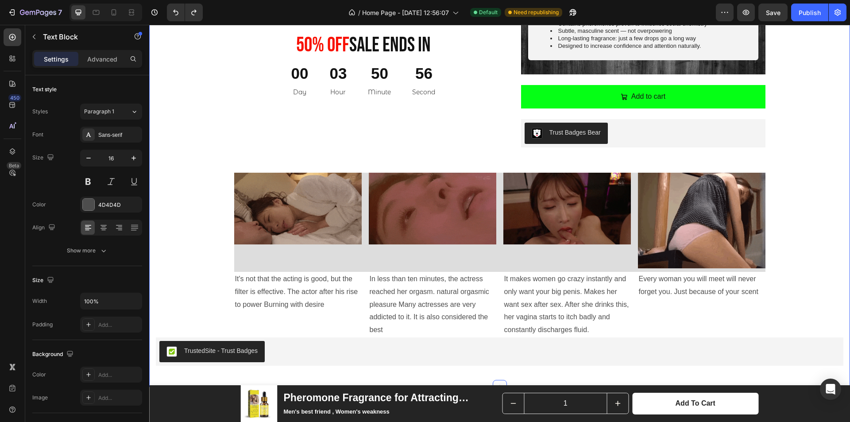
click at [792, 196] on div "Product Images 50% 0ff Sale Ends In Heading 00 Day 03 Hour 50 Minute 56 Second …" at bounding box center [500, 32] width 688 height 668
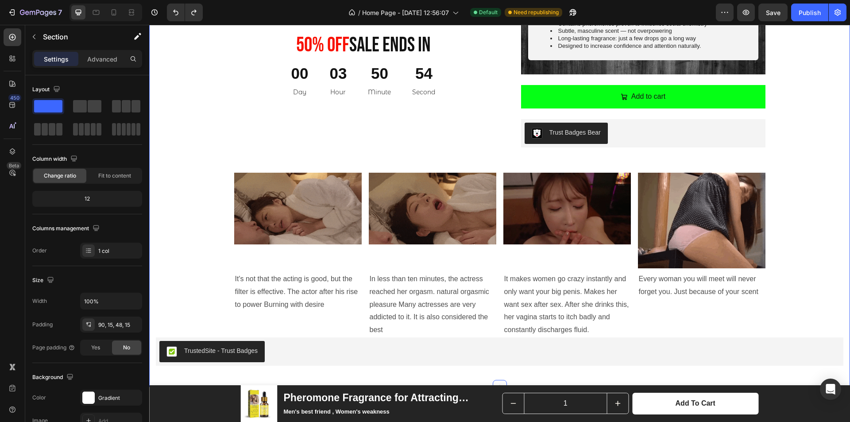
click at [777, 196] on div "Product Images 50% 0ff Sale Ends In Heading 00 Day 03 Hour 50 Minute 54 Second …" at bounding box center [500, 32] width 688 height 668
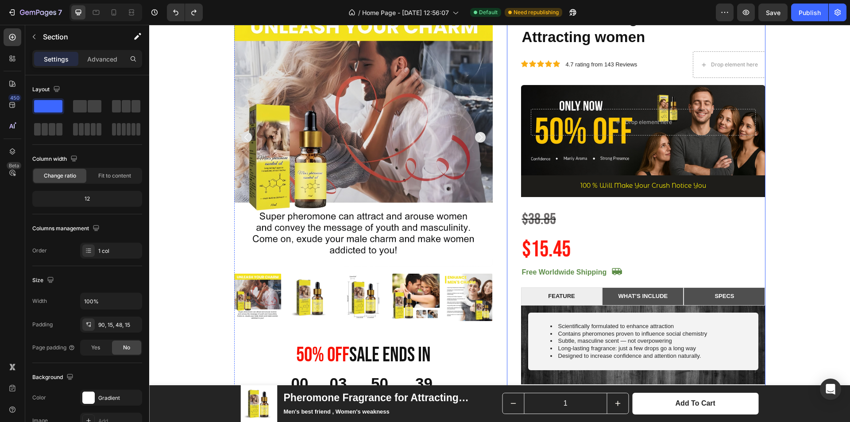
scroll to position [450, 0]
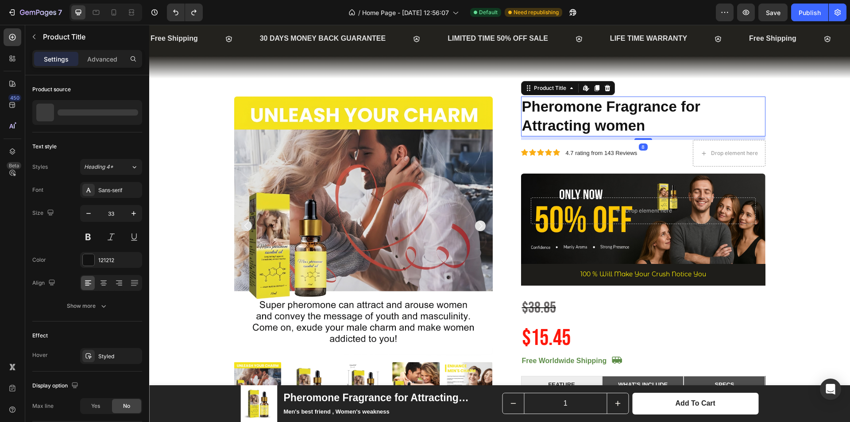
click at [590, 123] on h1 "Pheromone Fragrance for Attracting women" at bounding box center [643, 117] width 244 height 40
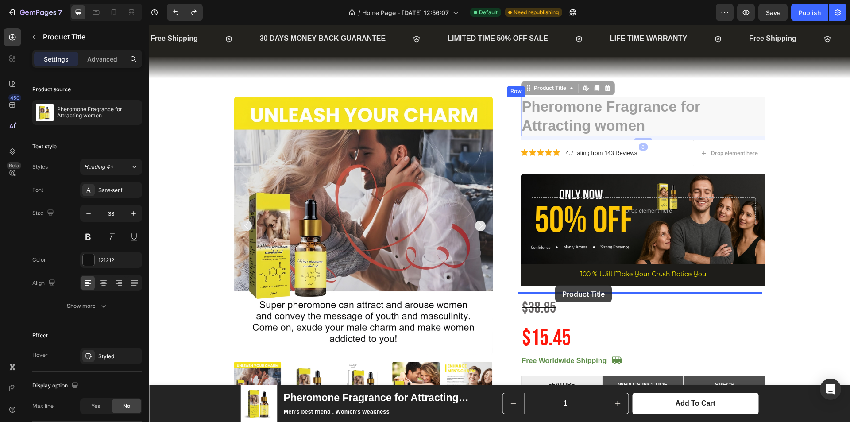
drag, startPoint x: 556, startPoint y: 89, endPoint x: 555, endPoint y: 285, distance: 195.7
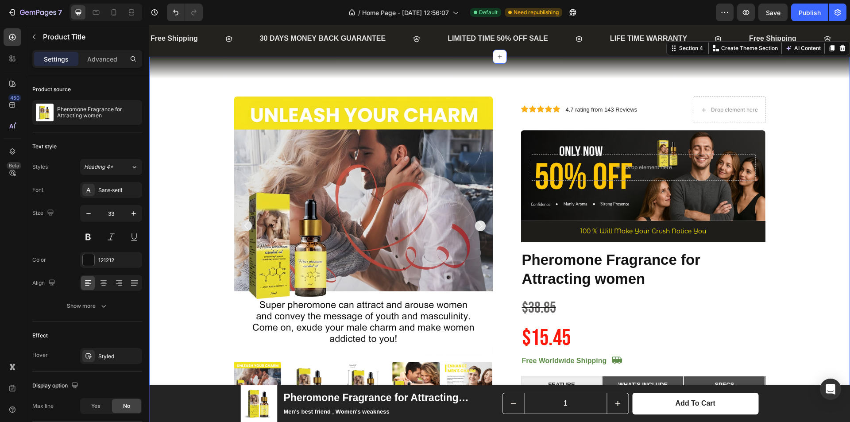
click at [791, 175] on div "Product Images 50% 0ff Sale Ends In Heading 00 Day 03 Hour 50 Minute 30 Second …" at bounding box center [500, 431] width 688 height 668
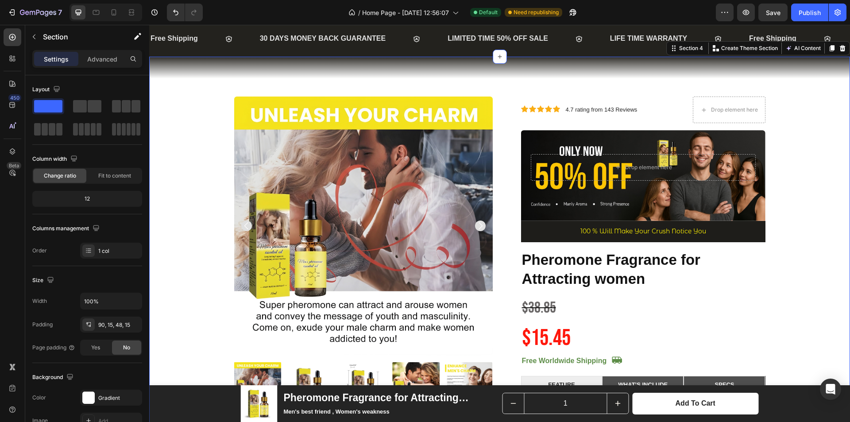
scroll to position [495, 0]
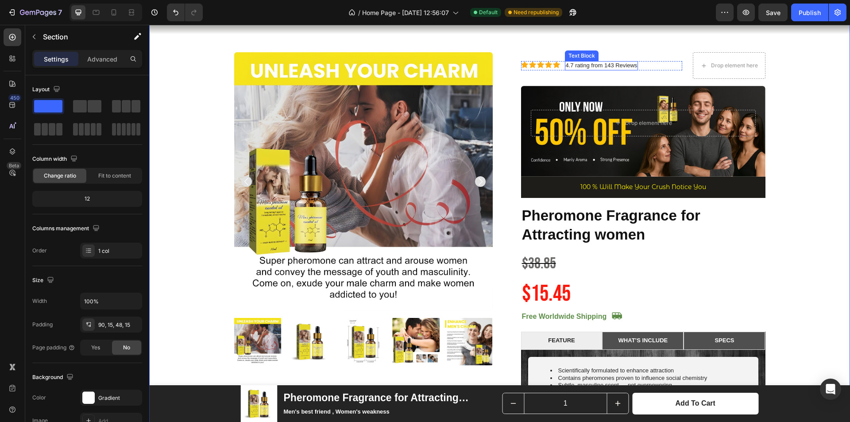
click at [596, 63] on p "4.7 rating from 143 Reviews" at bounding box center [602, 66] width 72 height 8
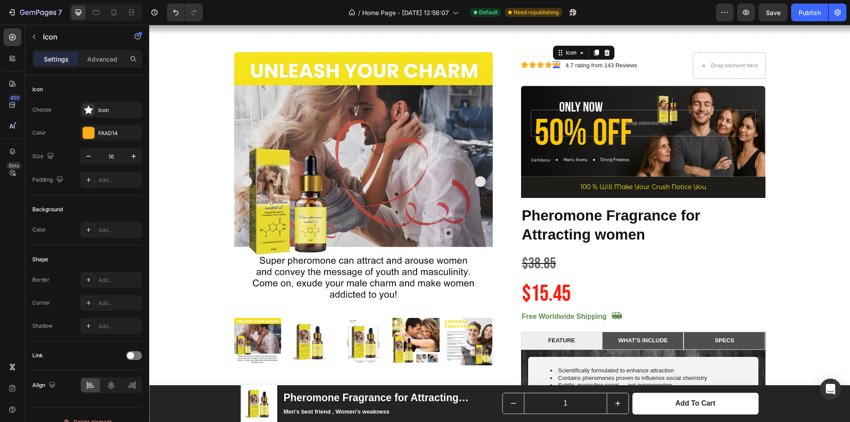
click at [553, 63] on icon at bounding box center [556, 64] width 7 height 7
click at [678, 58] on div "Icon Icon Icon Icon Icon Icon List 4.7 rating from 143 Reviews Text Block Row" at bounding box center [601, 65] width 161 height 27
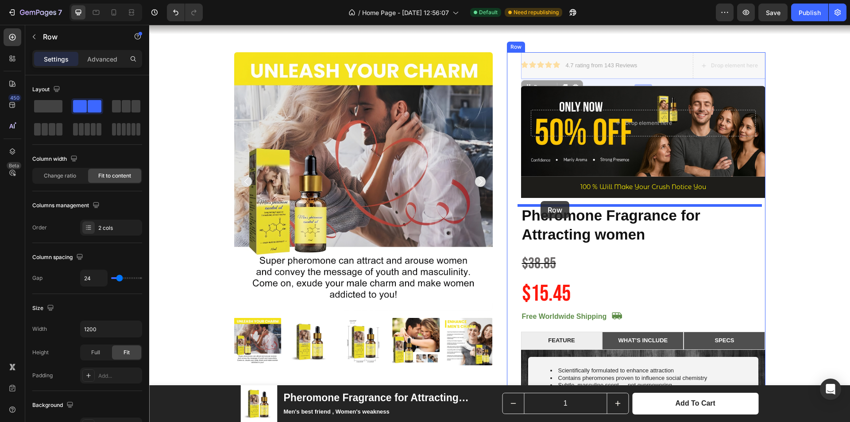
drag, startPoint x: 542, startPoint y: 85, endPoint x: 541, endPoint y: 201, distance: 115.6
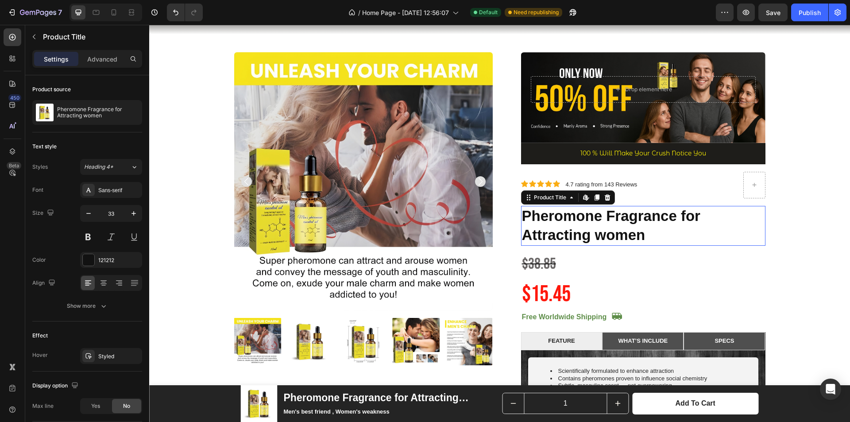
click at [743, 239] on h1 "Pheromone Fragrance for Attracting women" at bounding box center [643, 226] width 244 height 40
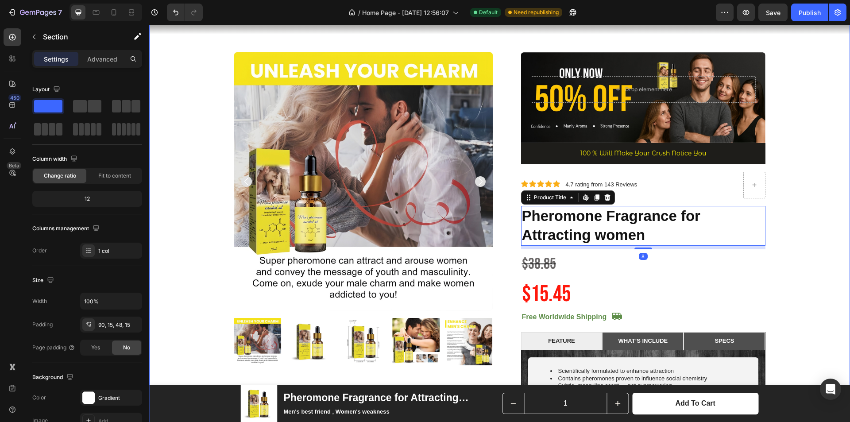
click at [779, 195] on div "Product Images 50% 0ff Sale Ends In Heading 00 Day 03 Hour 50 Minute 16 Second …" at bounding box center [500, 386] width 688 height 668
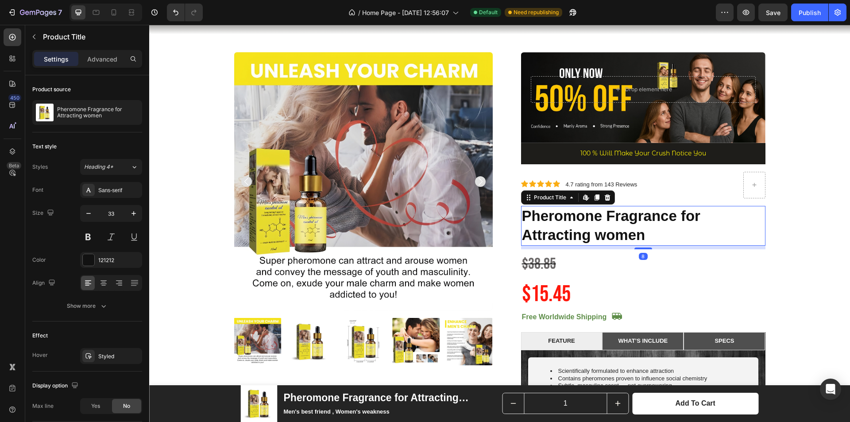
click at [648, 228] on h1 "Pheromone Fragrance for Attracting women" at bounding box center [643, 226] width 244 height 40
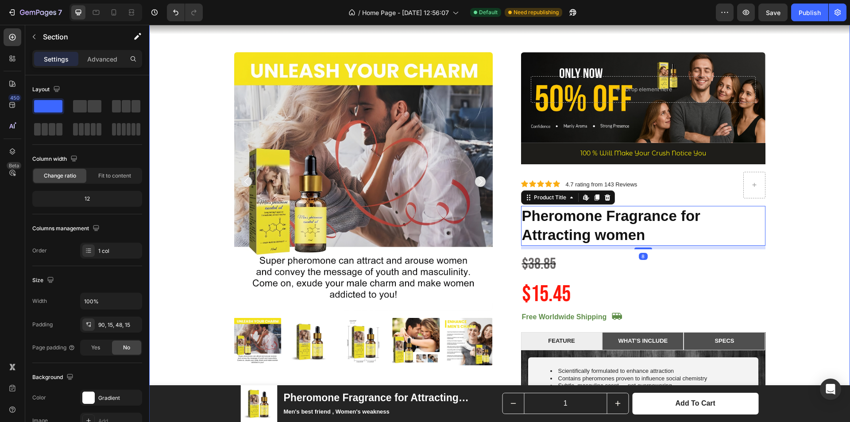
click at [803, 191] on div "Product Images 50% 0ff Sale Ends In Heading 00 Day 03 Hour 50 Minute 10 Second …" at bounding box center [500, 386] width 688 height 668
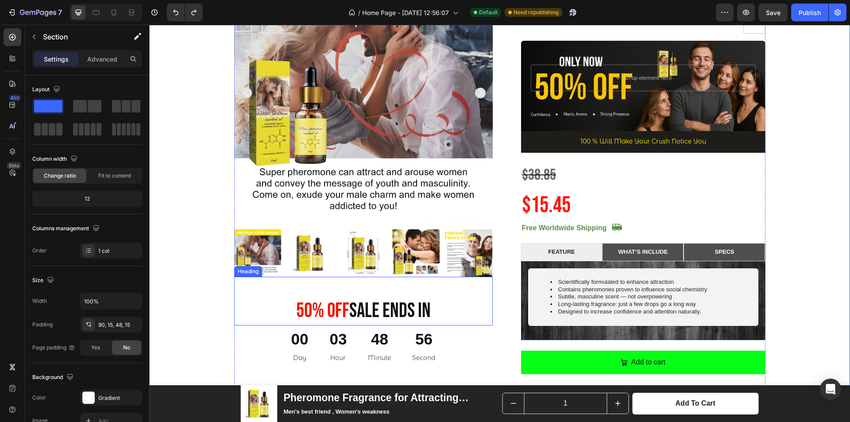
scroll to position [627, 0]
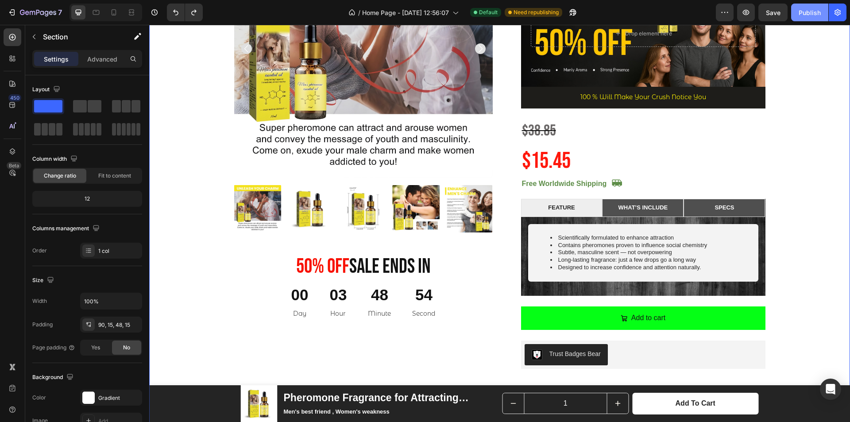
click at [799, 17] on div "Publish" at bounding box center [810, 12] width 22 height 9
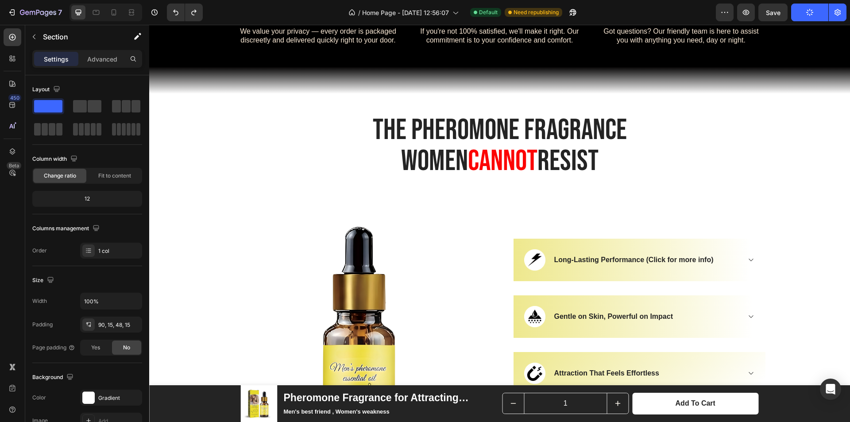
scroll to position [1955, 0]
